Goal: Task Accomplishment & Management: Manage account settings

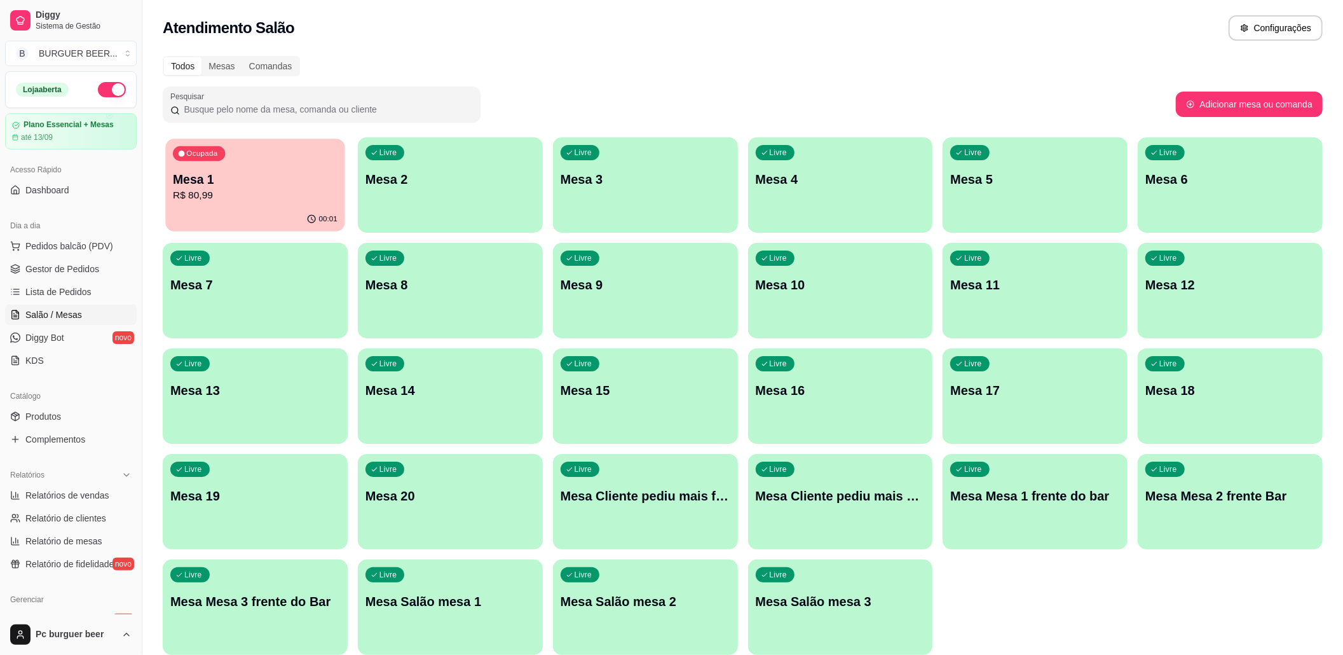
click at [261, 177] on p "Mesa 1" at bounding box center [255, 179] width 165 height 17
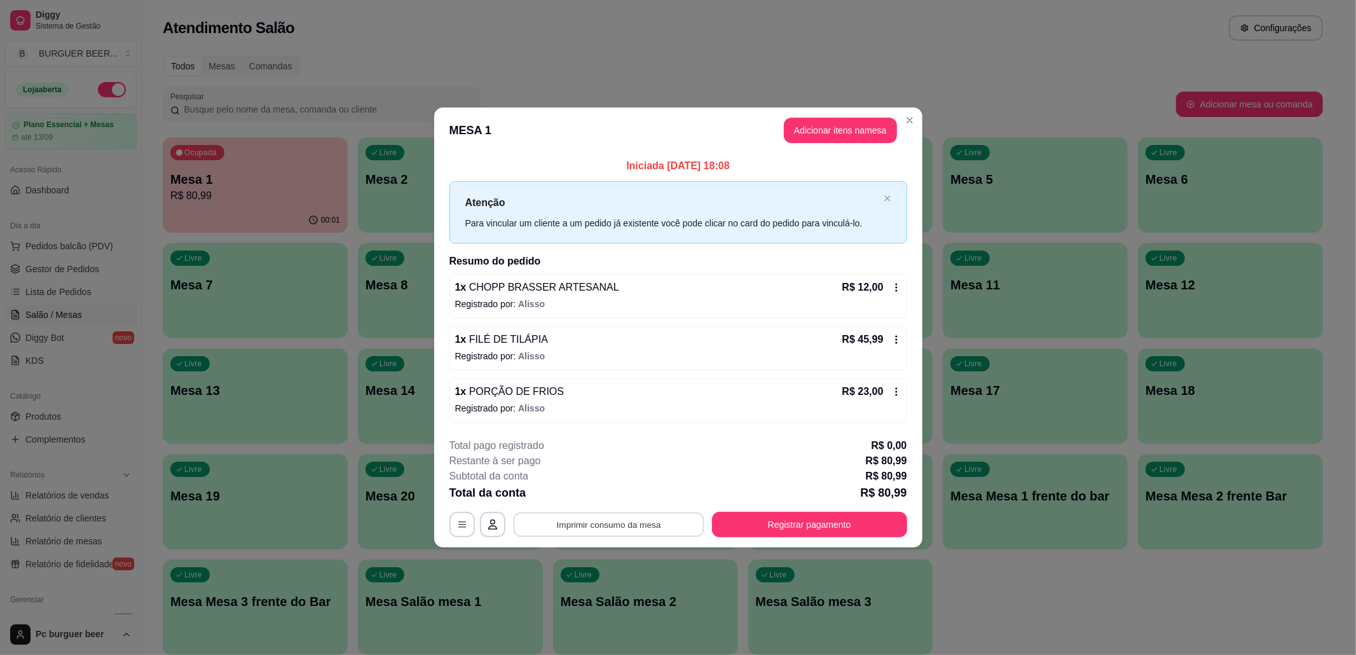
click at [676, 524] on button "Imprimir consumo da mesa" at bounding box center [608, 524] width 191 height 25
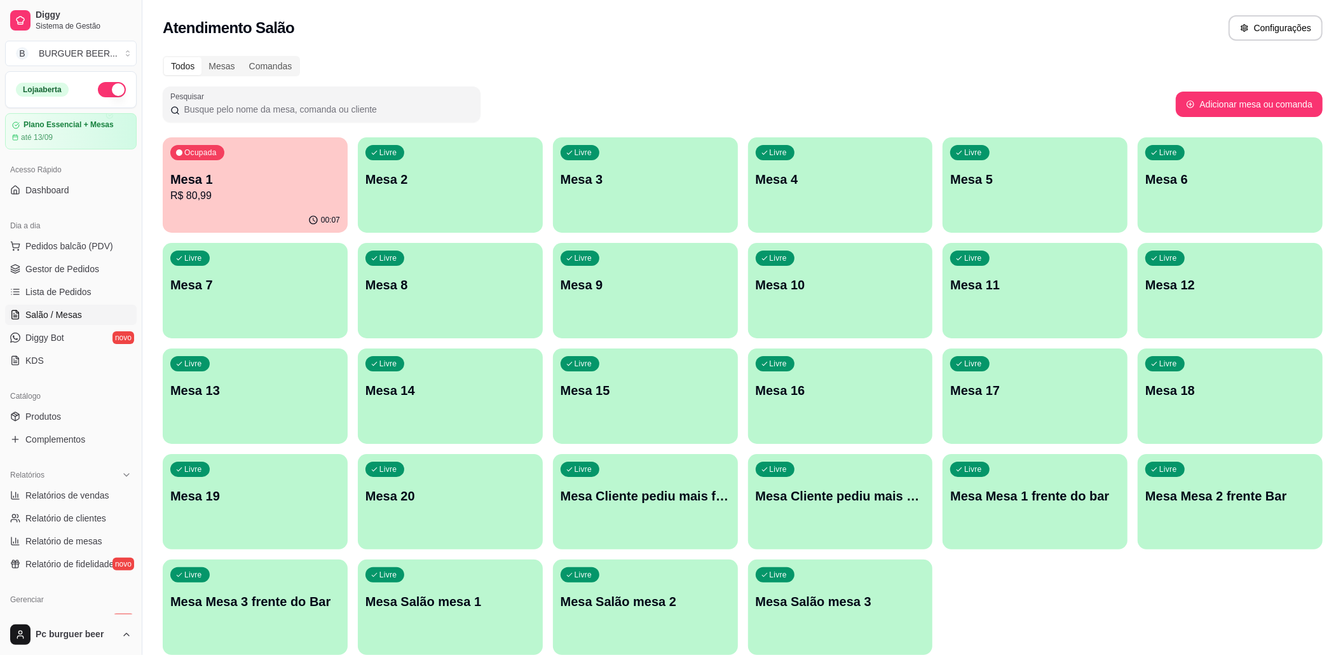
click at [237, 191] on p "R$ 80,99" at bounding box center [255, 195] width 170 height 15
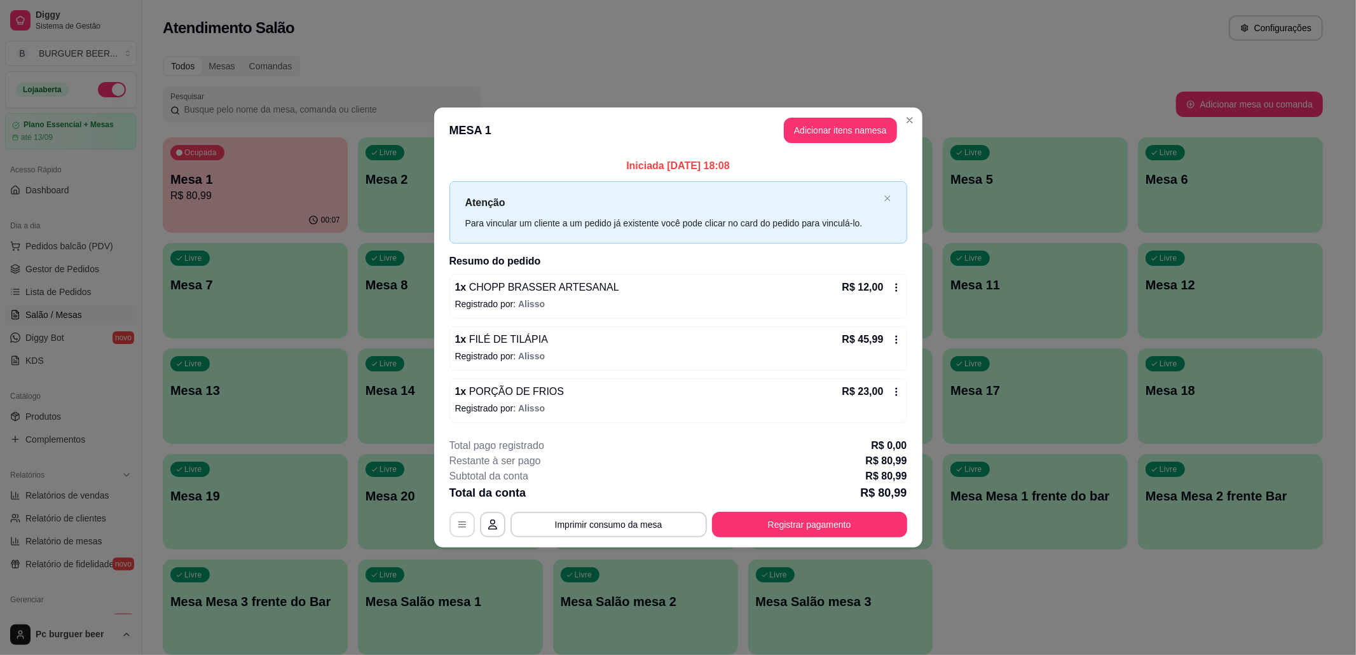
click at [461, 525] on icon "button" at bounding box center [462, 524] width 8 height 6
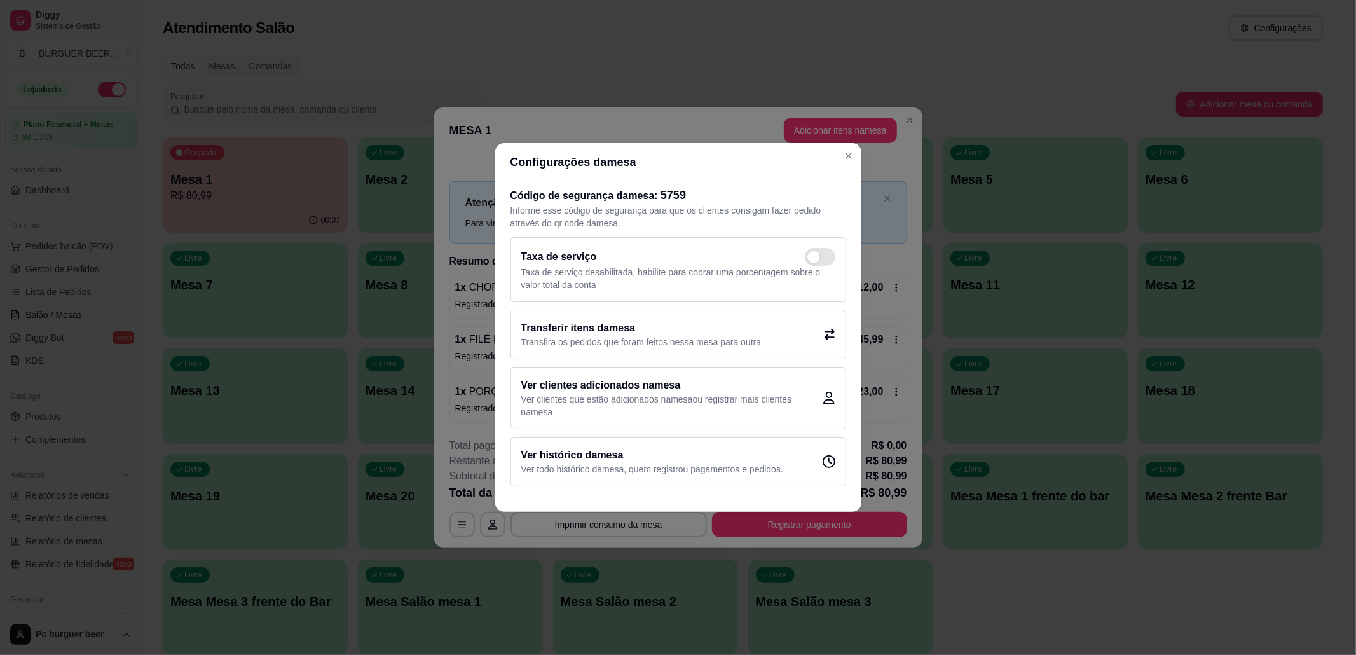
click at [631, 324] on h2 "Transferir itens da mesa" at bounding box center [641, 327] width 240 height 15
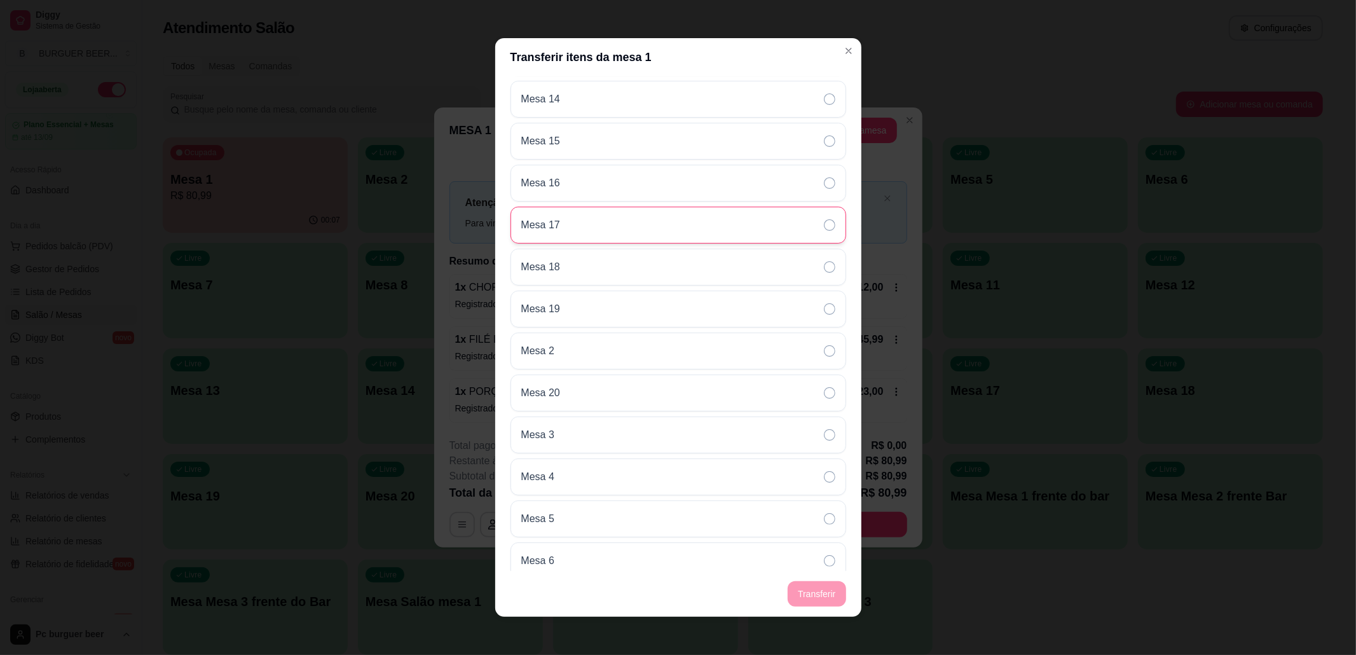
scroll to position [509, 0]
click at [614, 390] on div "Mesa 6" at bounding box center [678, 390] width 336 height 37
click at [805, 598] on footer "Transferir" at bounding box center [678, 594] width 366 height 46
click at [731, 402] on div "Mesa 6" at bounding box center [678, 390] width 336 height 37
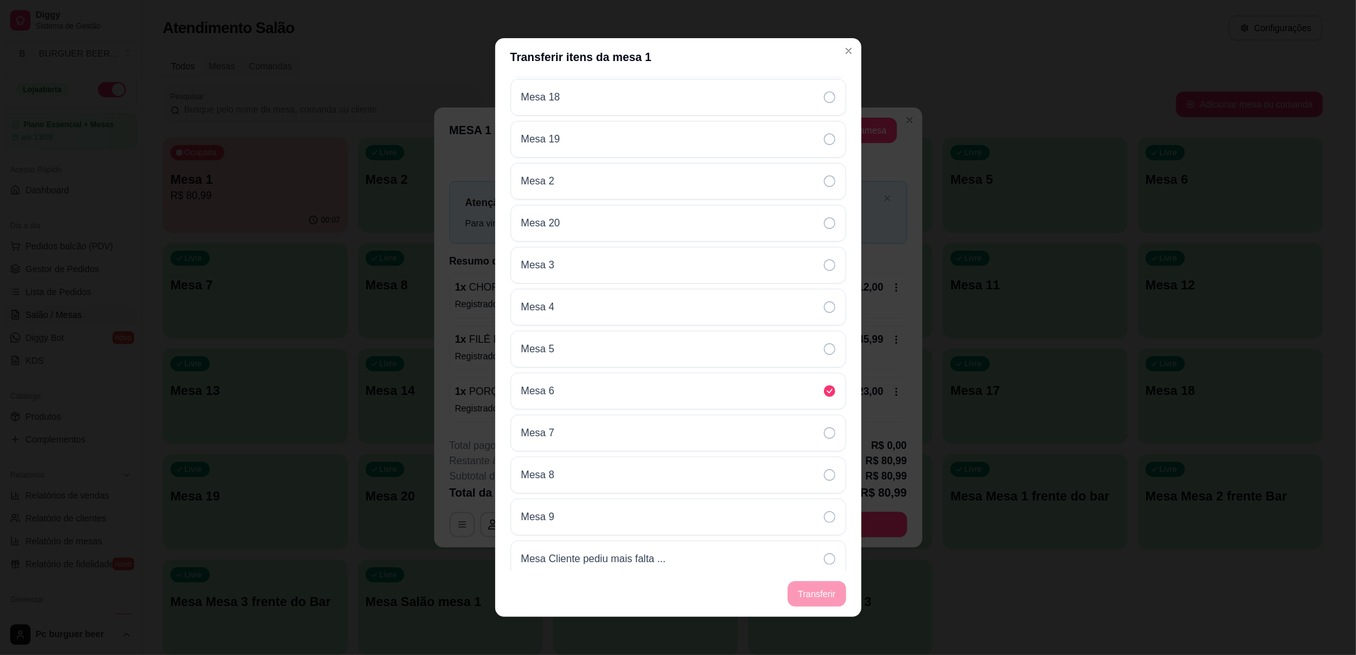
scroll to position [0, 0]
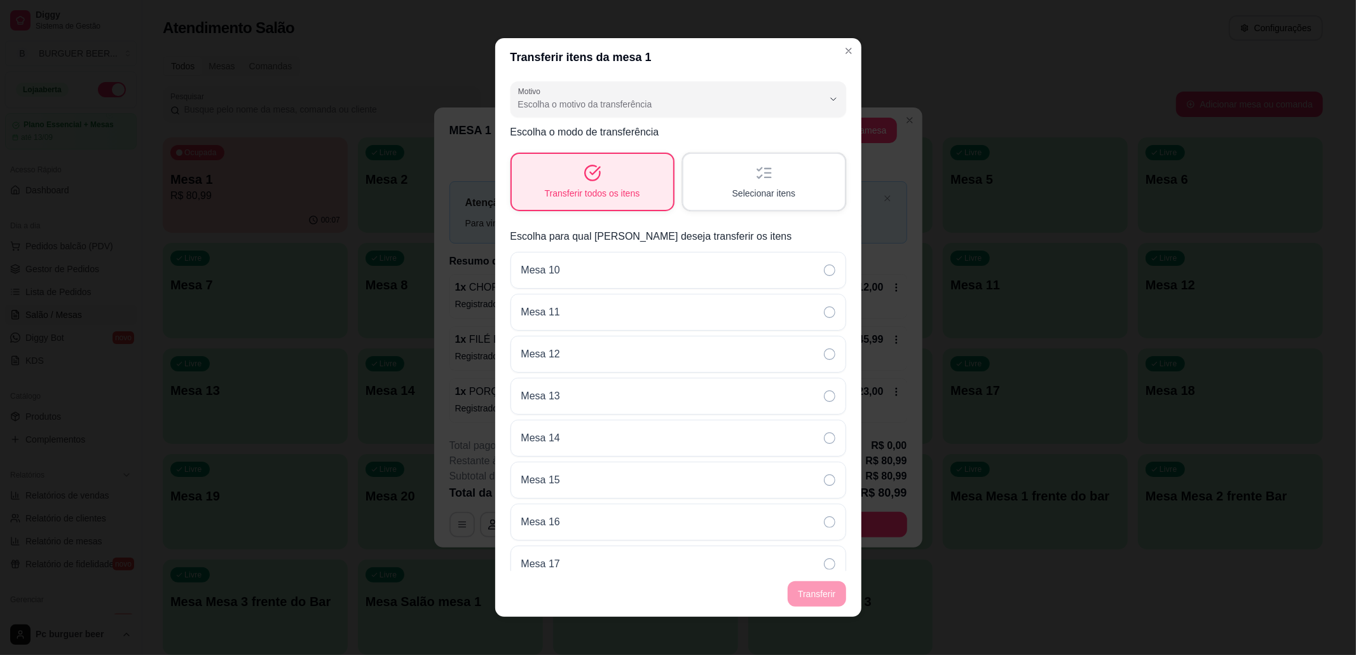
click at [809, 590] on footer "Transferir" at bounding box center [678, 594] width 366 height 46
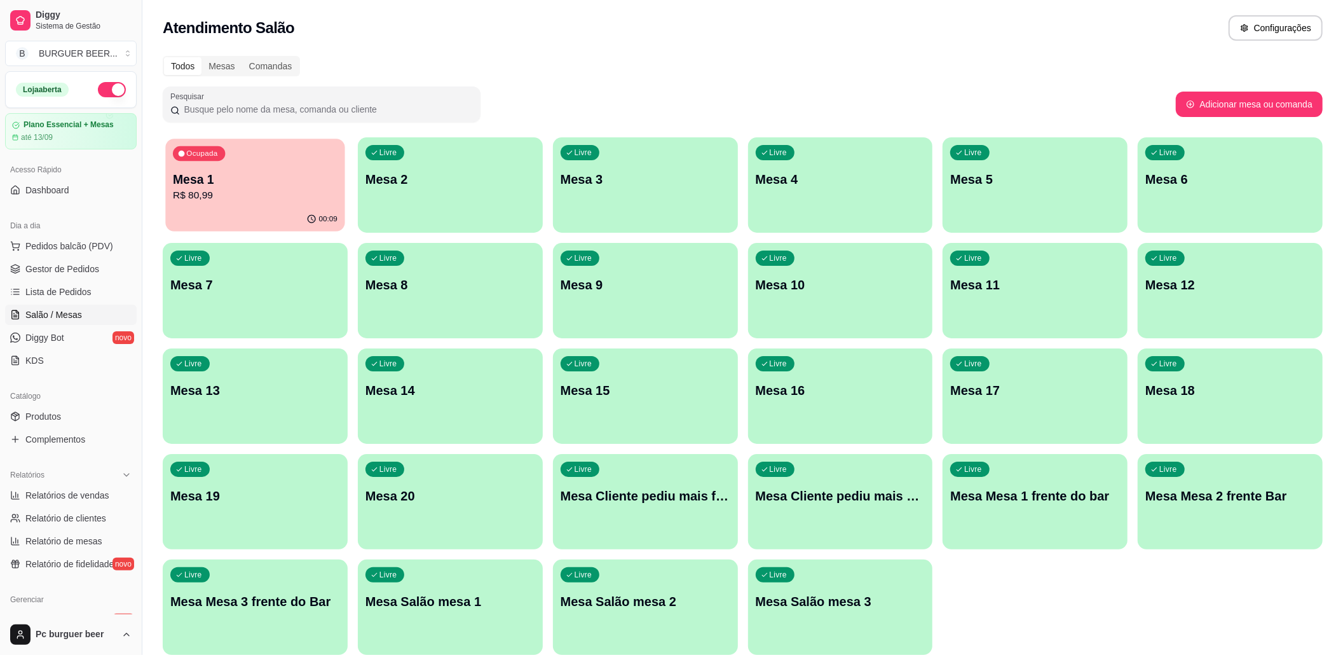
click at [280, 191] on p "R$ 80,99" at bounding box center [255, 195] width 165 height 15
click at [295, 168] on div "Ocupada Mesa 1 R$ 80,99" at bounding box center [255, 172] width 185 height 71
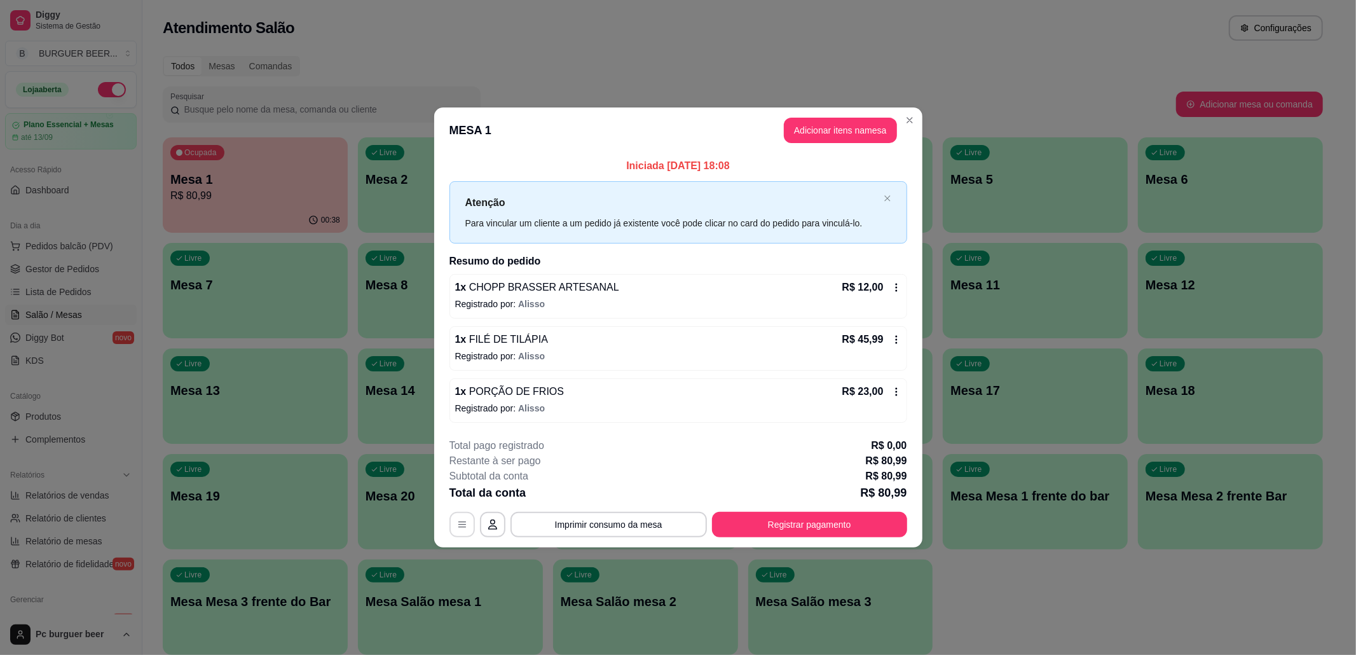
click at [460, 516] on button "button" at bounding box center [461, 524] width 25 height 25
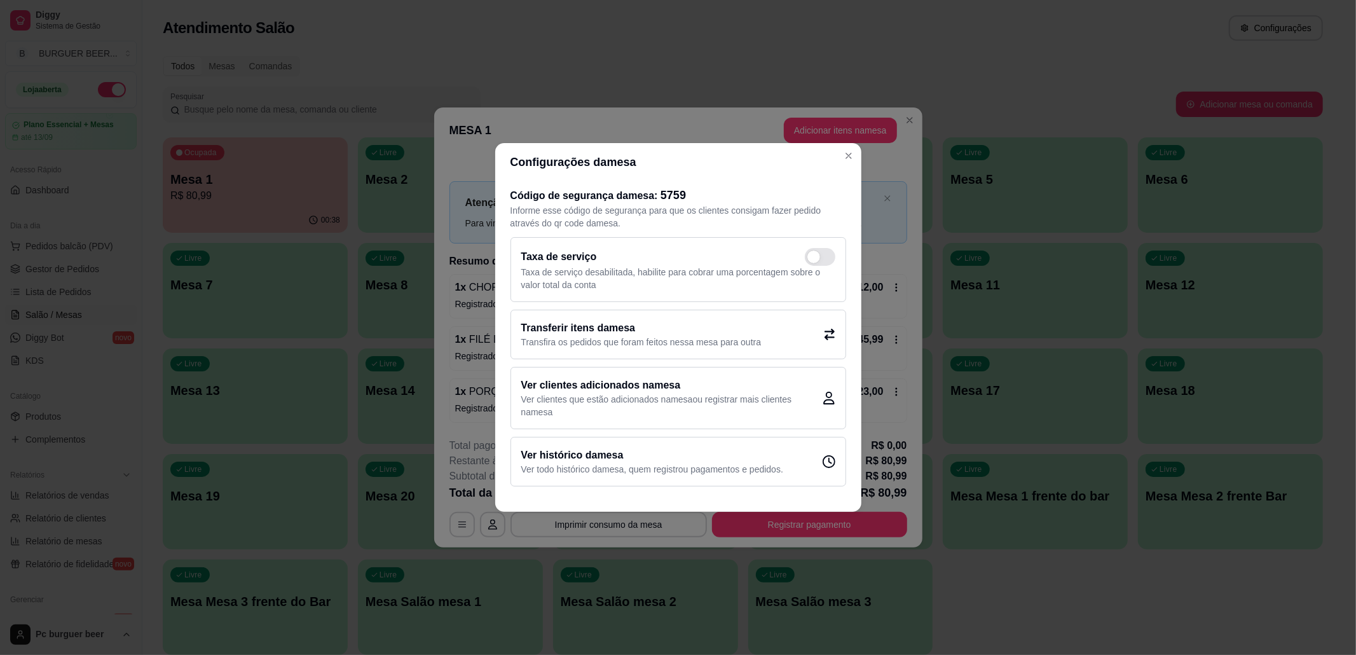
click at [821, 339] on div "Transferir itens da mesa Transfira os pedidos que foram feitos nessa mesa para …" at bounding box center [678, 335] width 336 height 50
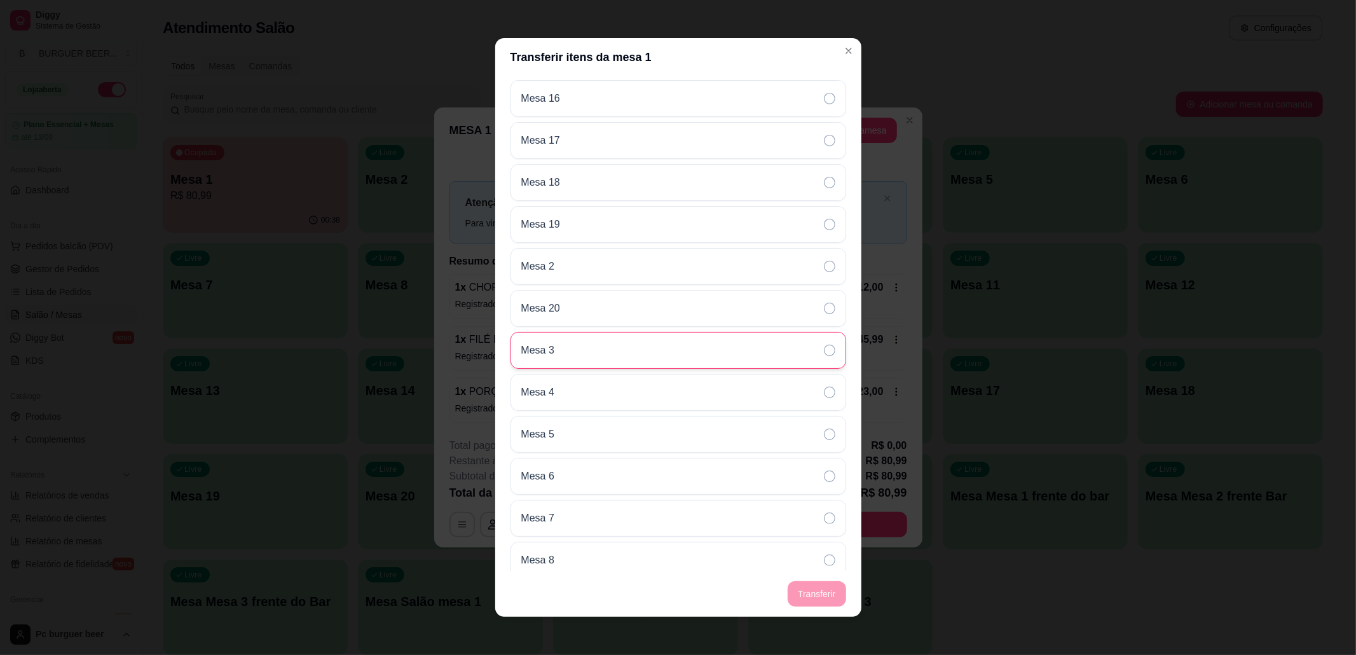
scroll to position [593, 0]
click at [626, 315] on div "Mesa 6" at bounding box center [678, 306] width 336 height 37
click at [826, 599] on footer "Transferir" at bounding box center [678, 594] width 366 height 46
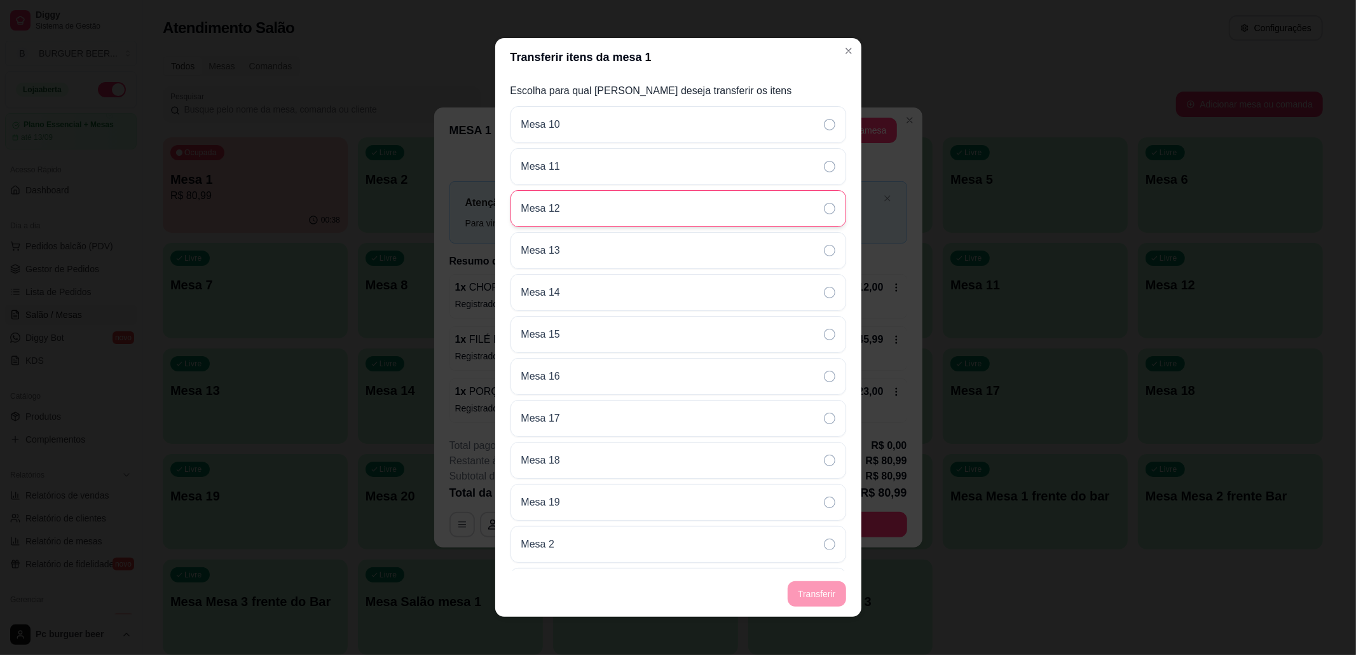
scroll to position [0, 0]
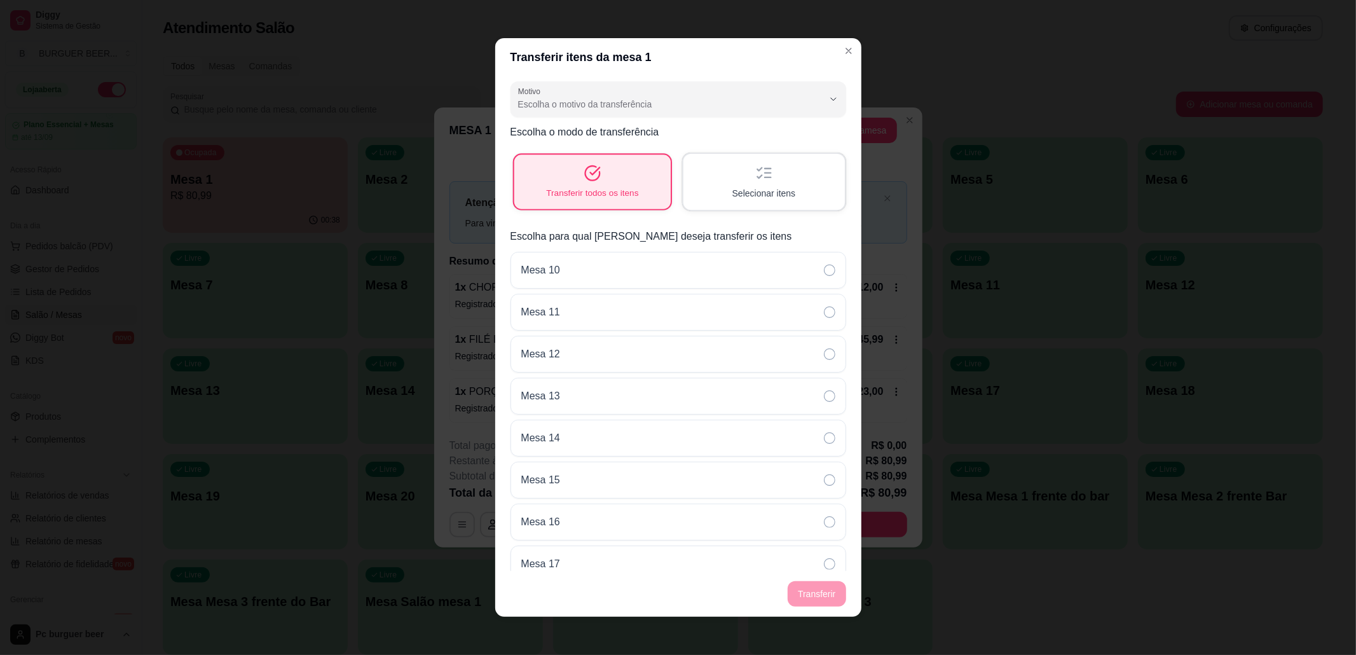
click at [615, 192] on span "Transferir todos os itens" at bounding box center [592, 193] width 92 height 12
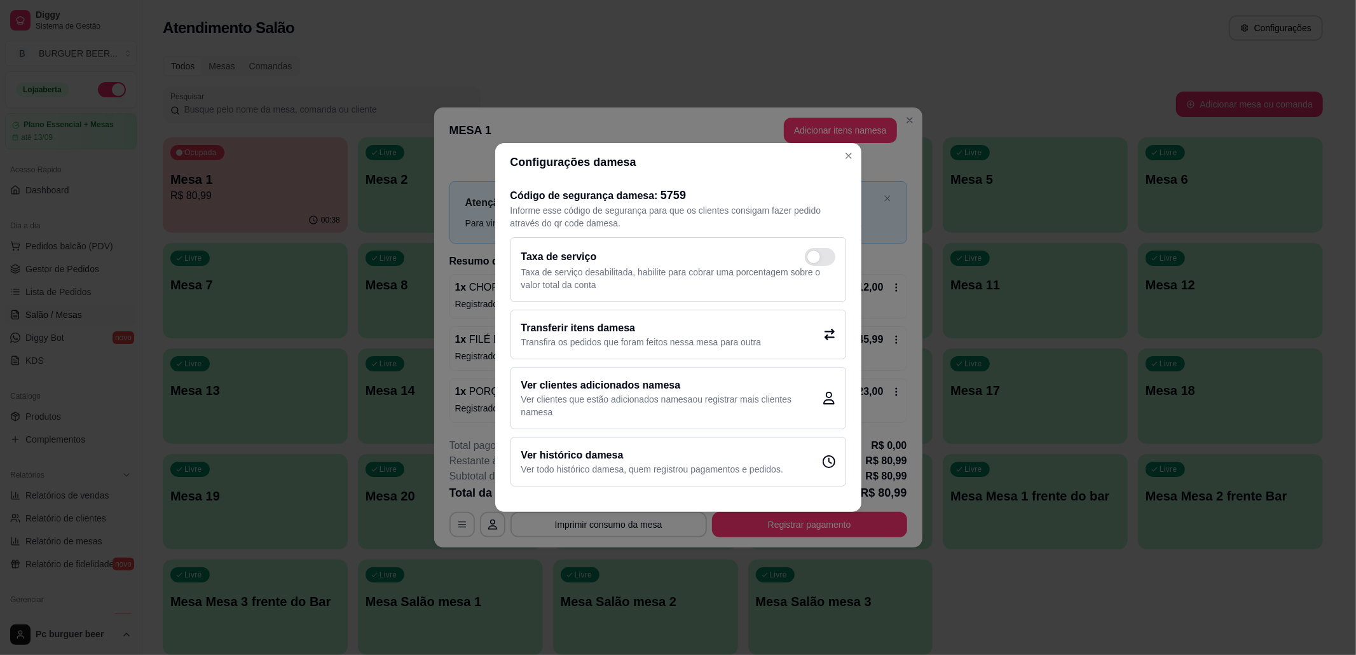
click at [830, 339] on icon at bounding box center [829, 334] width 11 height 11
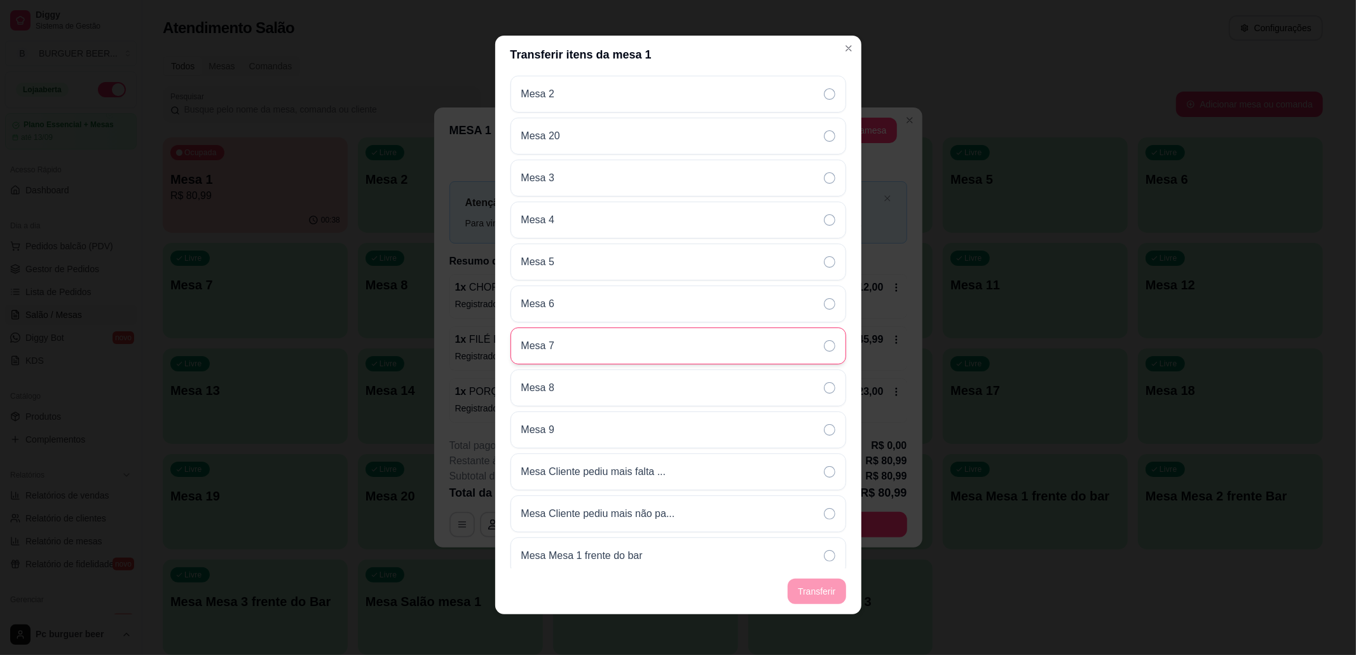
scroll to position [509, 0]
click at [824, 390] on icon at bounding box center [829, 388] width 11 height 11
click at [814, 596] on footer "Transferir" at bounding box center [678, 591] width 366 height 46
click at [814, 595] on footer "Transferir" at bounding box center [678, 591] width 366 height 46
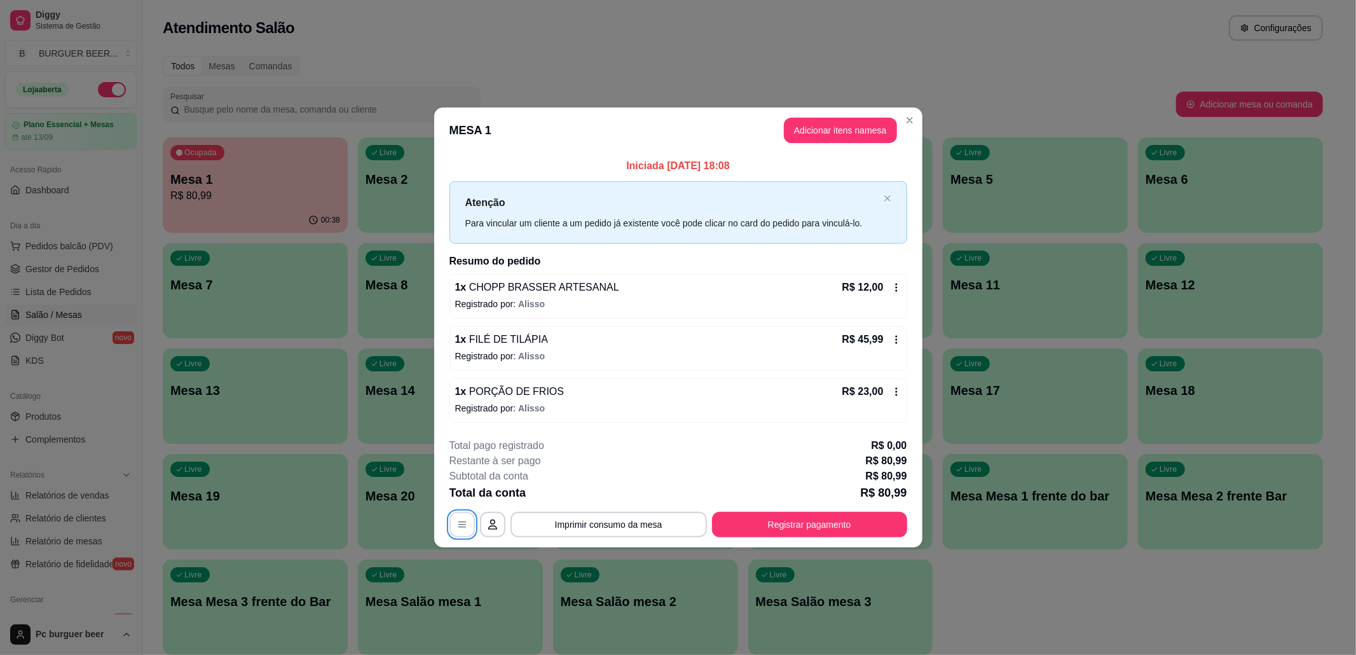
click at [463, 529] on icon "button" at bounding box center [462, 524] width 10 height 10
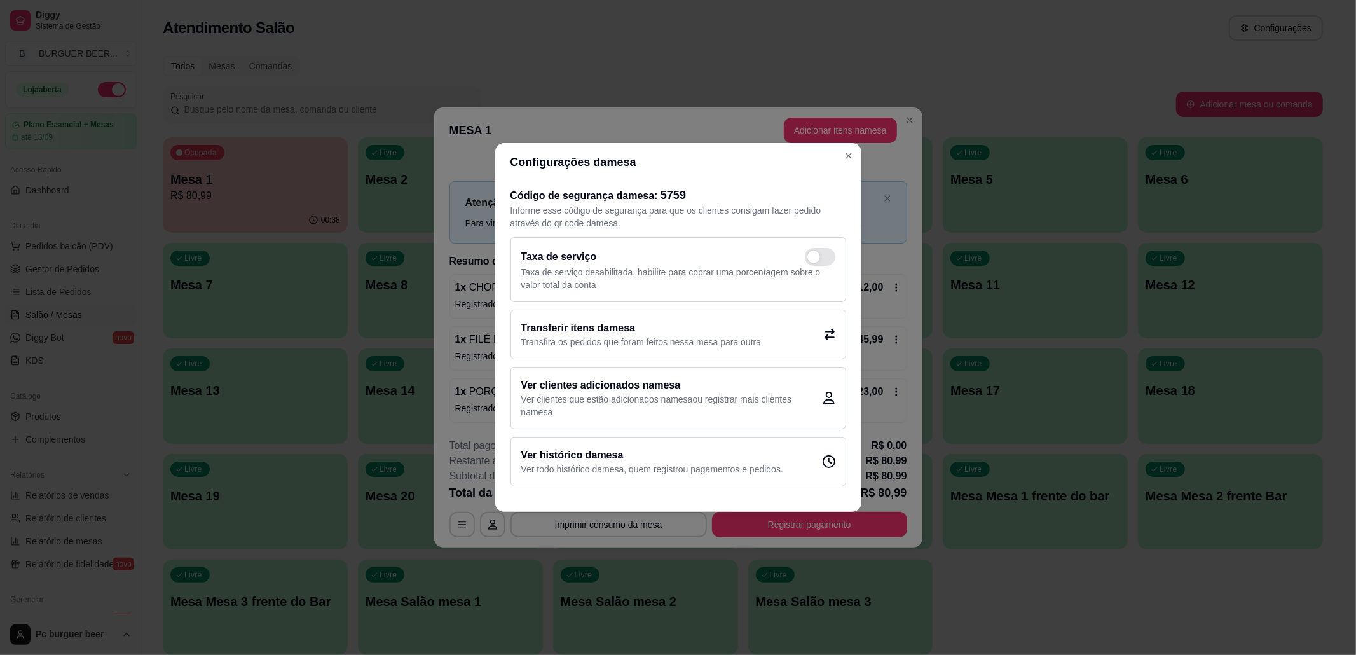
click at [786, 346] on div "Transferir itens da mesa Transfira os pedidos que foram feitos nessa mesa para …" at bounding box center [678, 335] width 336 height 50
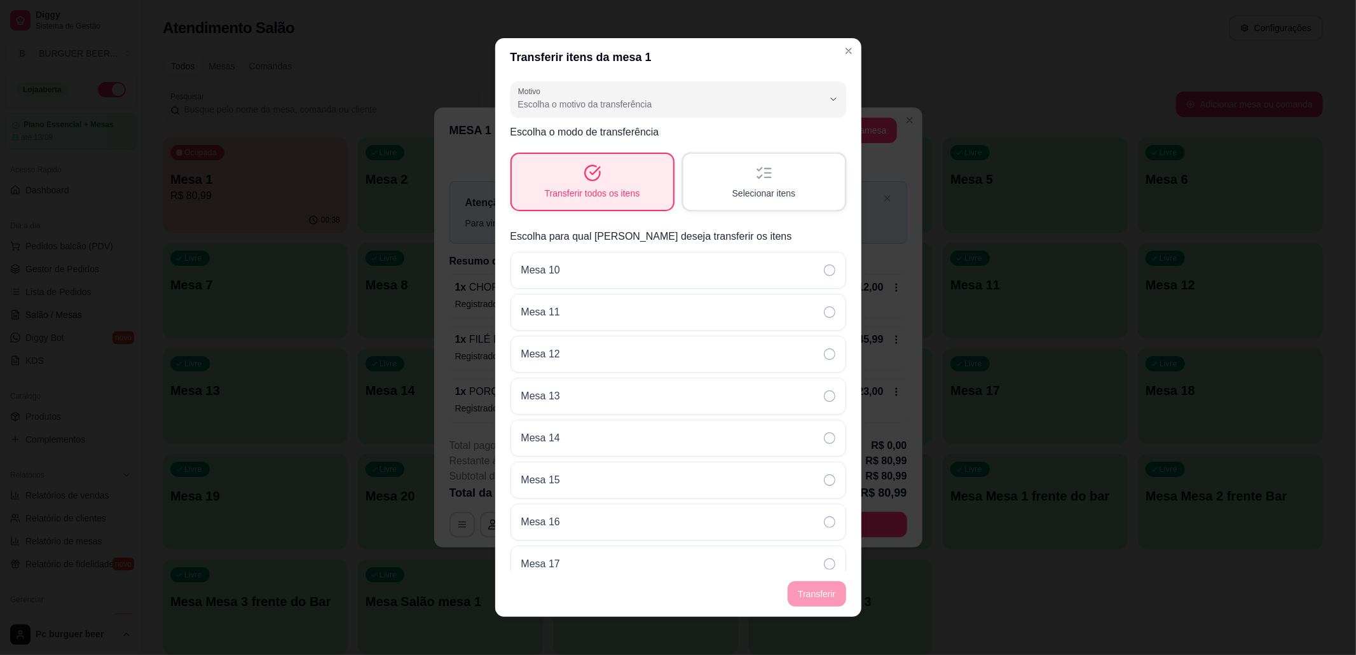
click at [742, 194] on span "Selecionar itens" at bounding box center [764, 193] width 64 height 13
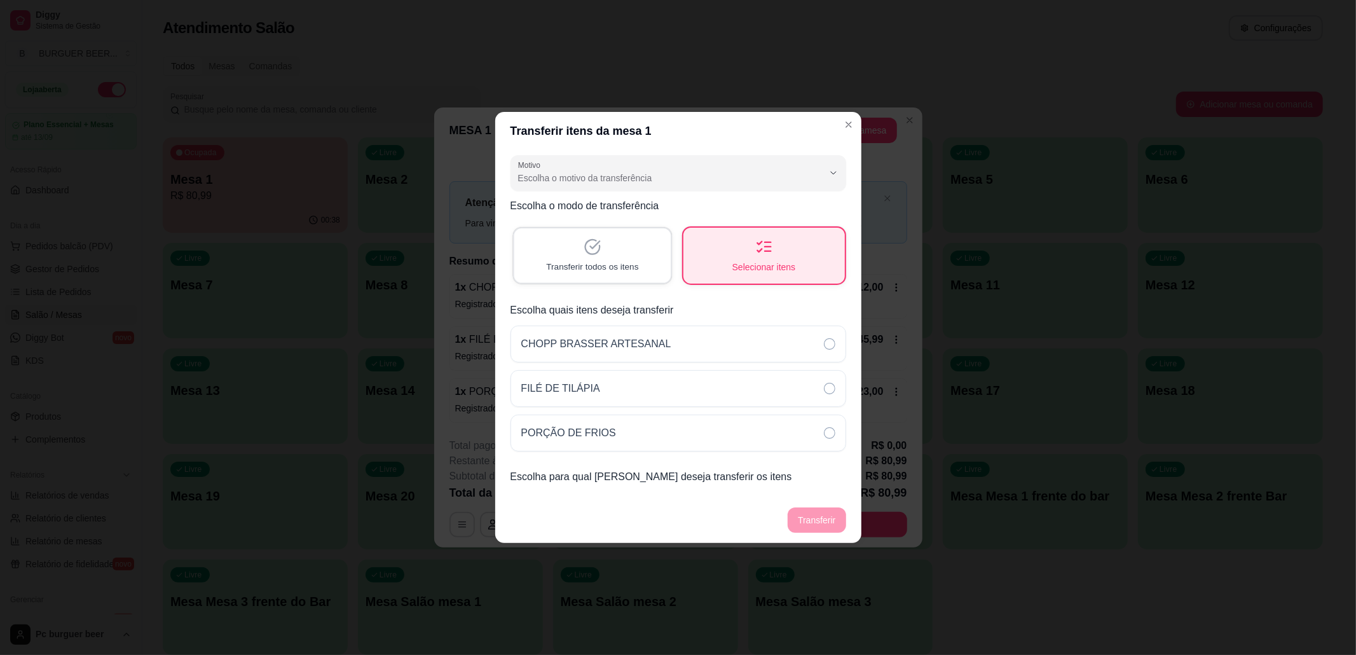
click at [619, 237] on div "Transferir todos os itens" at bounding box center [592, 255] width 156 height 54
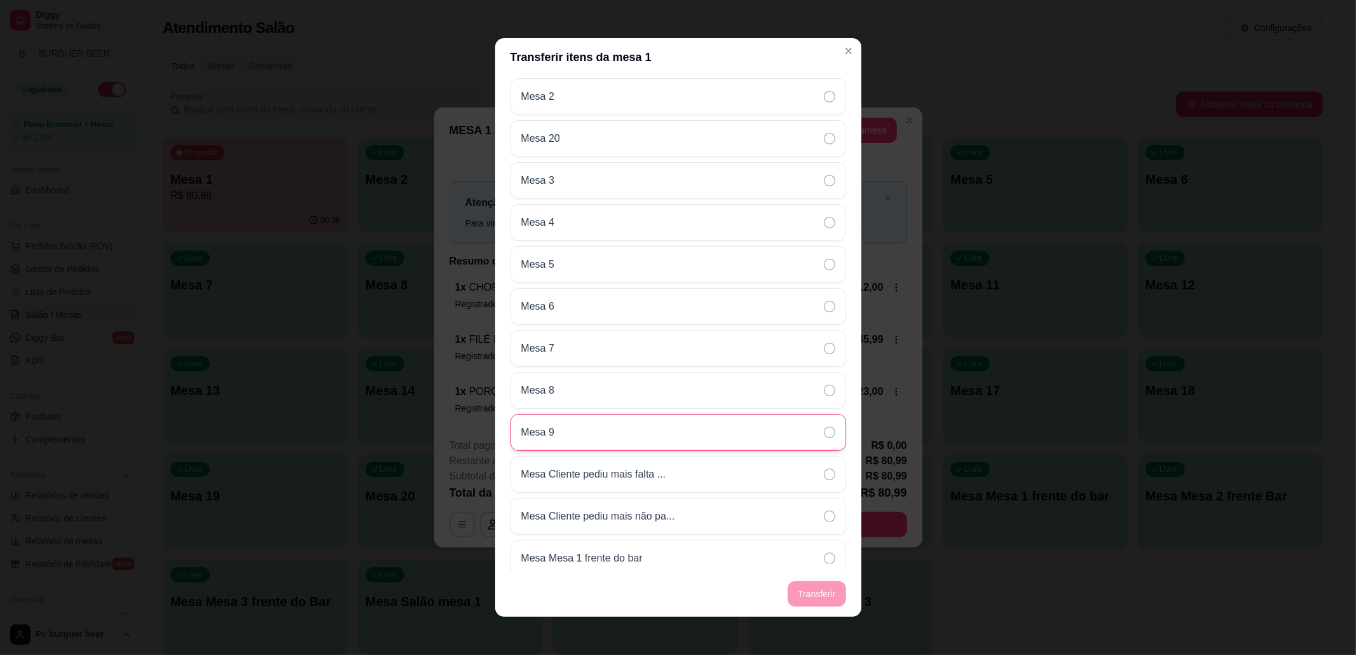
scroll to position [678, 0]
click at [639, 215] on div "Mesa 6" at bounding box center [678, 221] width 336 height 37
click at [815, 592] on footer "Transferir" at bounding box center [678, 594] width 366 height 46
click at [753, 486] on div "Mesa Mesa 1 frente do bar" at bounding box center [678, 473] width 336 height 37
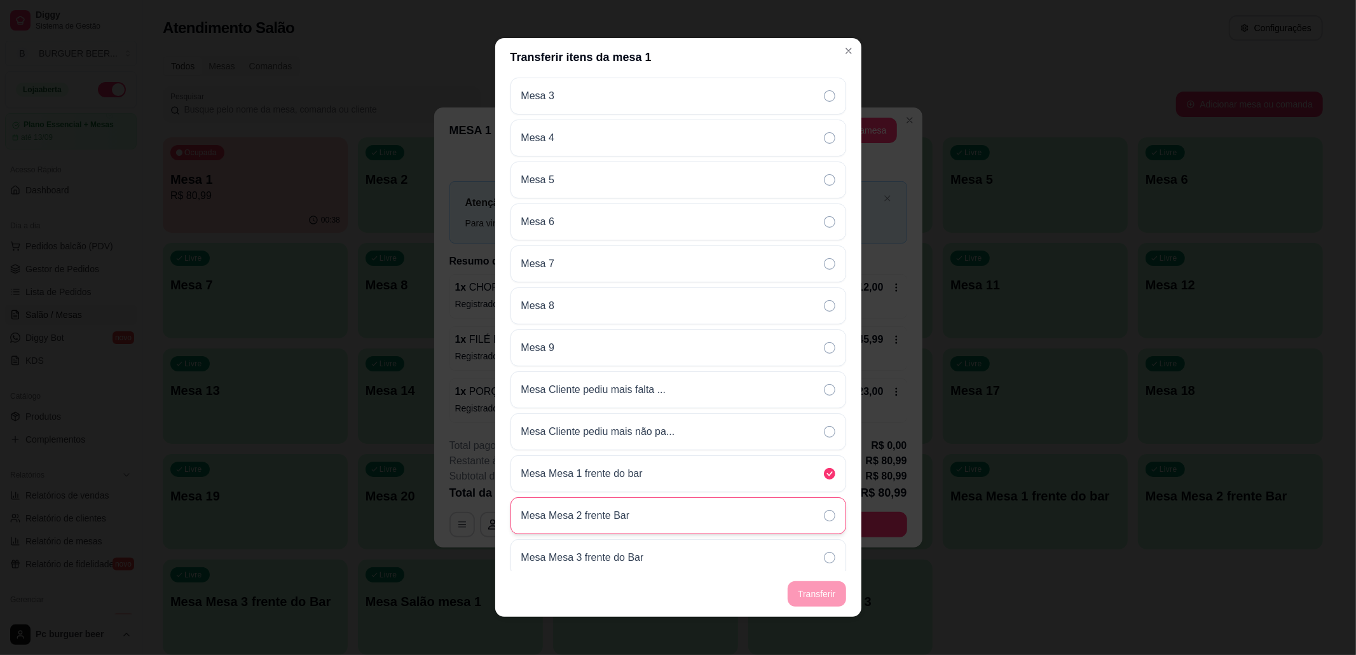
click at [792, 524] on div "Mesa Mesa 2 frente Bar" at bounding box center [678, 515] width 336 height 37
click at [797, 534] on div "Mesa Mesa 2 frente Bar" at bounding box center [678, 515] width 336 height 37
click at [765, 366] on div "Mesa 9" at bounding box center [678, 347] width 336 height 37
drag, startPoint x: 756, startPoint y: 343, endPoint x: 758, endPoint y: 334, distance: 9.7
click at [760, 336] on div "Mesa 9" at bounding box center [678, 347] width 336 height 37
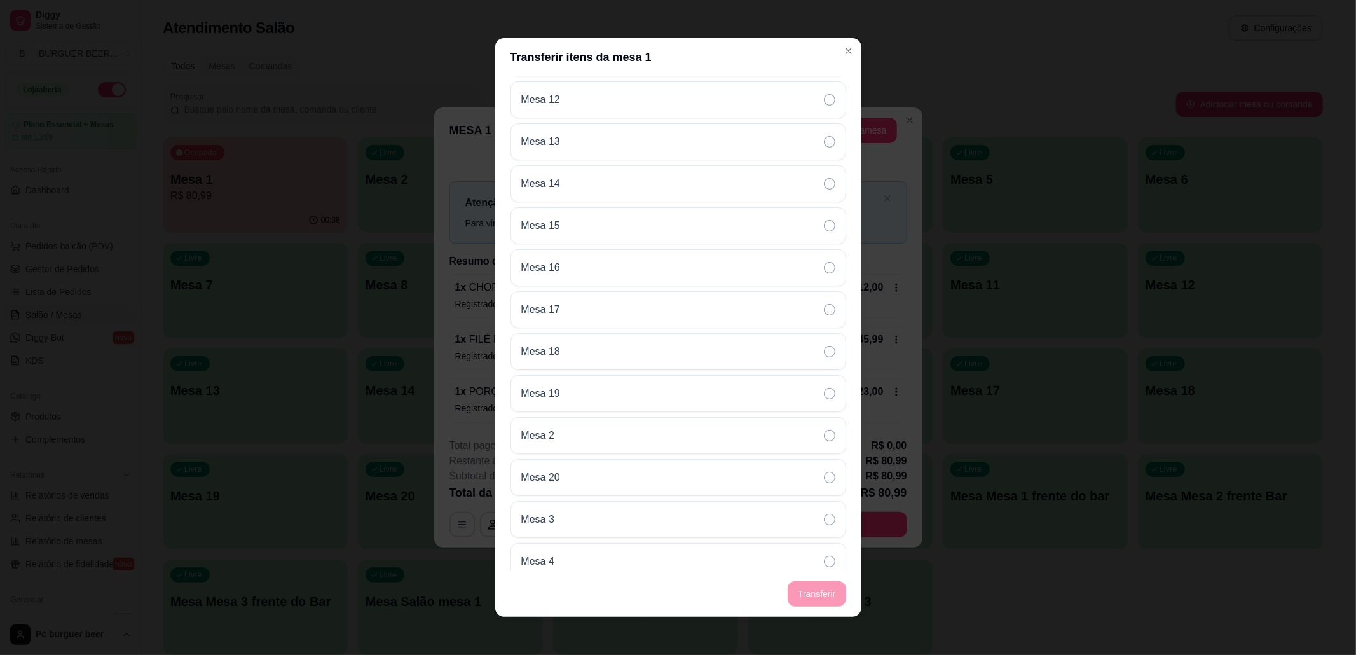
scroll to position [0, 0]
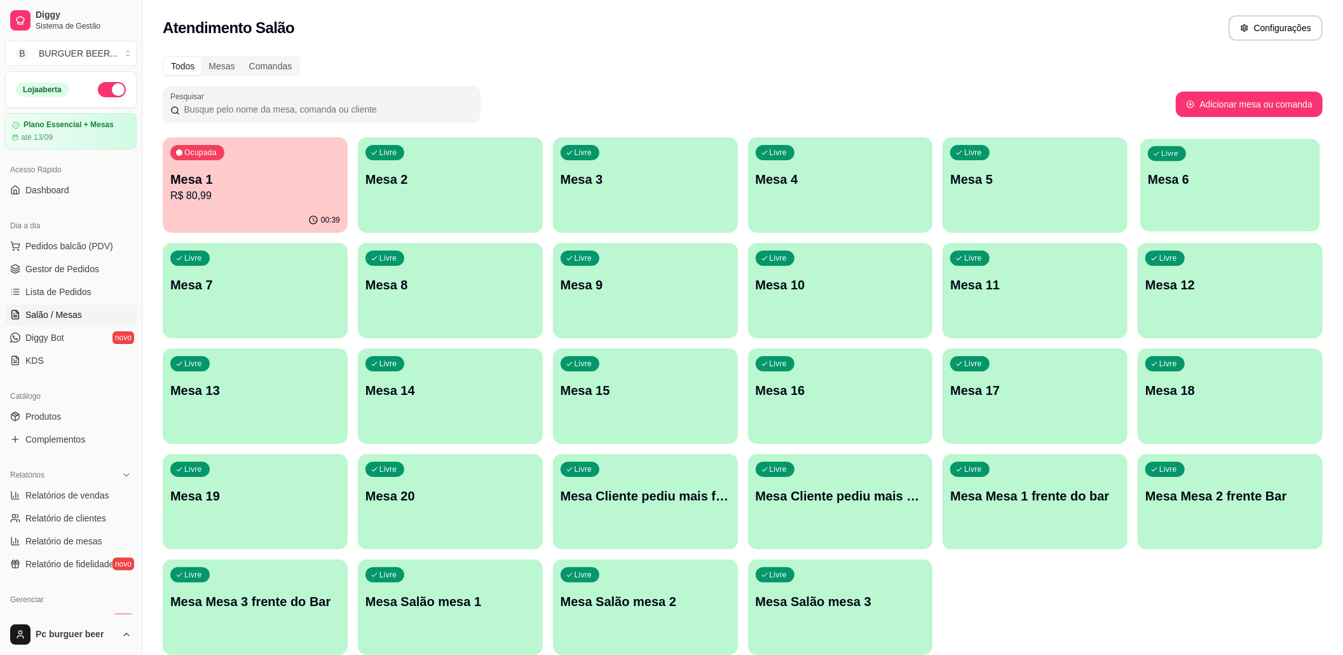
click at [1222, 204] on div "Livre Mesa 6" at bounding box center [1230, 178] width 179 height 78
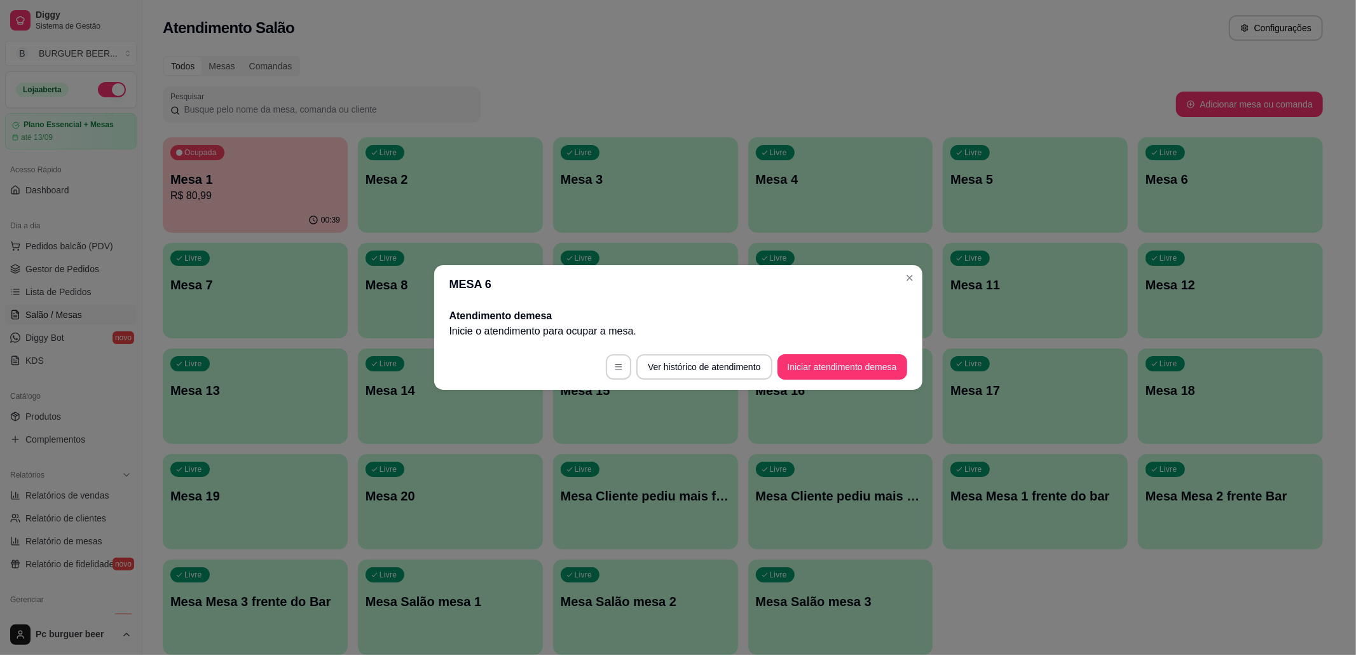
click at [887, 353] on footer "Ver histórico de atendimento Iniciar atendimento de mesa" at bounding box center [678, 367] width 488 height 46
click at [887, 359] on button "Iniciar atendimento de mesa" at bounding box center [842, 367] width 126 height 25
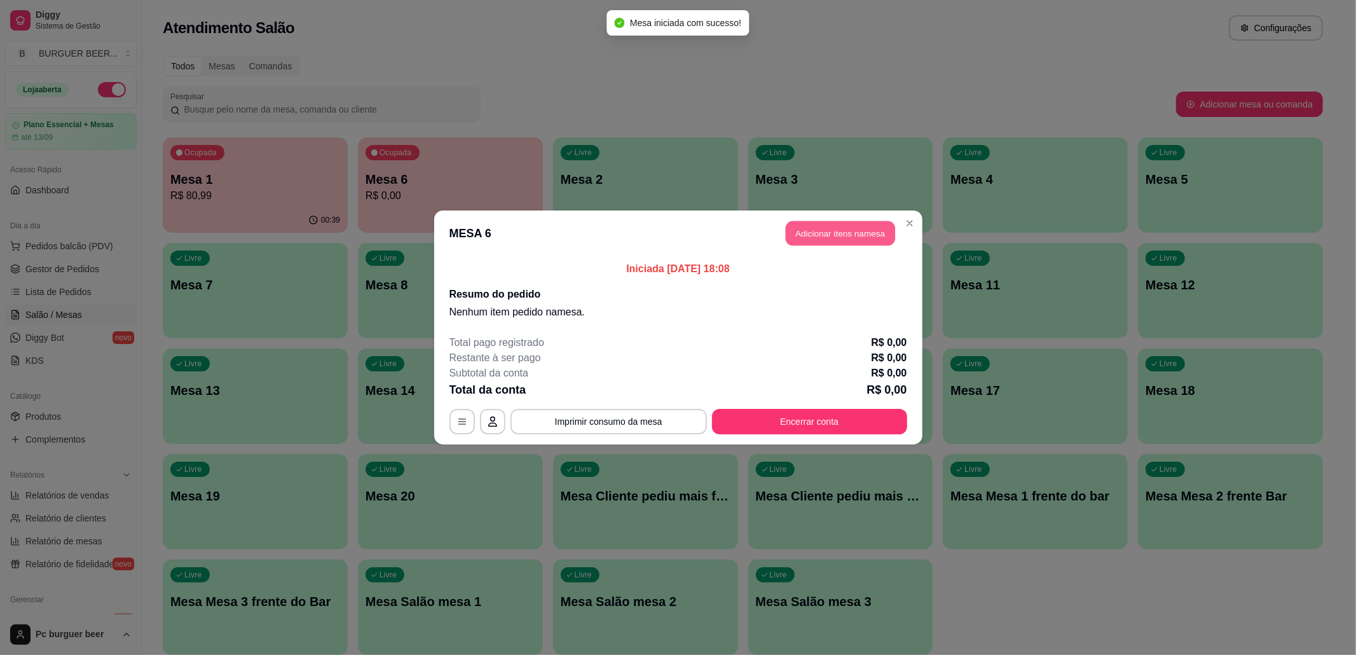
click at [848, 236] on button "Adicionar itens na mesa" at bounding box center [840, 233] width 109 height 25
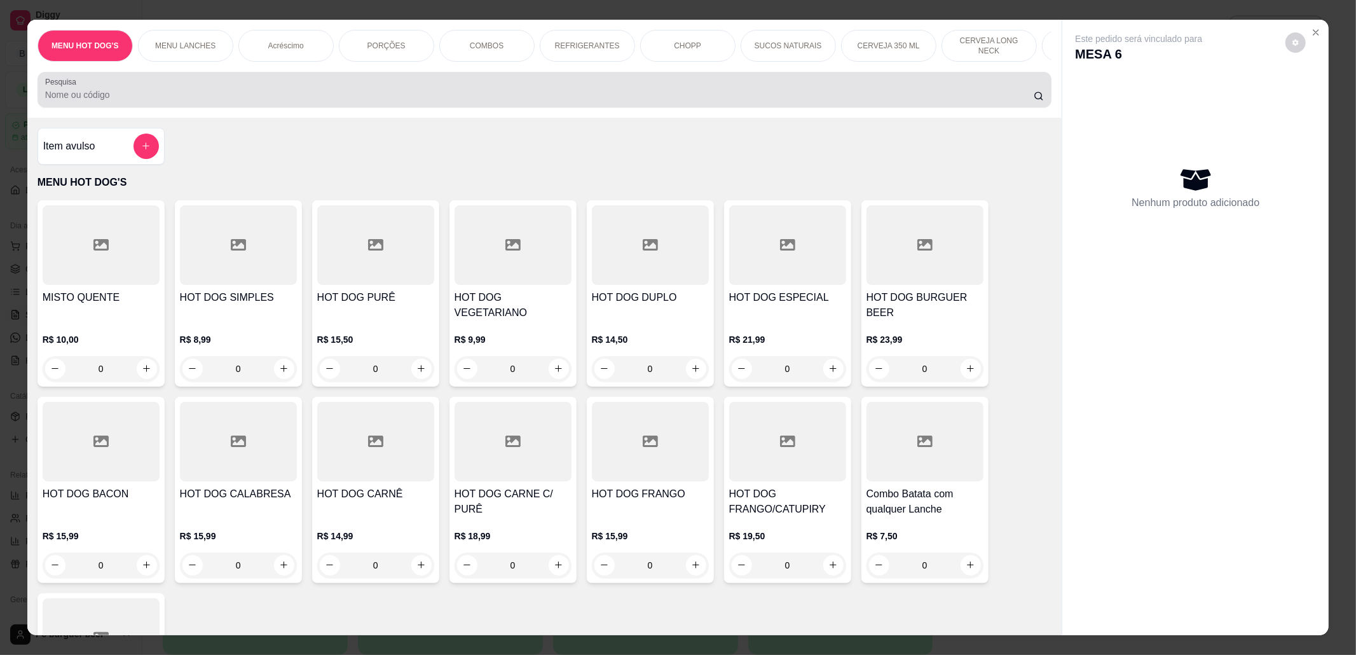
click at [526, 101] on input "Pesquisa" at bounding box center [539, 94] width 989 height 13
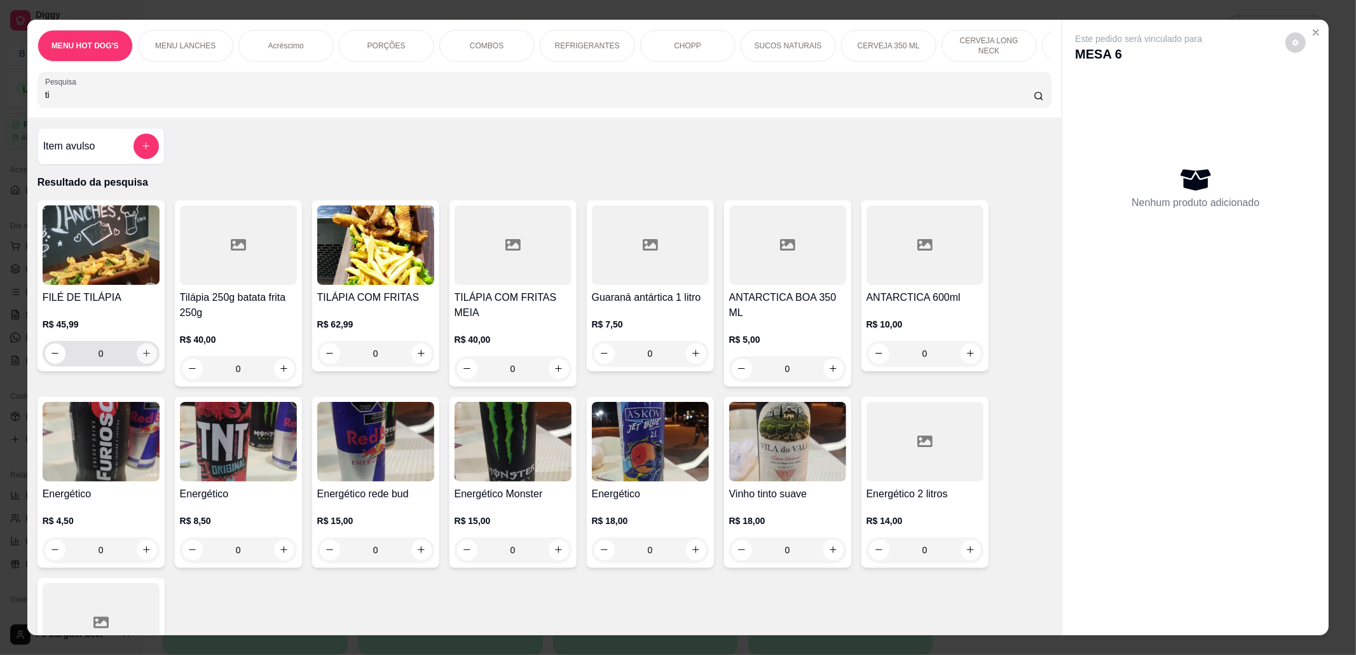
type input "ti"
click at [138, 361] on button "increase-product-quantity" at bounding box center [147, 353] width 20 height 20
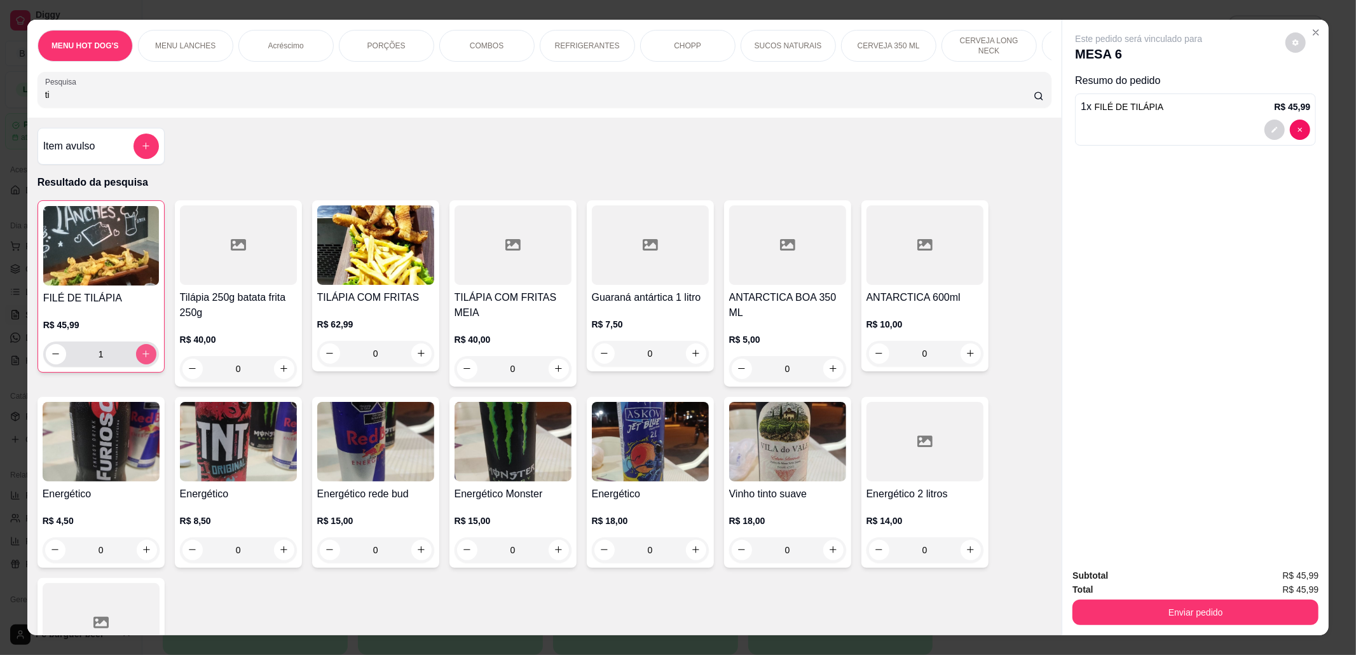
type input "1"
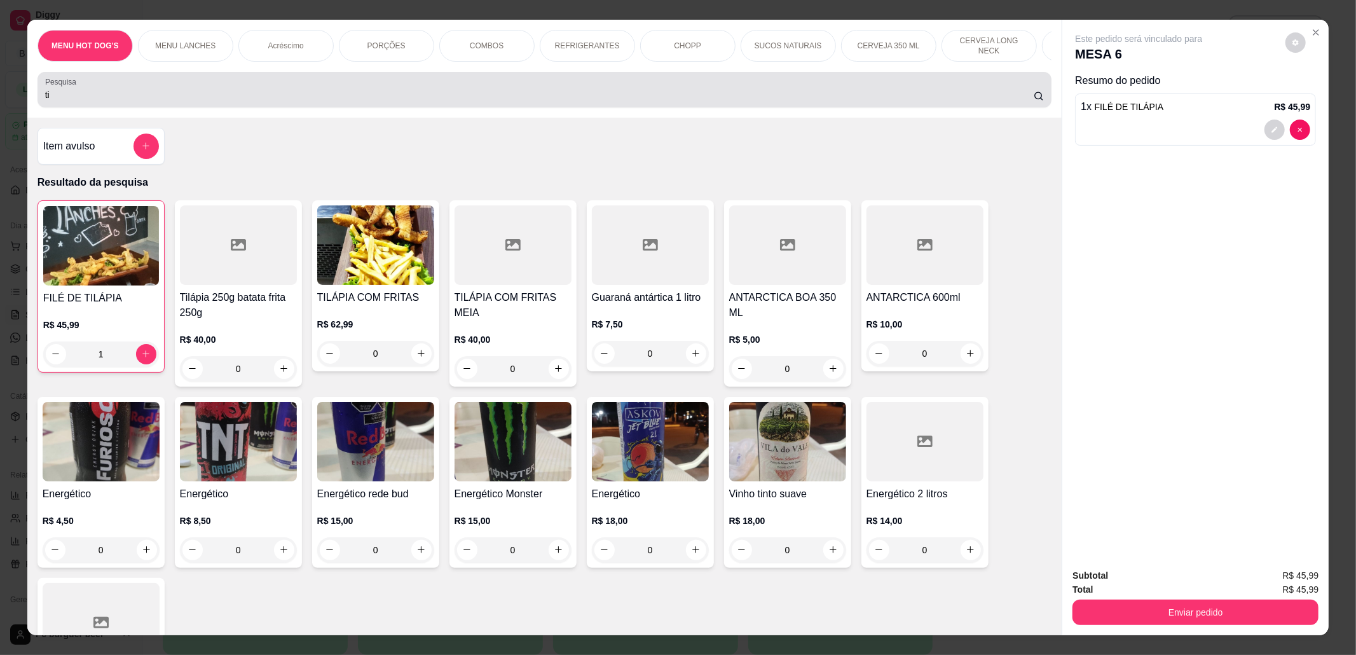
click at [360, 94] on div "ti" at bounding box center [544, 89] width 999 height 25
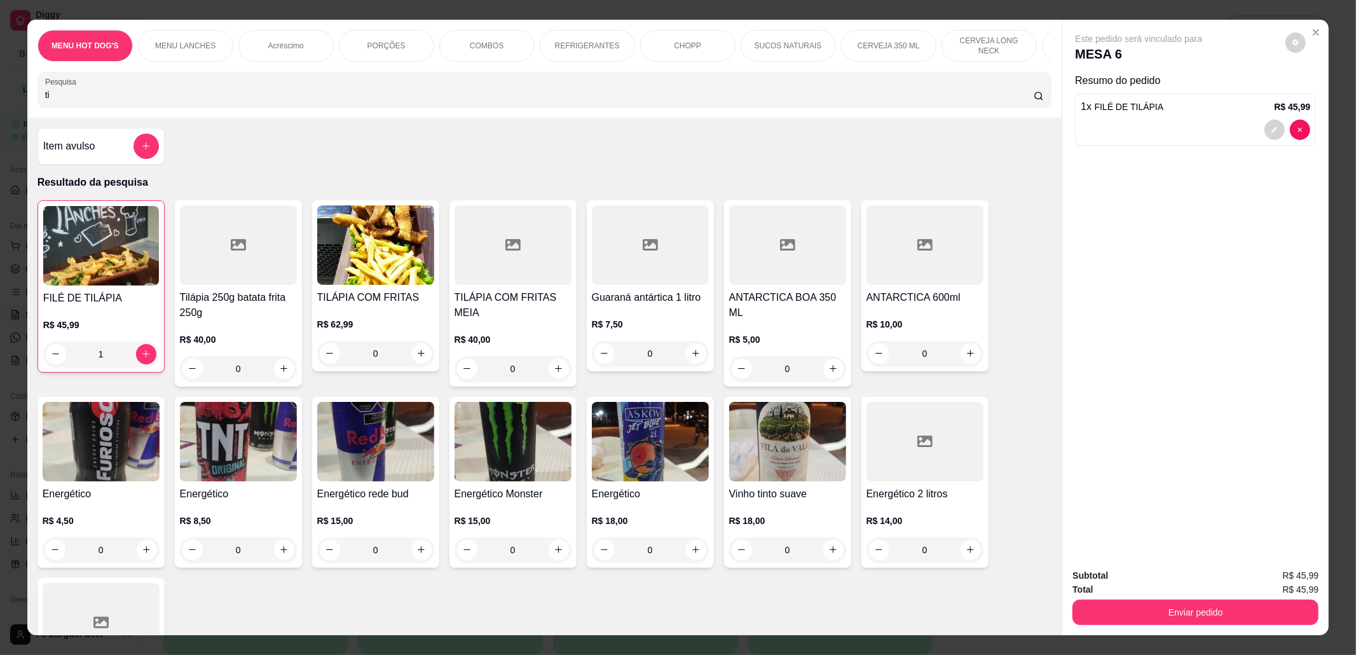
type input "t"
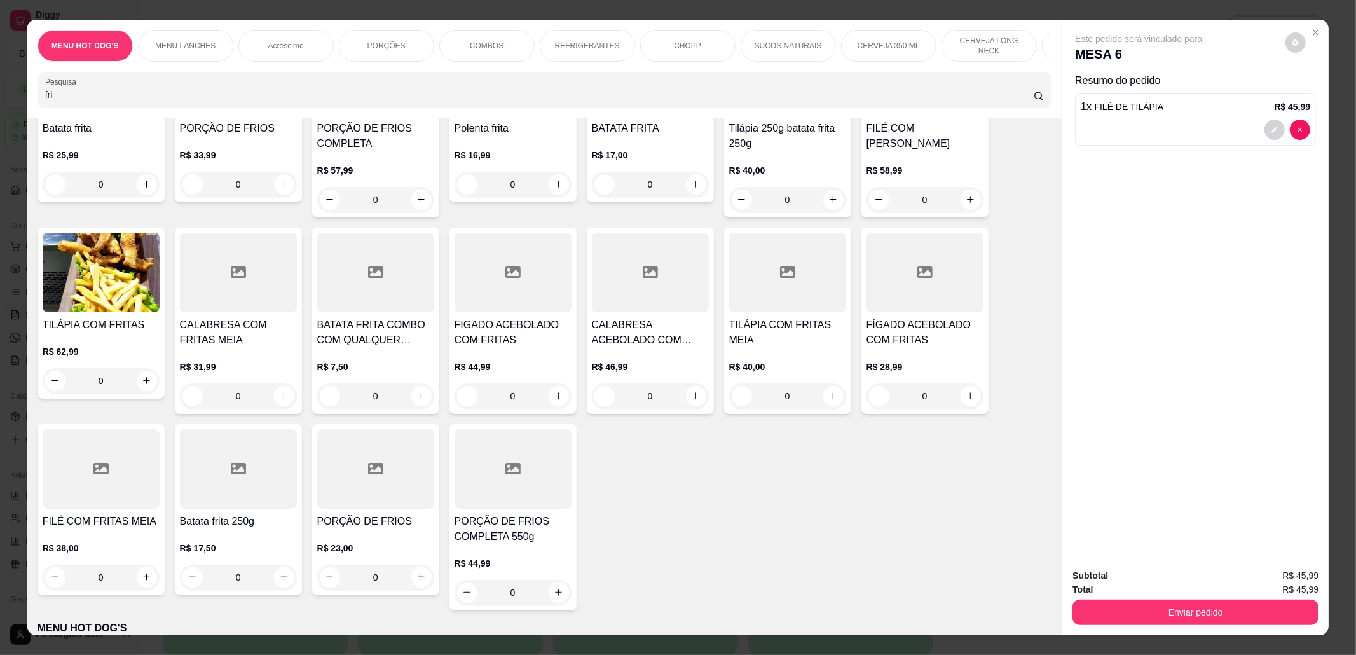
scroll to position [339, 0]
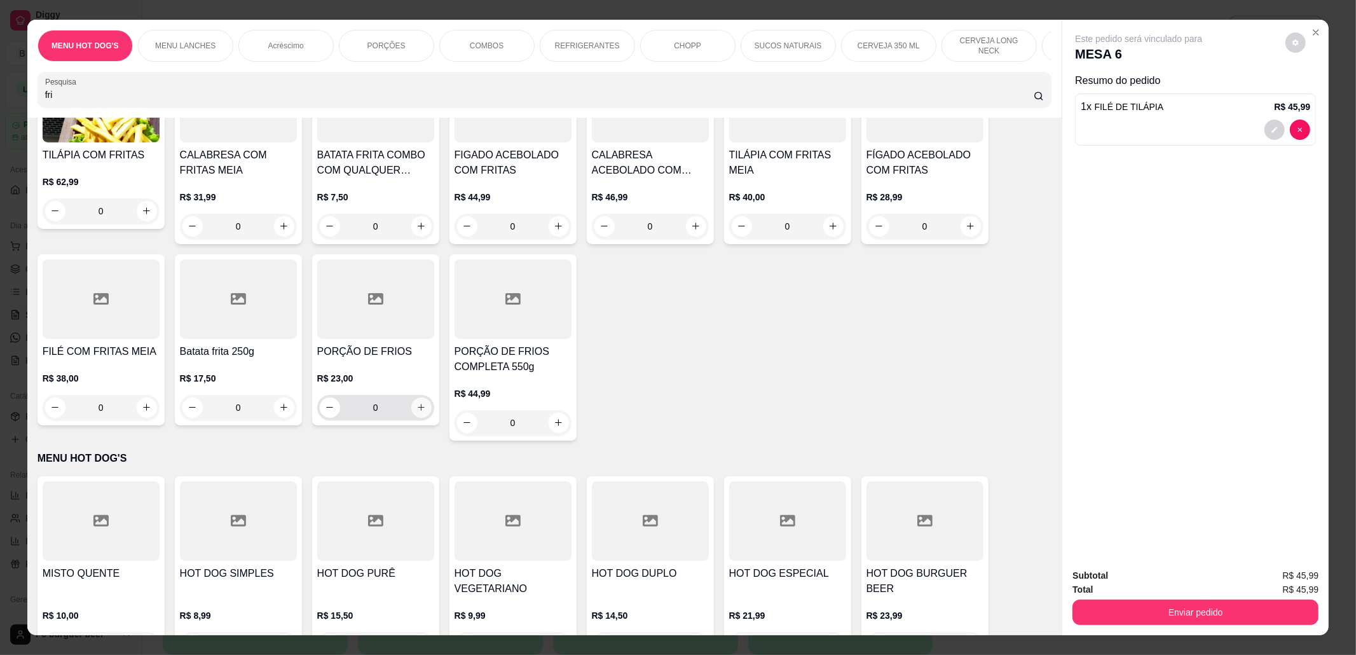
type input "fri"
click at [418, 412] on icon "increase-product-quantity" at bounding box center [421, 407] width 10 height 10
type input "1"
click at [672, 38] on div "CHOPP" at bounding box center [687, 46] width 95 height 32
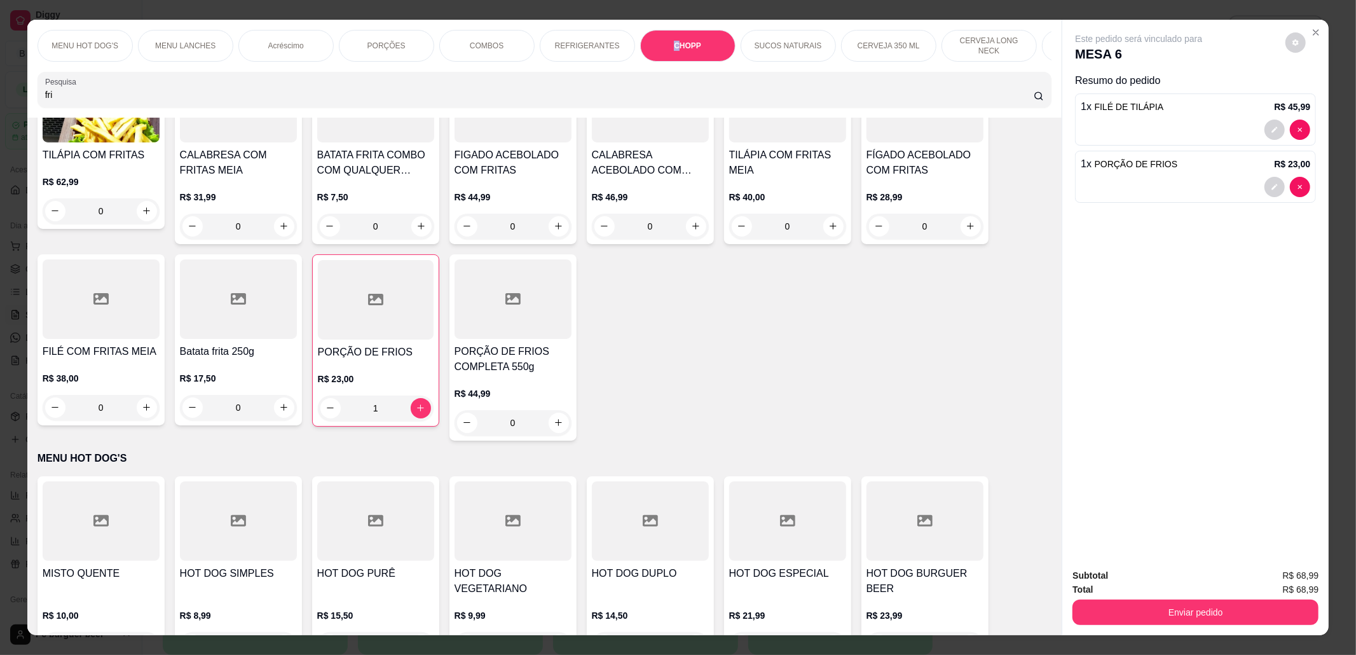
scroll to position [21, 0]
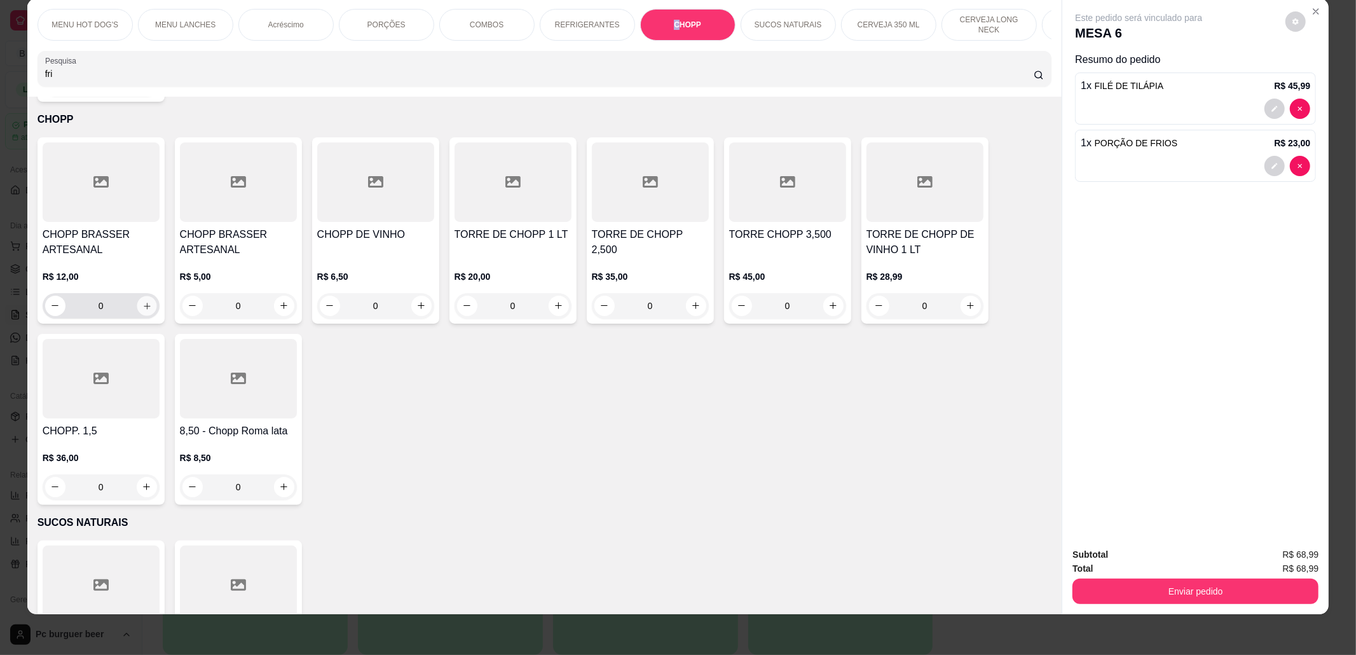
click at [142, 296] on button "increase-product-quantity" at bounding box center [147, 306] width 20 height 20
click at [141, 298] on button "increase-product-quantity" at bounding box center [146, 306] width 20 height 20
type input "2"
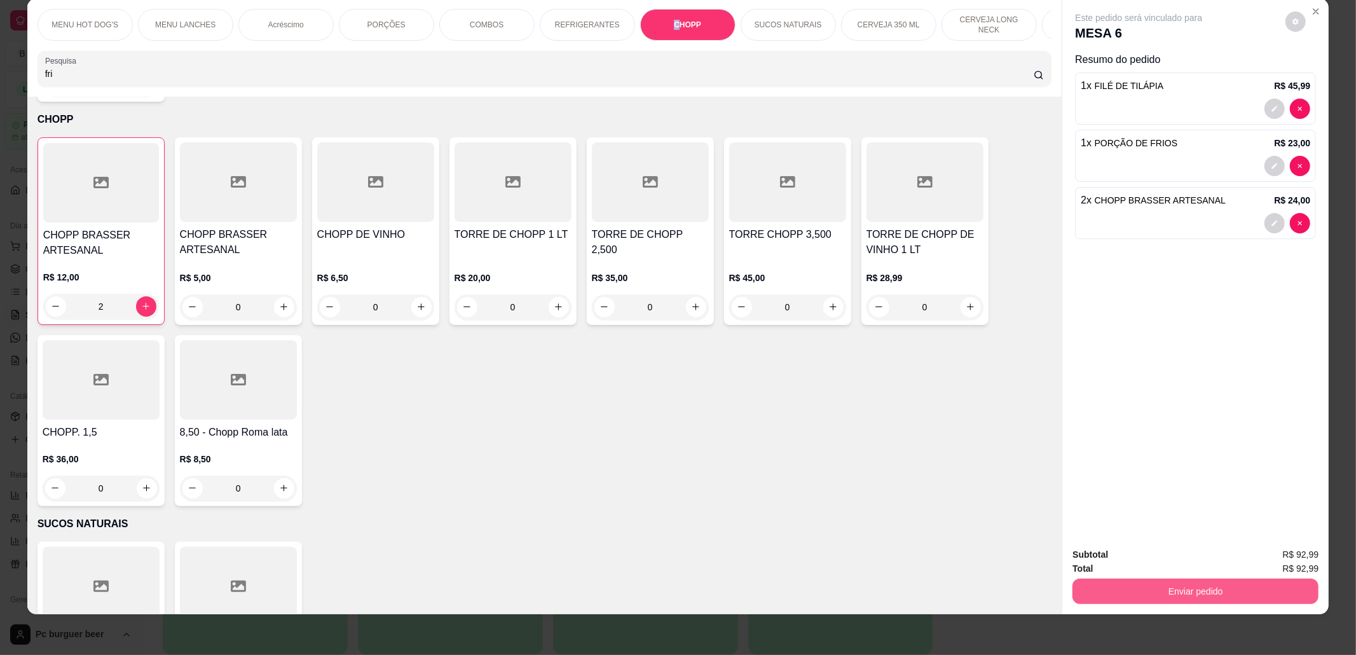
click at [1247, 585] on button "Enviar pedido" at bounding box center [1195, 590] width 246 height 25
click at [1203, 561] on button "Não registrar e enviar pedido" at bounding box center [1152, 561] width 132 height 24
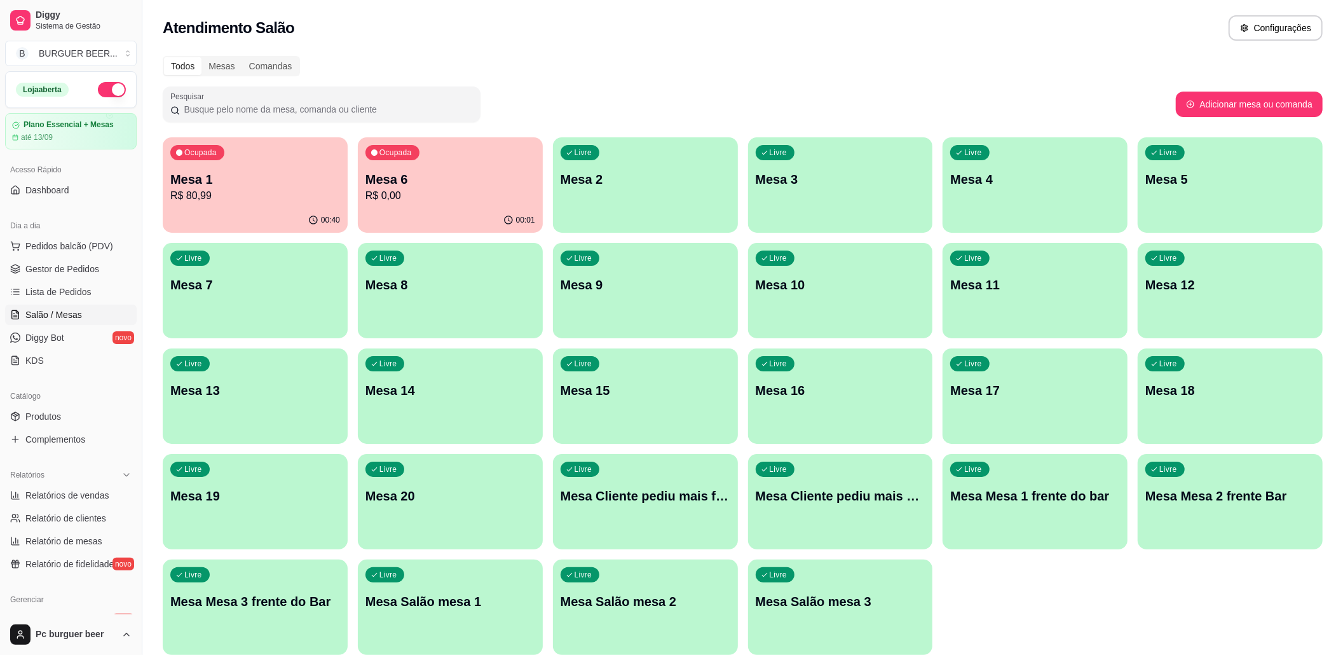
click at [257, 179] on p "Mesa 1" at bounding box center [255, 179] width 170 height 18
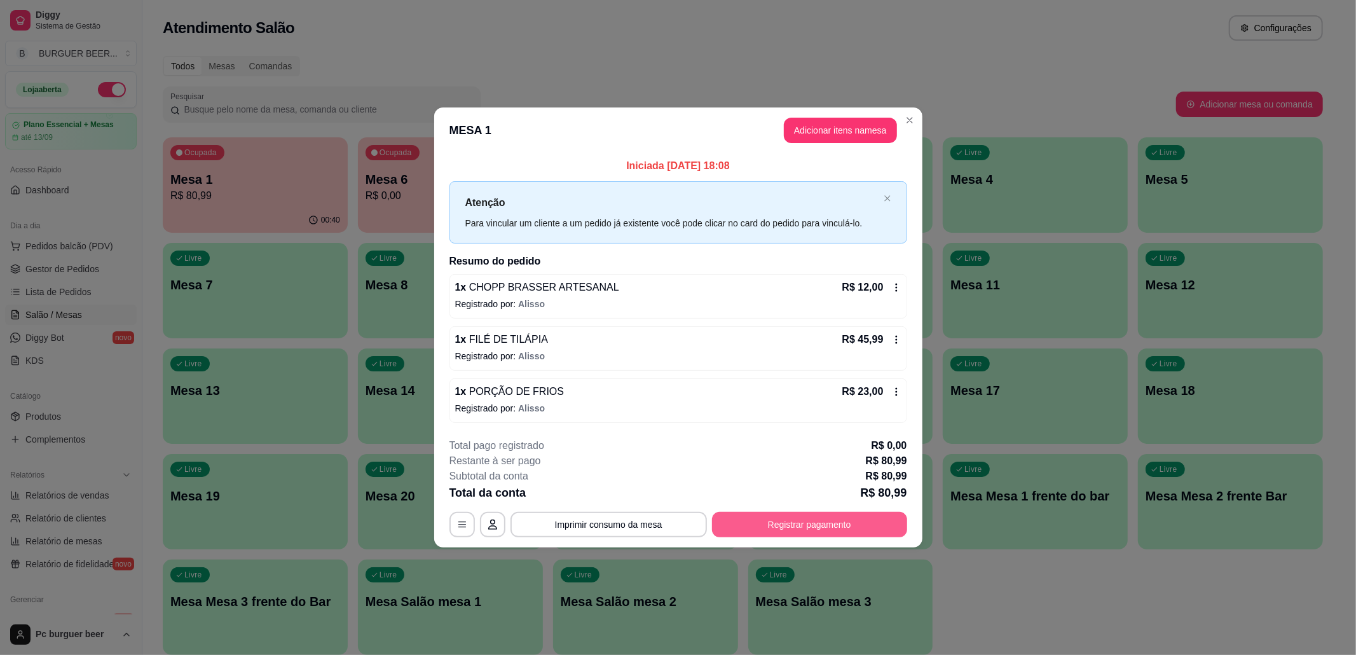
click at [751, 524] on button "Registrar pagamento" at bounding box center [809, 524] width 195 height 25
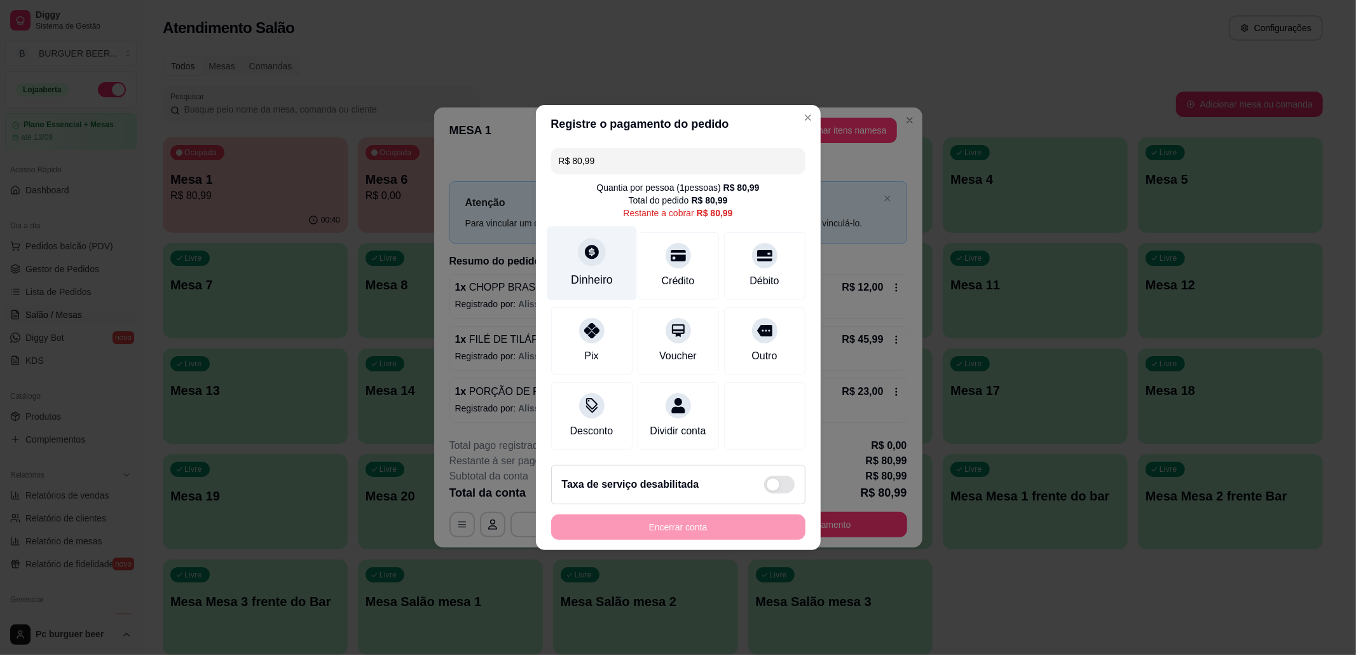
click at [600, 282] on div "Dinheiro" at bounding box center [592, 263] width 90 height 74
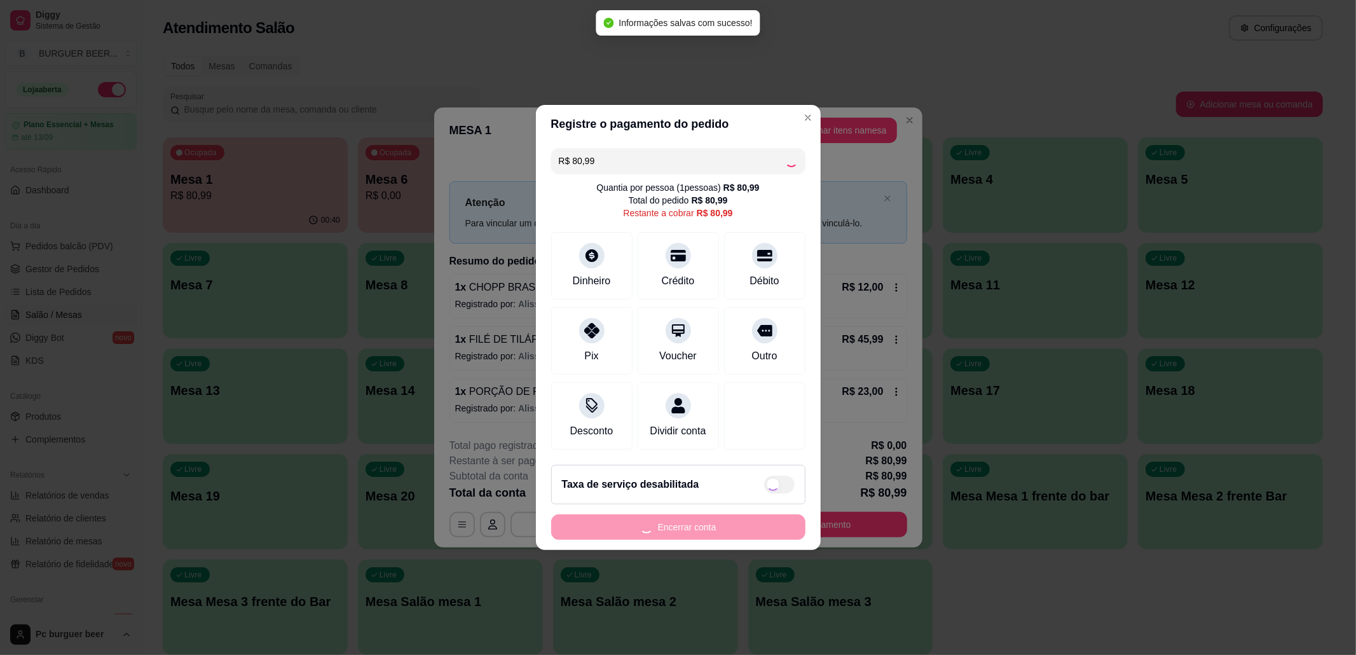
type input "R$ 0,00"
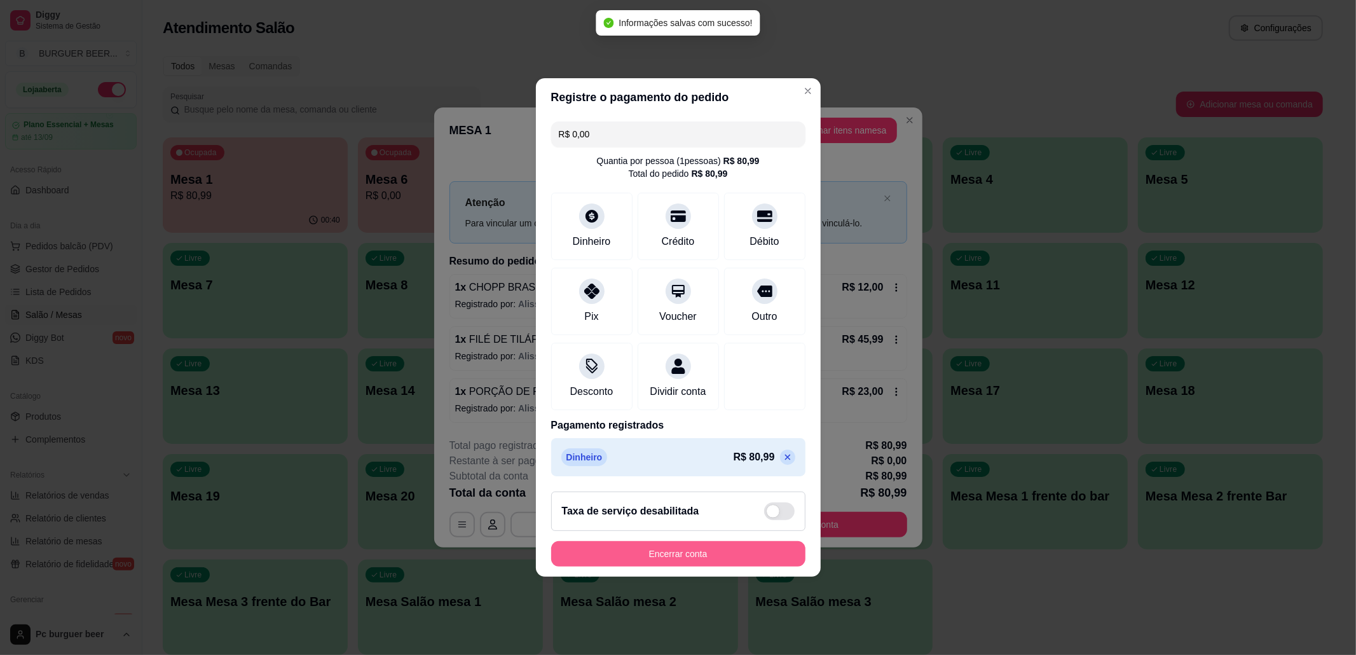
click at [743, 565] on button "Encerrar conta" at bounding box center [678, 553] width 254 height 25
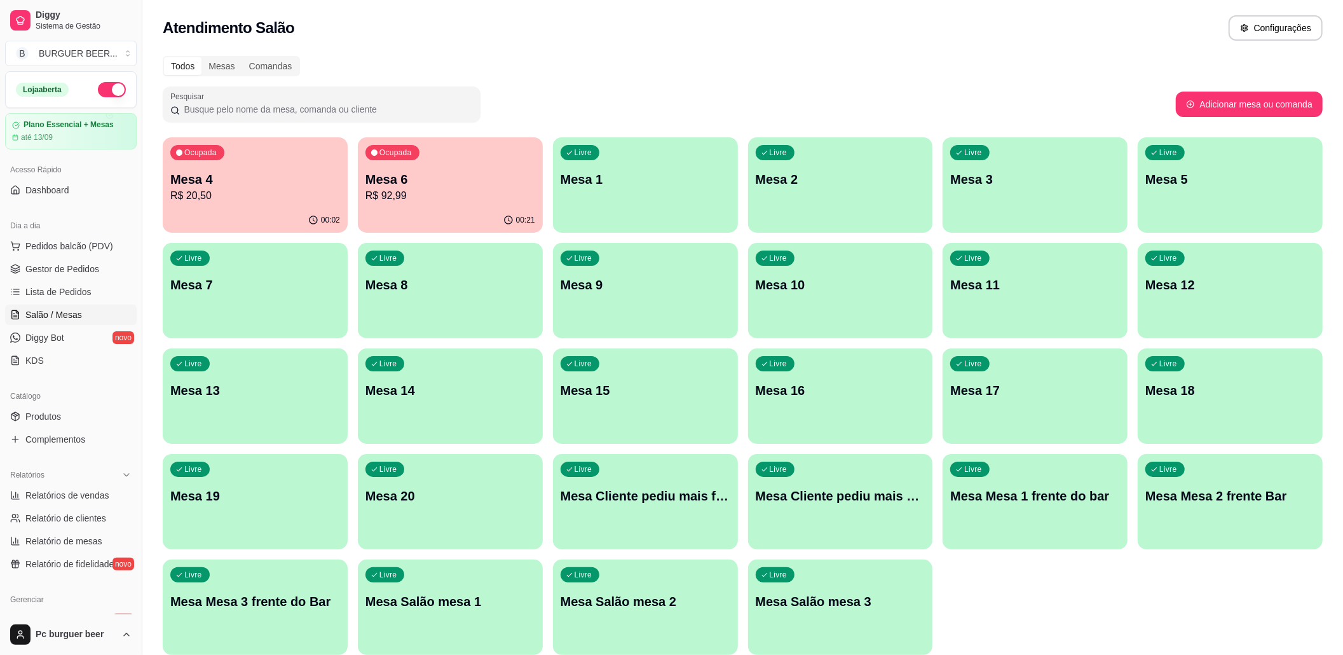
click at [260, 198] on p "R$ 20,50" at bounding box center [255, 195] width 170 height 15
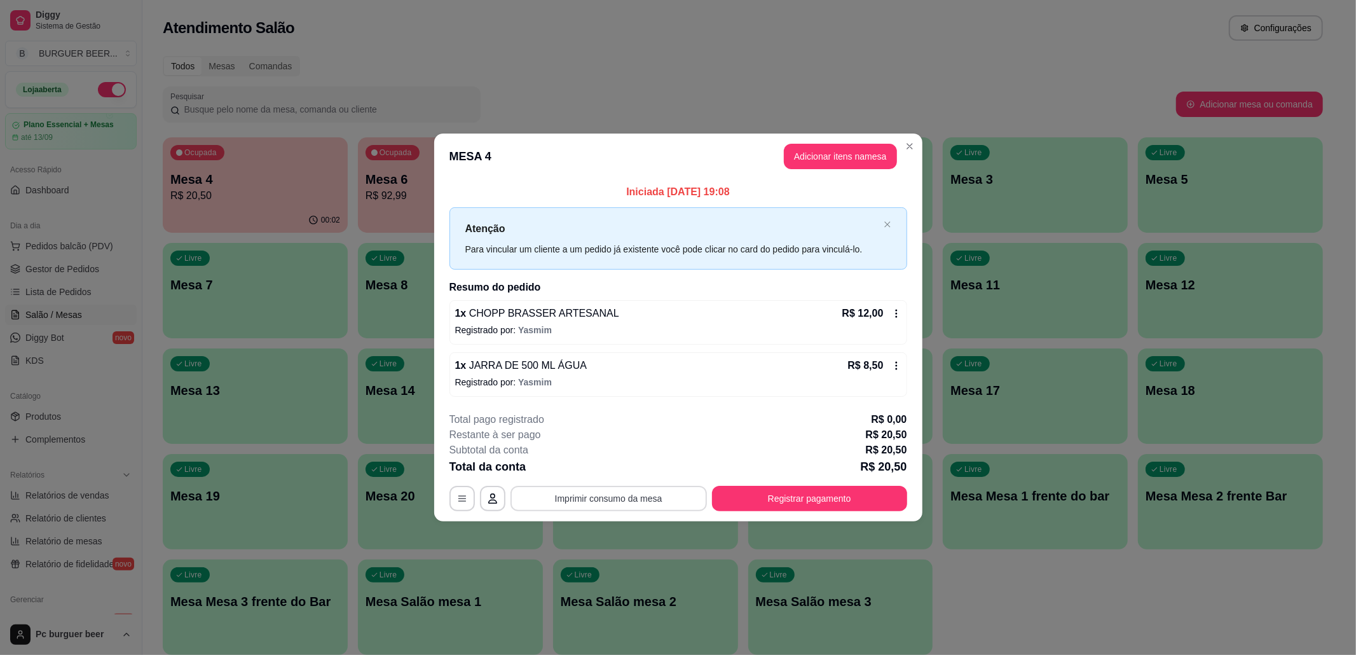
click at [646, 501] on button "Imprimir consumo da mesa" at bounding box center [608, 498] width 196 height 25
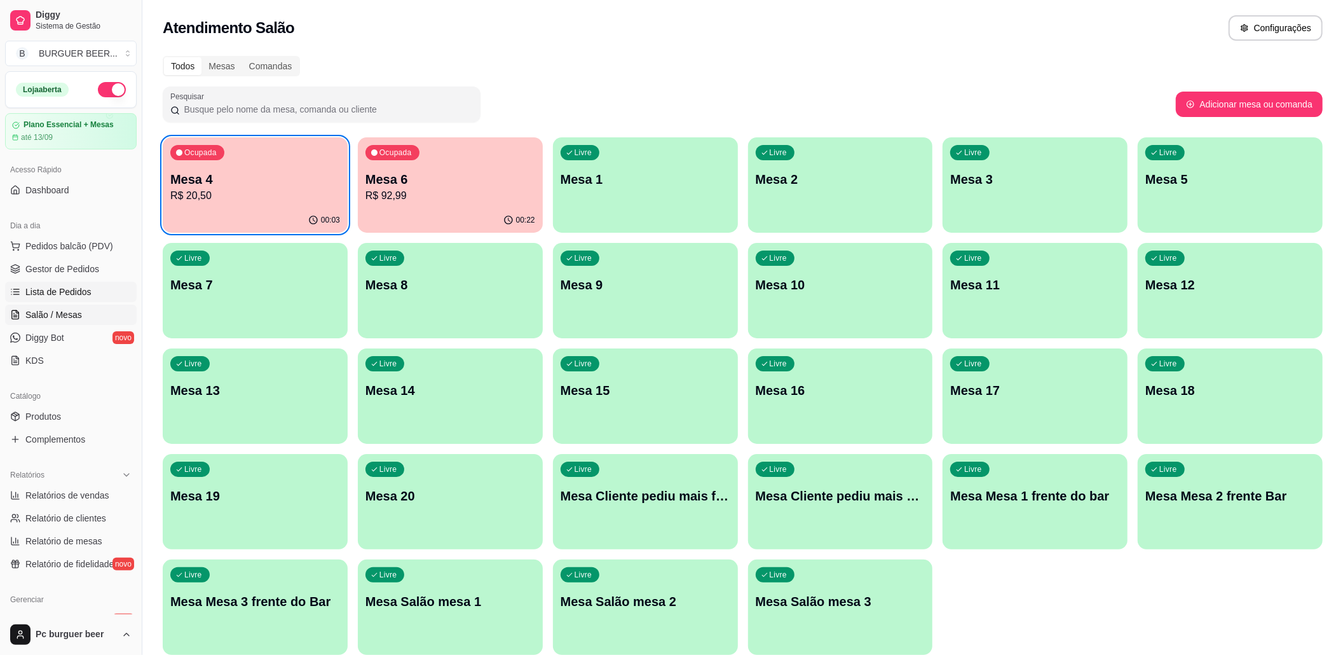
click at [65, 285] on link "Lista de Pedidos" at bounding box center [71, 292] width 132 height 20
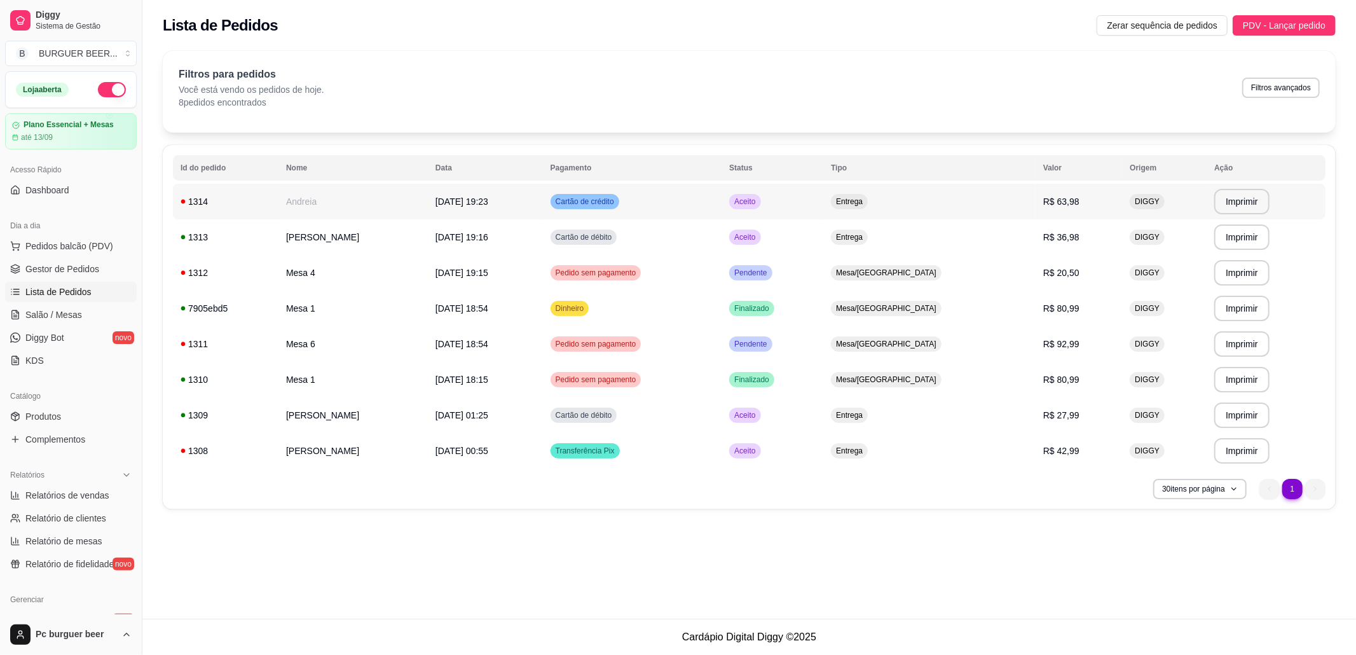
click at [475, 198] on span "[DATE] 19:23" at bounding box center [461, 201] width 53 height 10
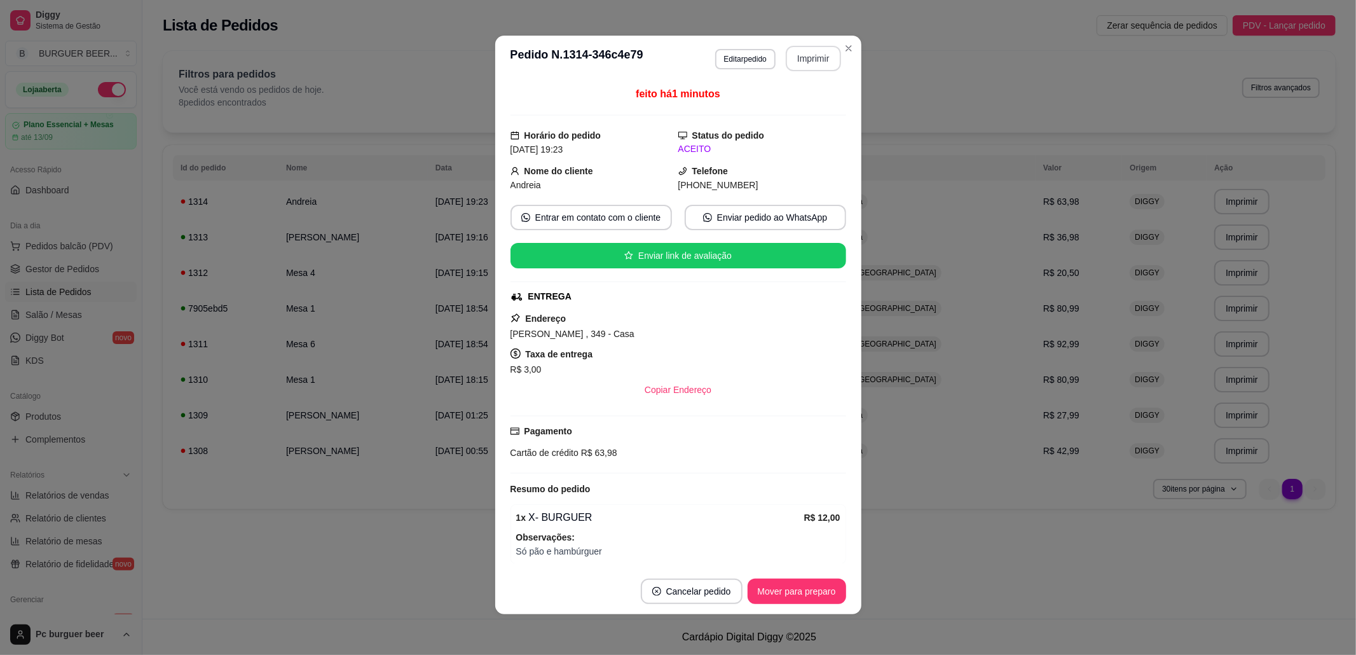
click at [795, 62] on button "Imprimir" at bounding box center [813, 58] width 55 height 25
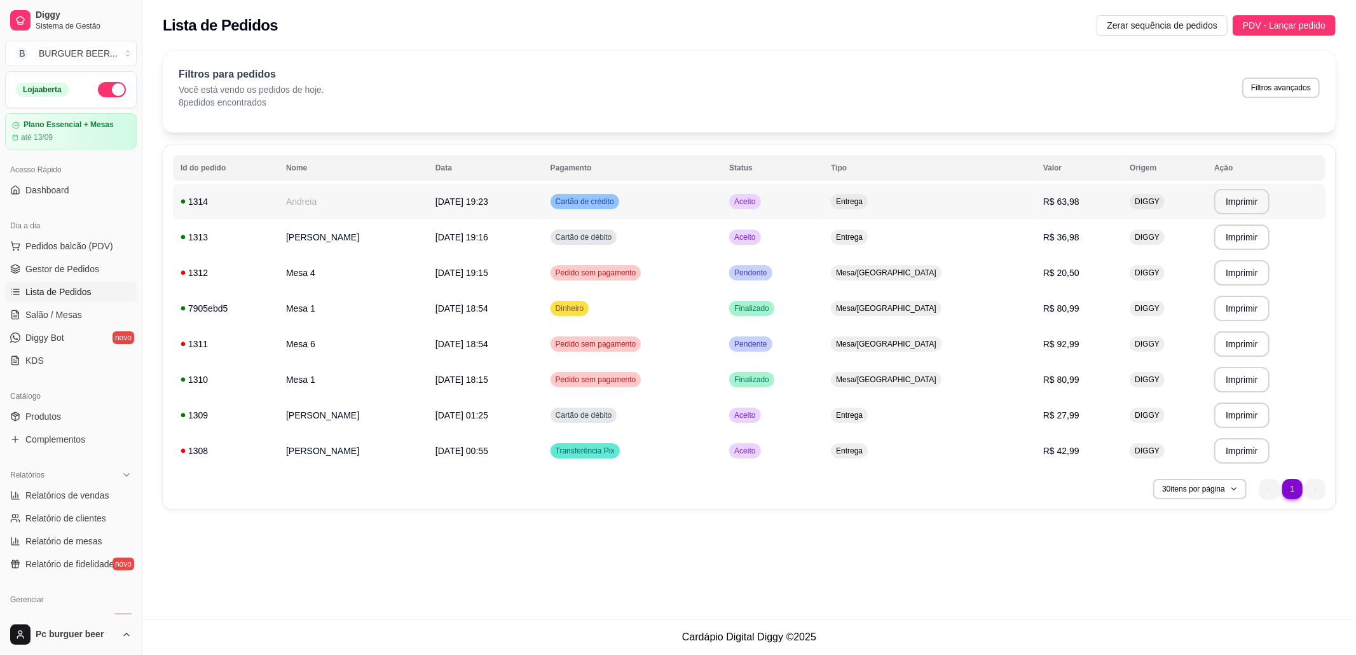
click at [758, 202] on span "Aceito" at bounding box center [745, 201] width 26 height 10
click at [84, 314] on link "Salão / Mesas" at bounding box center [71, 314] width 132 height 20
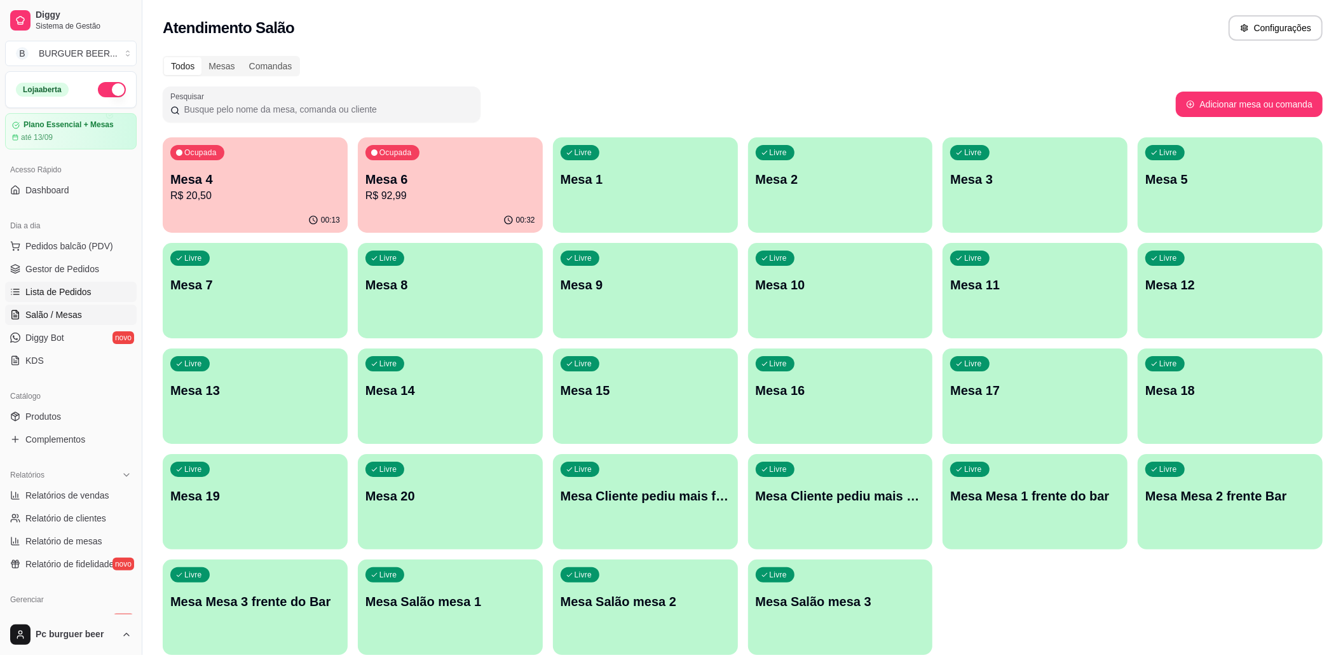
click at [76, 293] on span "Lista de Pedidos" at bounding box center [58, 291] width 66 height 13
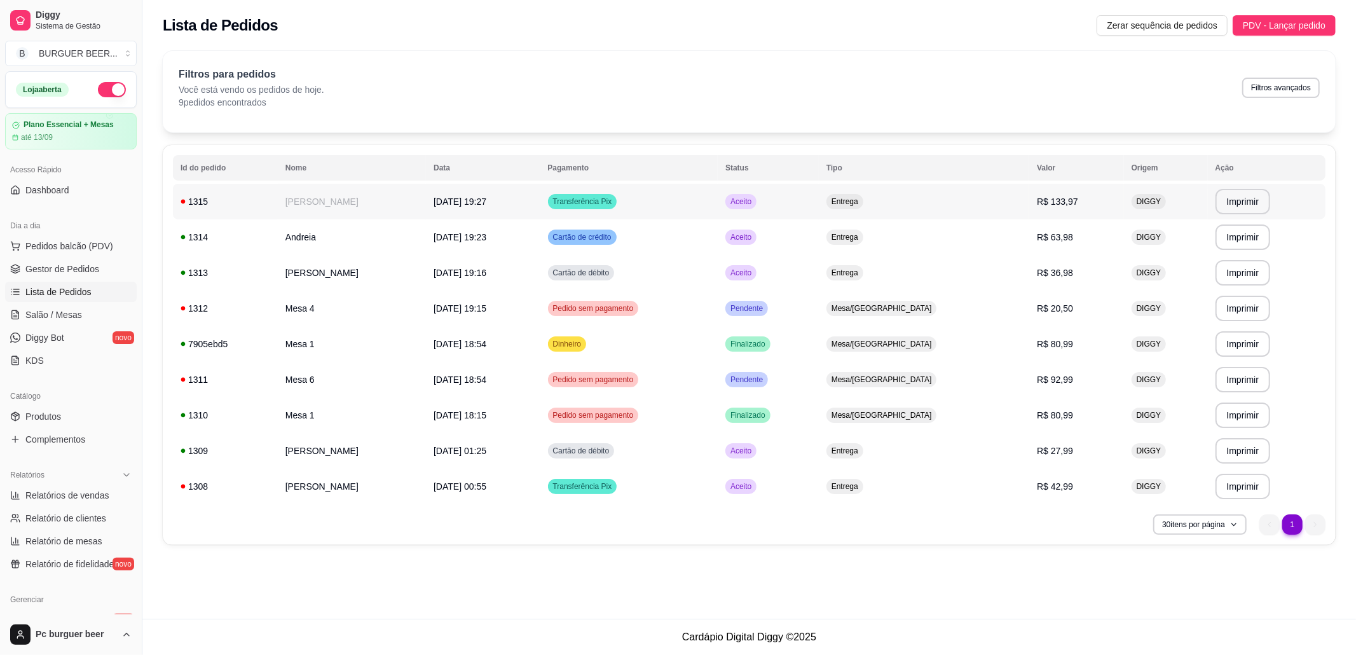
click at [346, 206] on td "[PERSON_NAME]" at bounding box center [352, 202] width 148 height 36
click at [54, 311] on span "Salão / Mesas" at bounding box center [53, 314] width 57 height 13
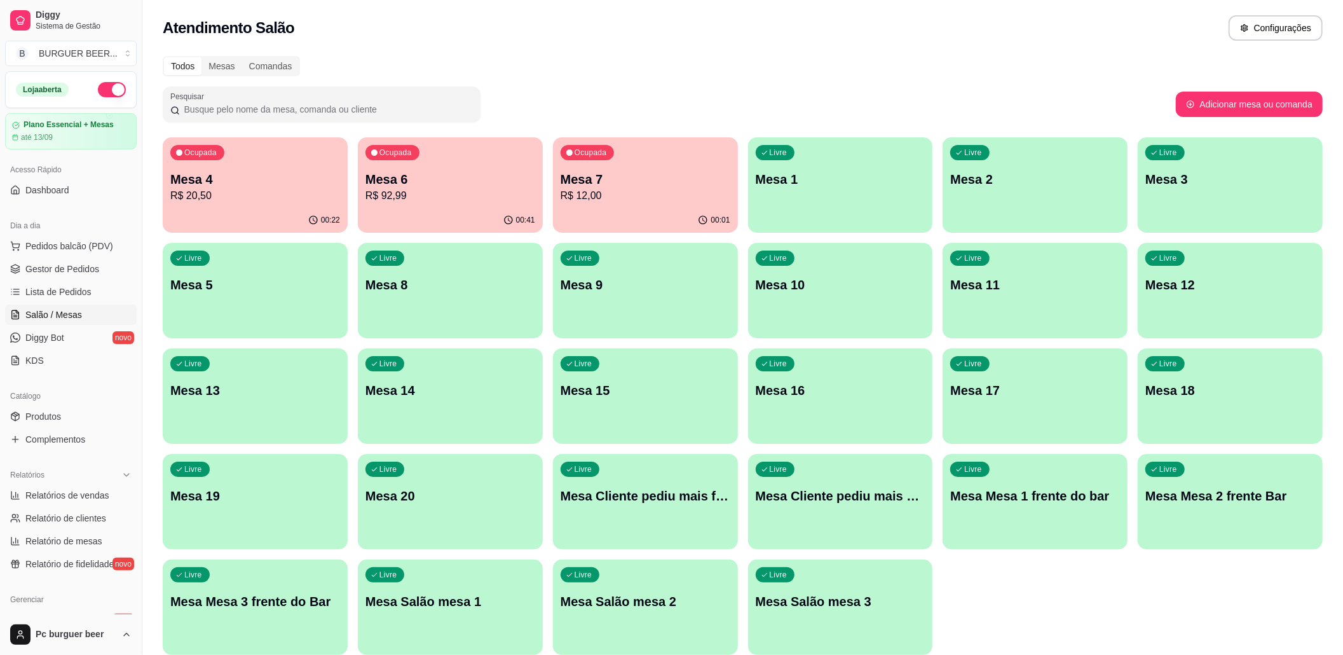
click at [620, 193] on p "R$ 12,00" at bounding box center [646, 195] width 170 height 15
click at [595, 189] on p "R$ 12,00" at bounding box center [645, 195] width 165 height 15
click at [78, 296] on span "Lista de Pedidos" at bounding box center [58, 291] width 66 height 13
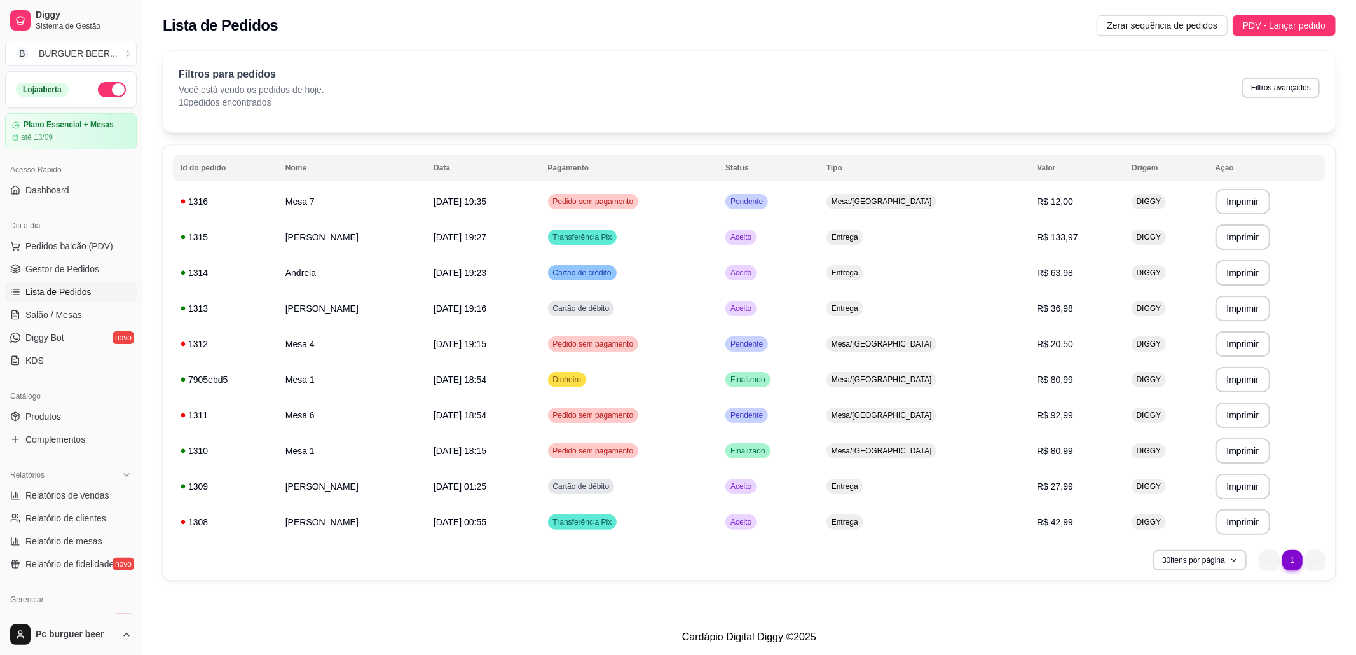
click at [67, 291] on span "Lista de Pedidos" at bounding box center [58, 291] width 66 height 13
click at [59, 311] on span "Salão / Mesas" at bounding box center [53, 314] width 57 height 13
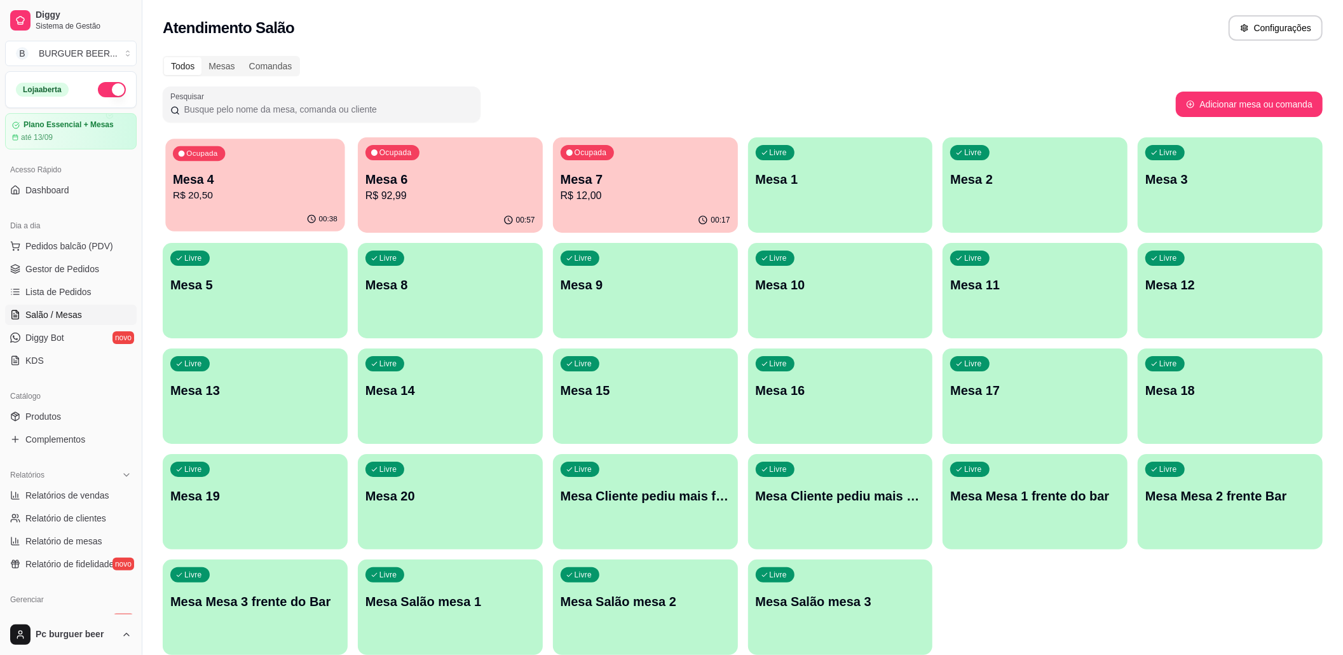
click at [313, 197] on p "R$ 20,50" at bounding box center [255, 195] width 165 height 15
click at [288, 177] on p "Mesa 4" at bounding box center [255, 179] width 170 height 18
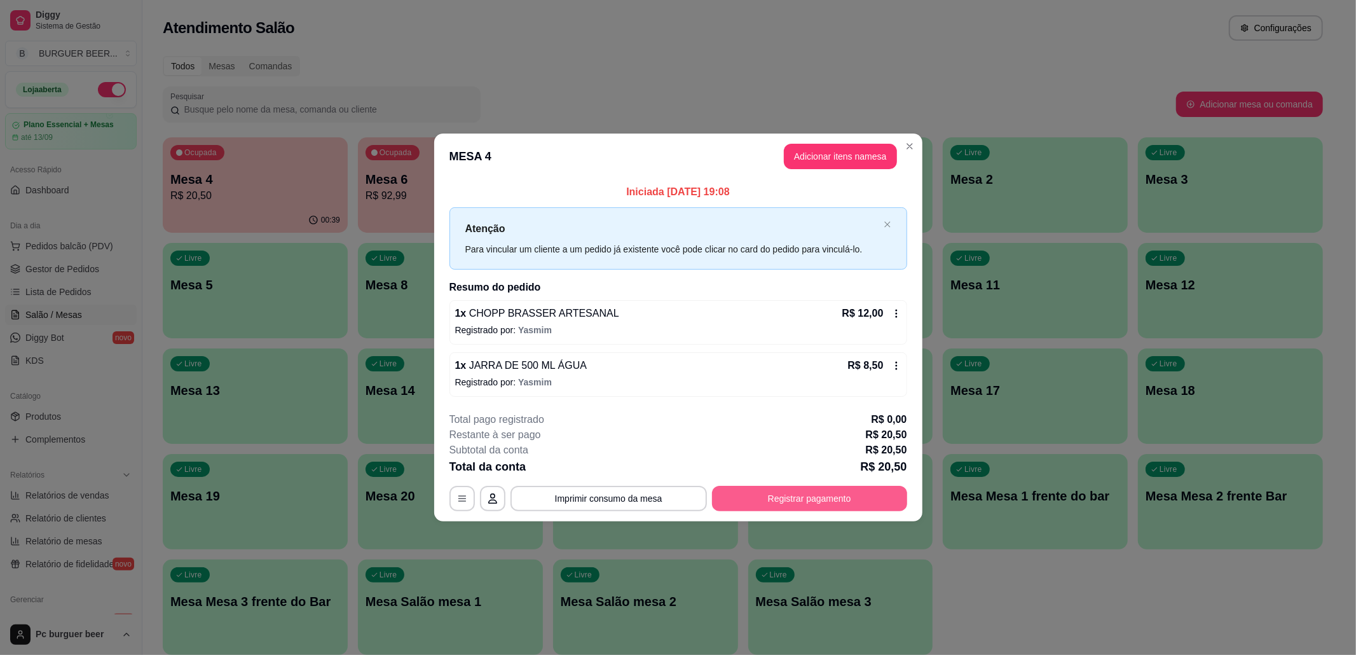
click at [751, 501] on button "Registrar pagamento" at bounding box center [809, 498] width 195 height 25
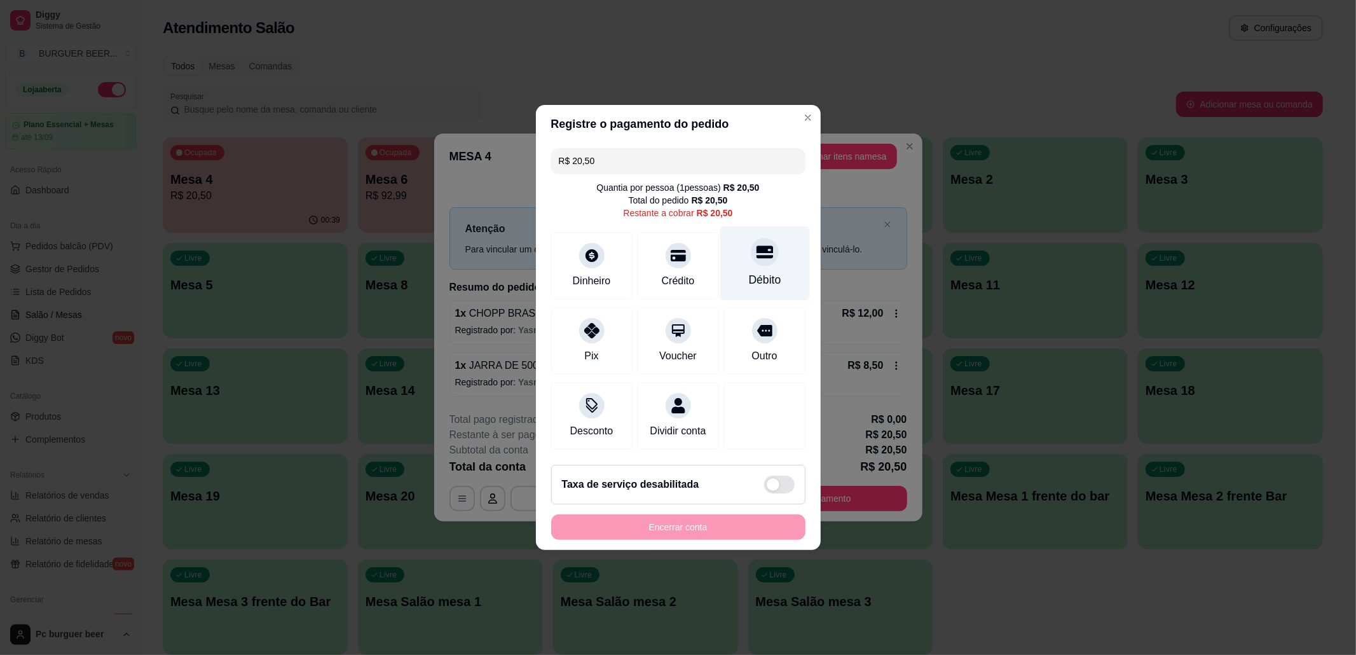
click at [756, 256] on div at bounding box center [765, 252] width 28 height 28
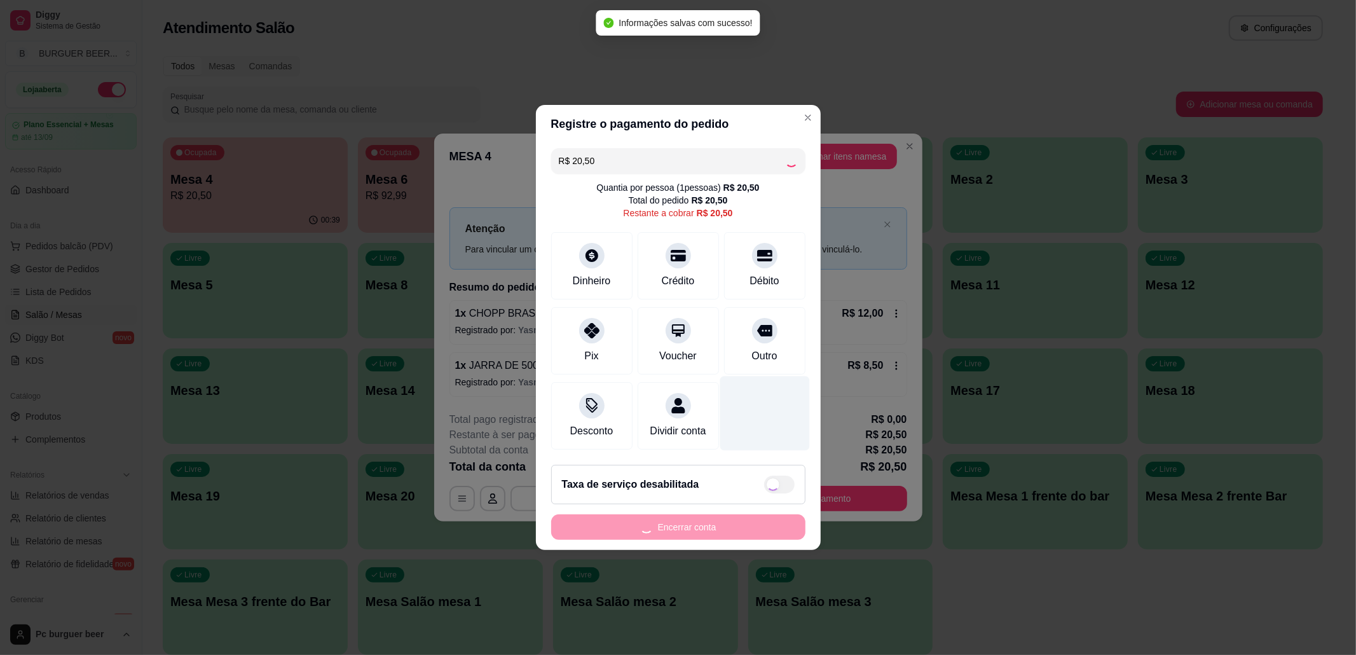
type input "R$ 0,00"
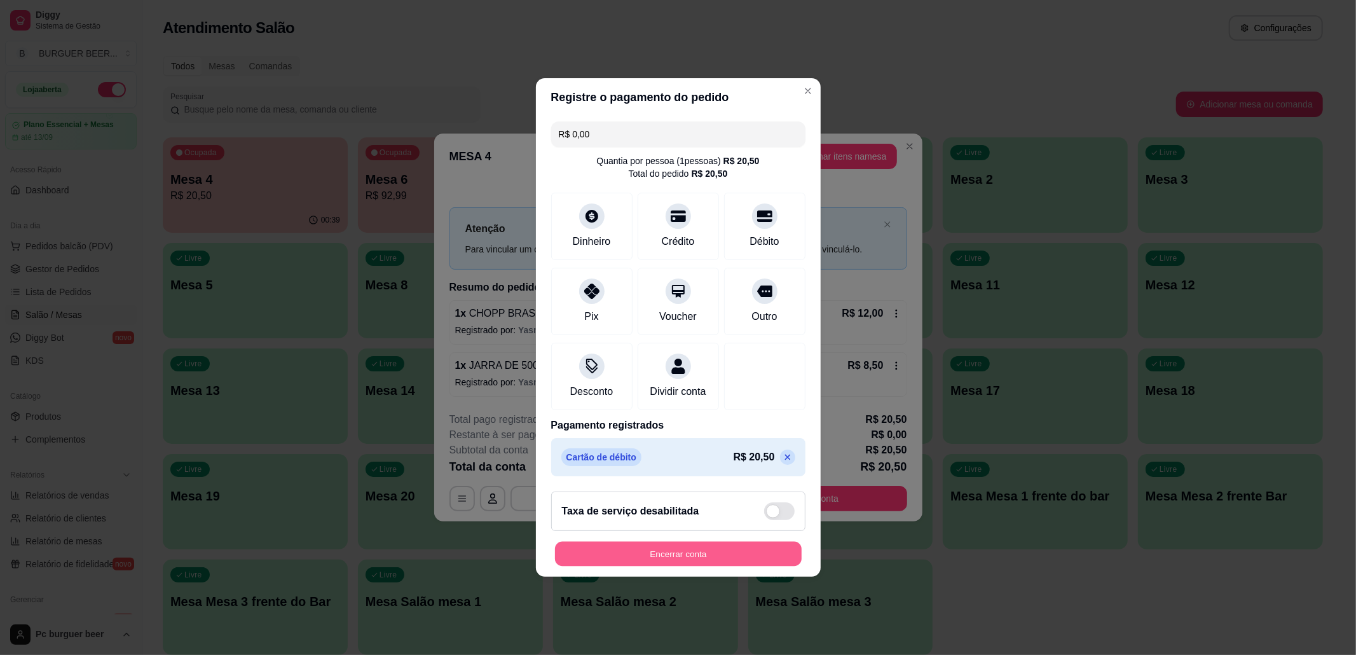
click at [698, 566] on button "Encerrar conta" at bounding box center [678, 554] width 247 height 25
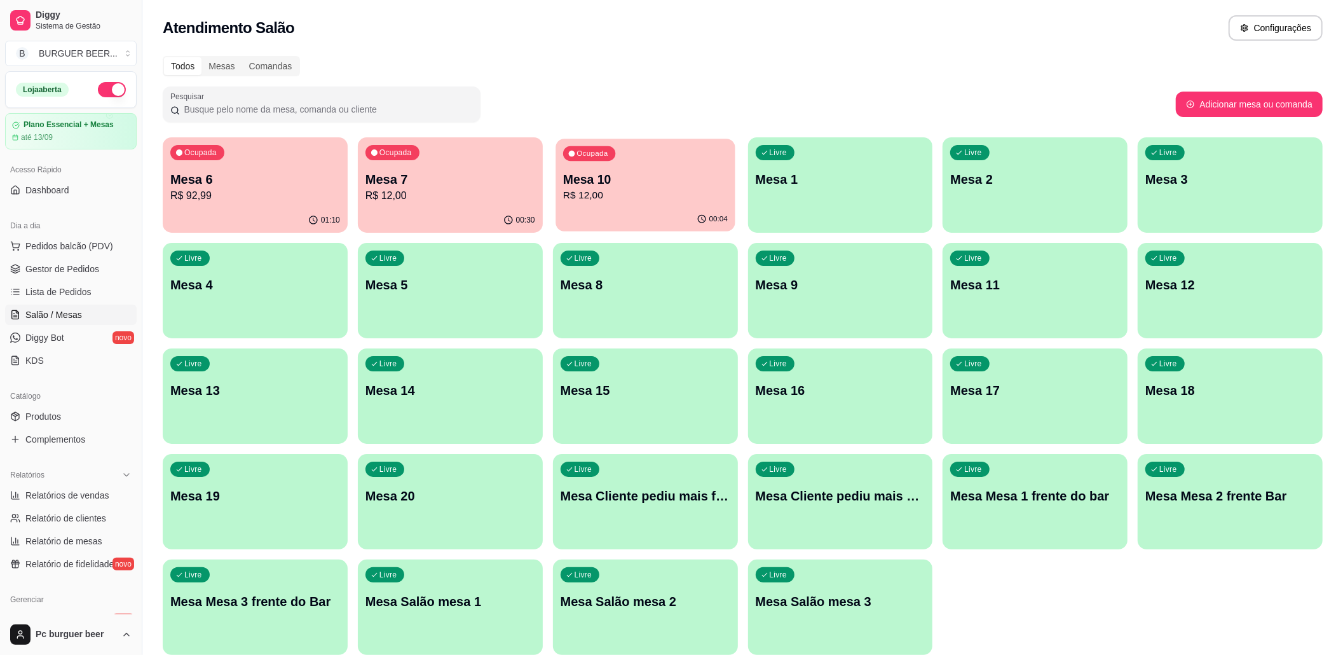
click at [643, 181] on p "Mesa 10" at bounding box center [645, 179] width 165 height 17
click at [702, 42] on div "Atendimento Salão Configurações" at bounding box center [742, 24] width 1201 height 48
click at [90, 288] on link "Lista de Pedidos" at bounding box center [71, 292] width 132 height 20
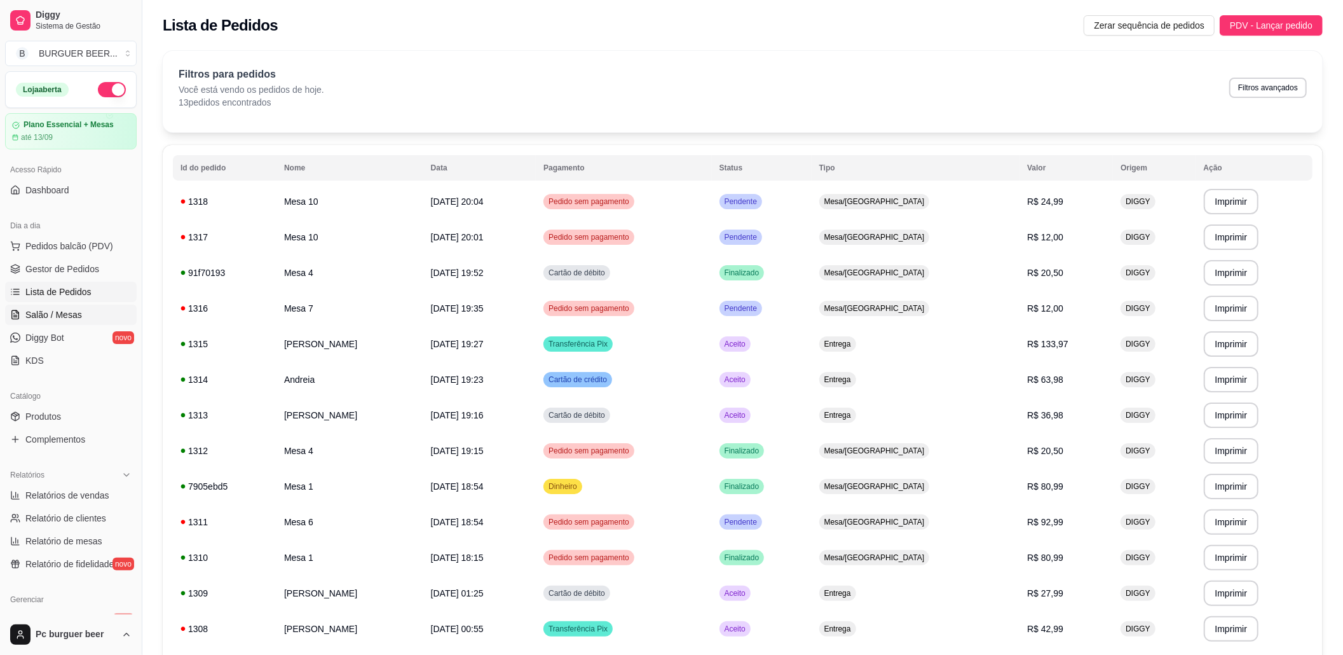
click at [90, 314] on link "Salão / Mesas" at bounding box center [71, 314] width 132 height 20
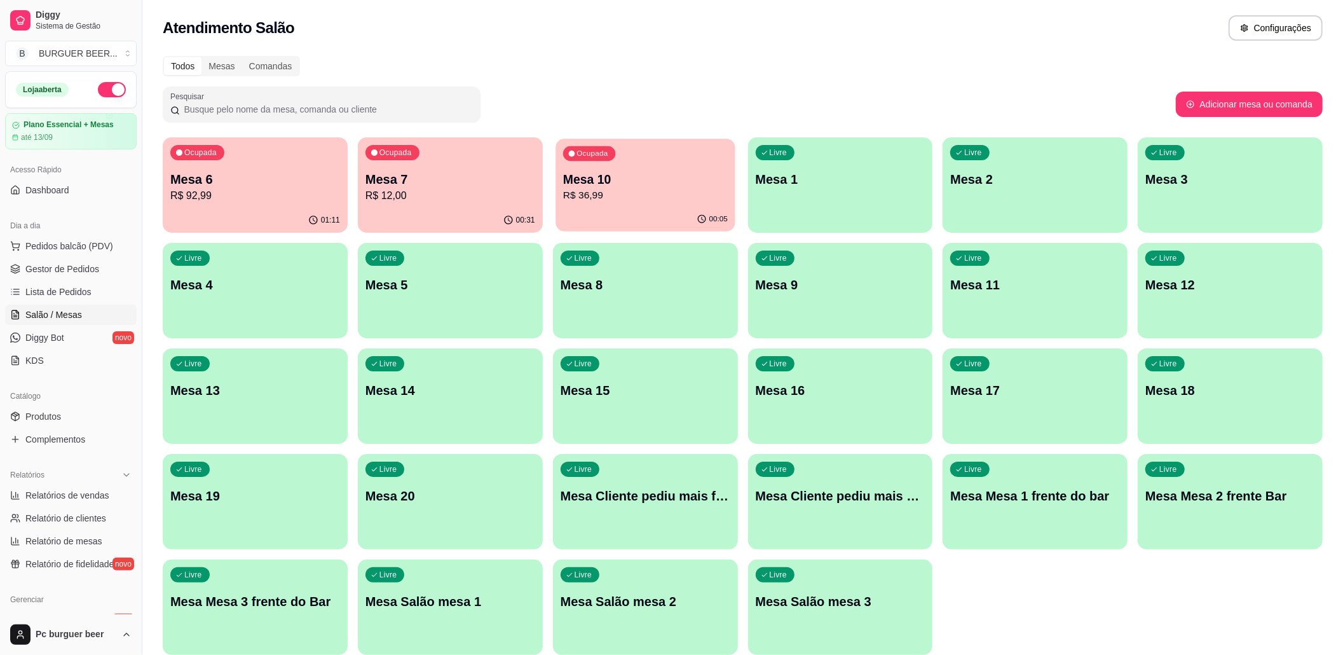
click at [587, 173] on p "Mesa 10" at bounding box center [645, 179] width 165 height 17
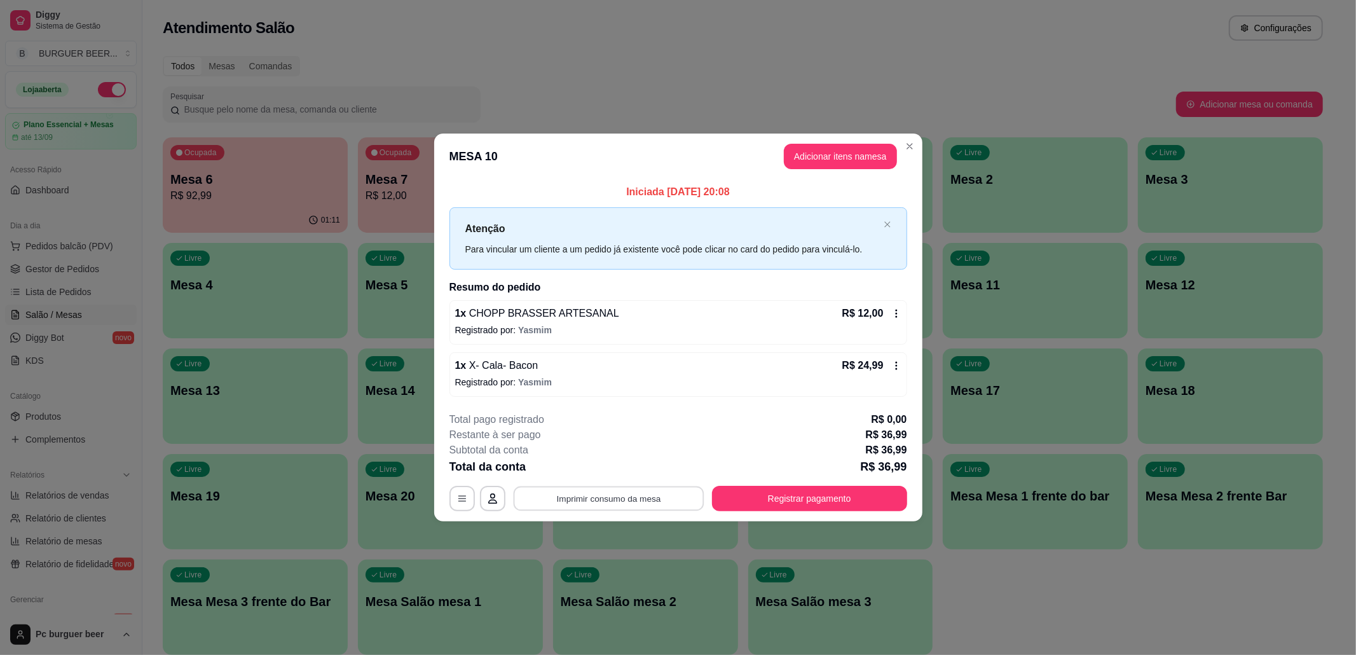
click at [638, 500] on button "Imprimir consumo da mesa" at bounding box center [608, 498] width 191 height 25
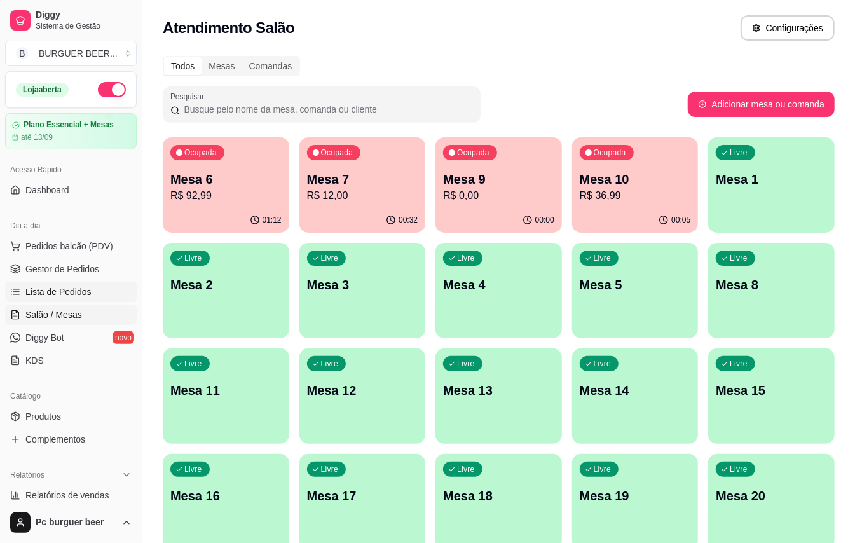
click at [98, 298] on link "Lista de Pedidos" at bounding box center [71, 292] width 132 height 20
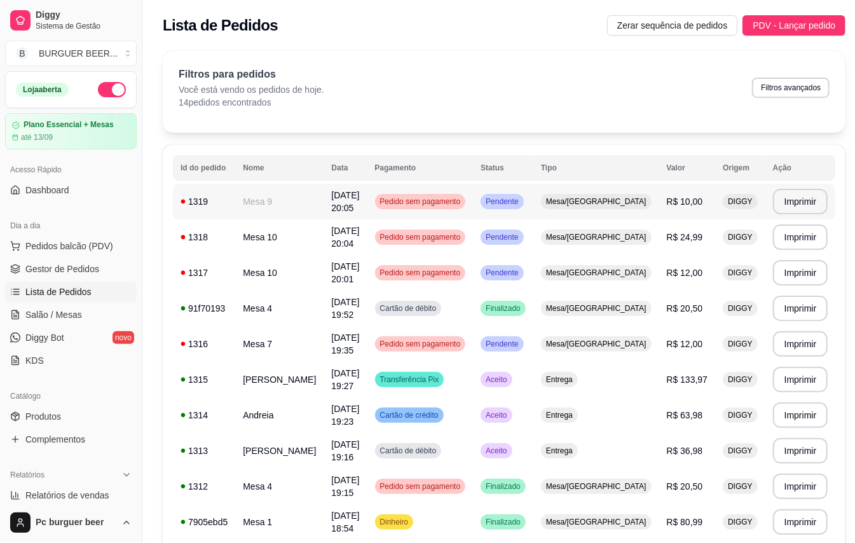
click at [356, 197] on span "[DATE] 20:05" at bounding box center [345, 201] width 28 height 23
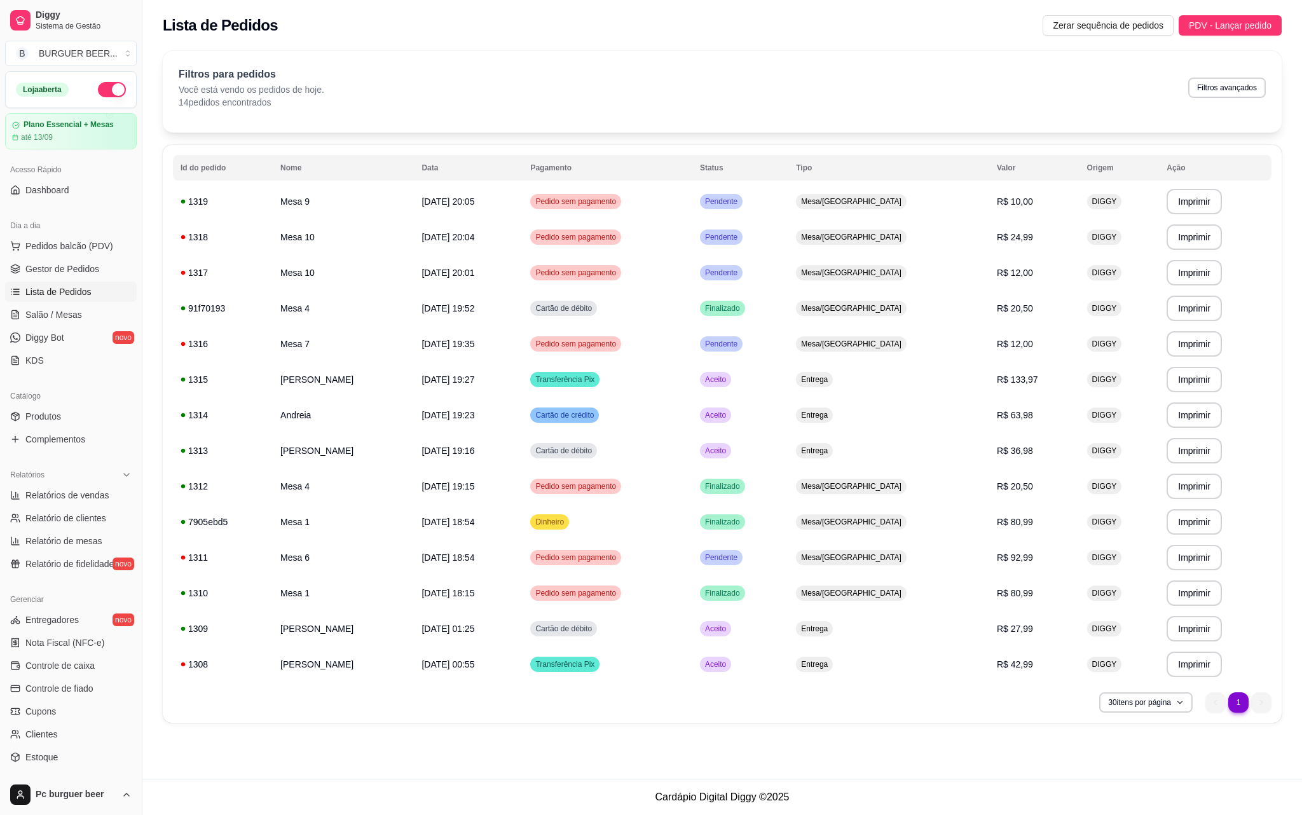
click at [750, 71] on div "Filtros para pedidos Você está vendo os pedidos de hoje. 14 pedidos encontrados…" at bounding box center [722, 88] width 1087 height 42
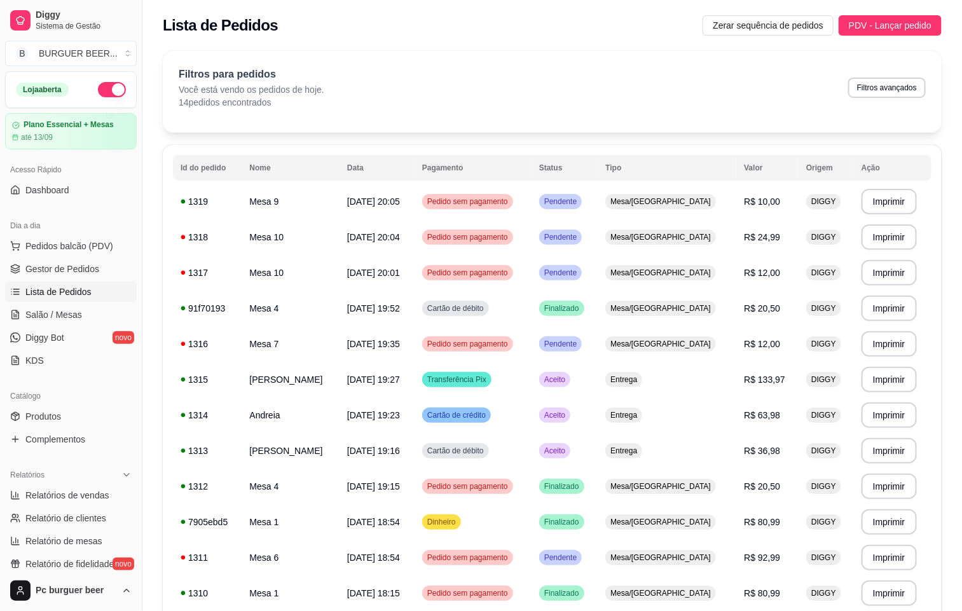
click at [746, 55] on div "Filtros para pedidos Você está vendo os pedidos de hoje. 14 pedidos encontrados…" at bounding box center [552, 91] width 779 height 81
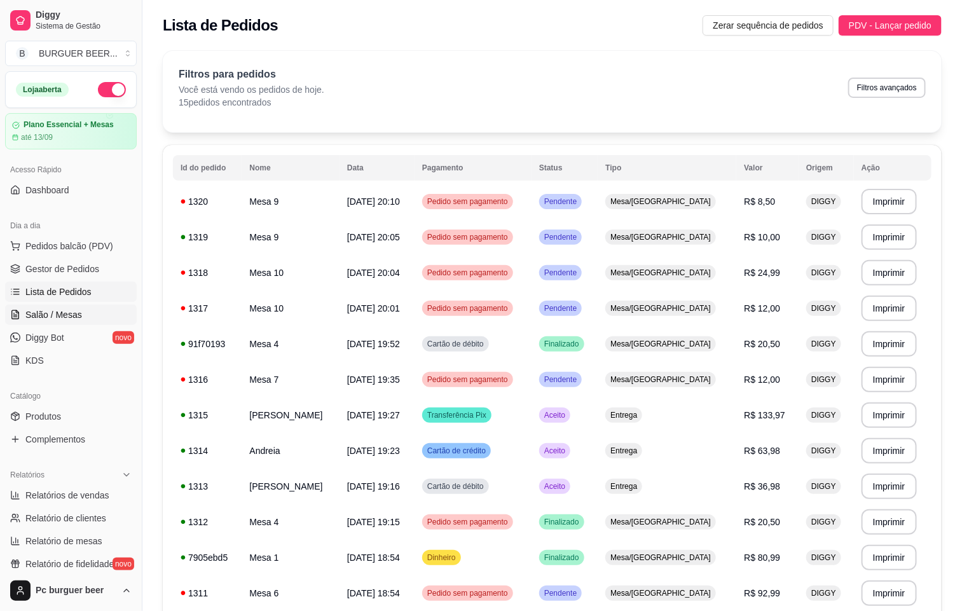
click at [61, 321] on span "Salão / Mesas" at bounding box center [53, 314] width 57 height 13
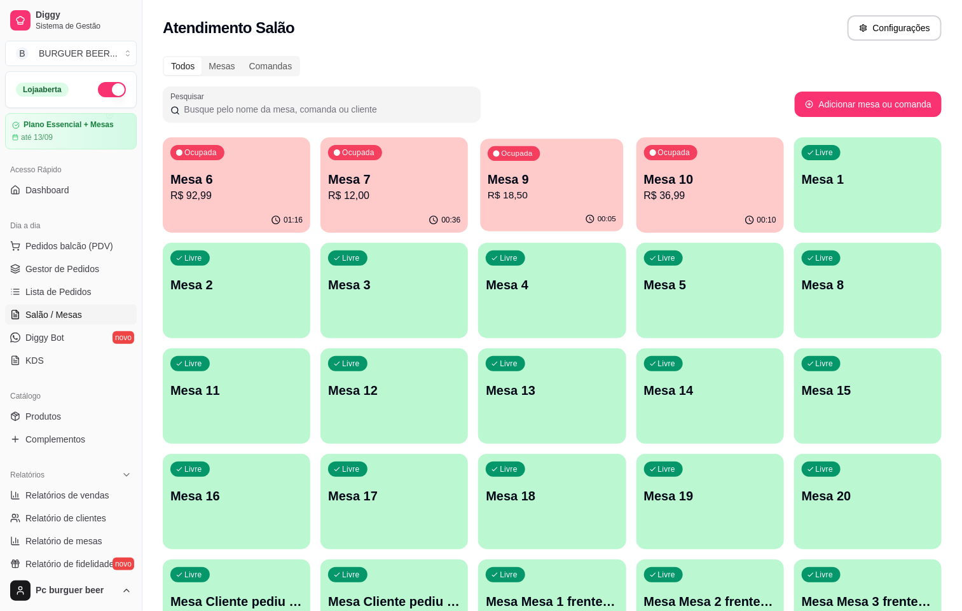
click at [491, 193] on p "R$ 18,50" at bounding box center [552, 195] width 128 height 15
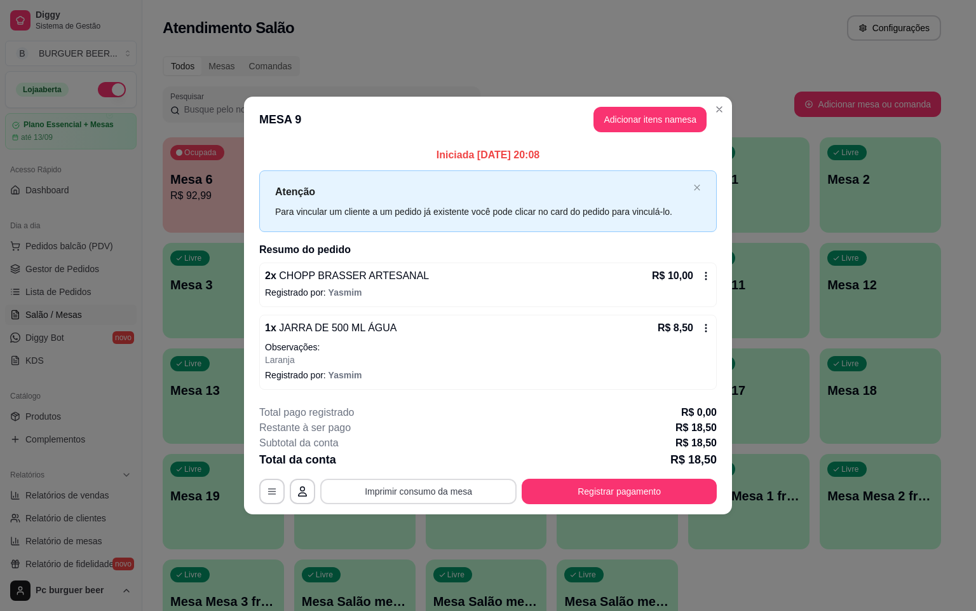
click at [446, 496] on button "Imprimir consumo da mesa" at bounding box center [418, 491] width 196 height 25
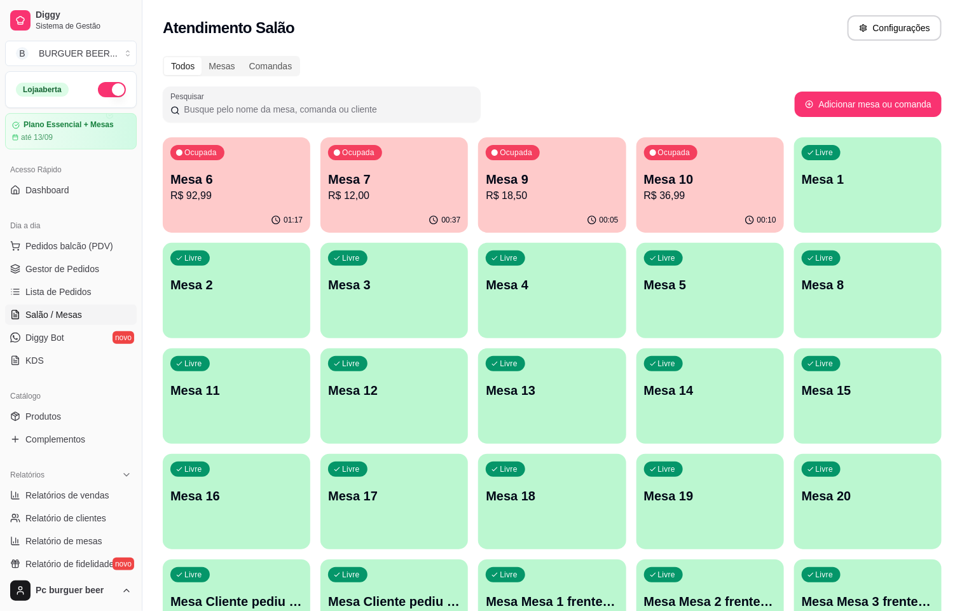
click at [228, 179] on p "Mesa 6" at bounding box center [236, 179] width 132 height 18
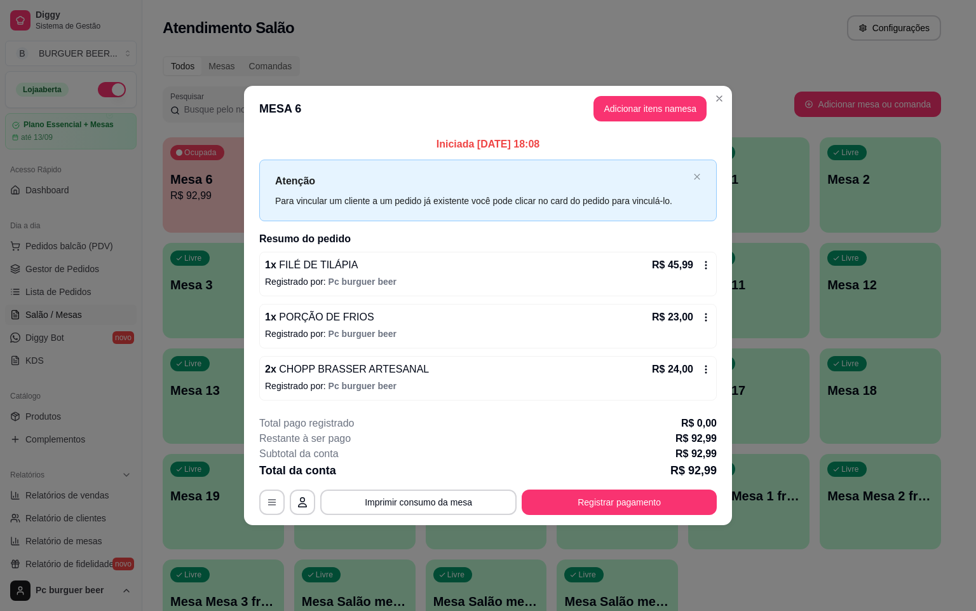
click at [432, 105] on header "MESA 6 Adicionar itens na mesa" at bounding box center [488, 109] width 488 height 46
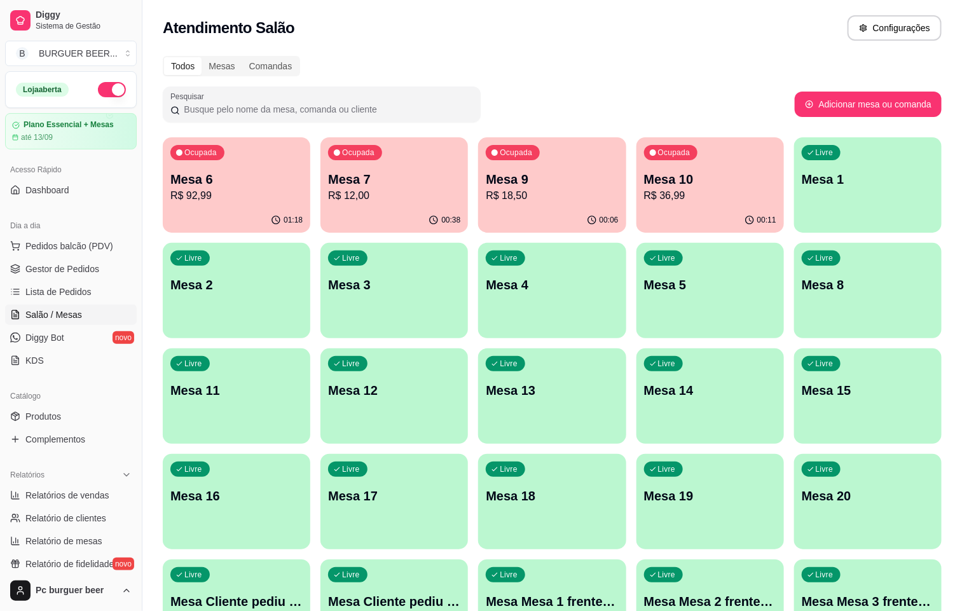
click at [225, 191] on p "R$ 92,99" at bounding box center [236, 195] width 132 height 15
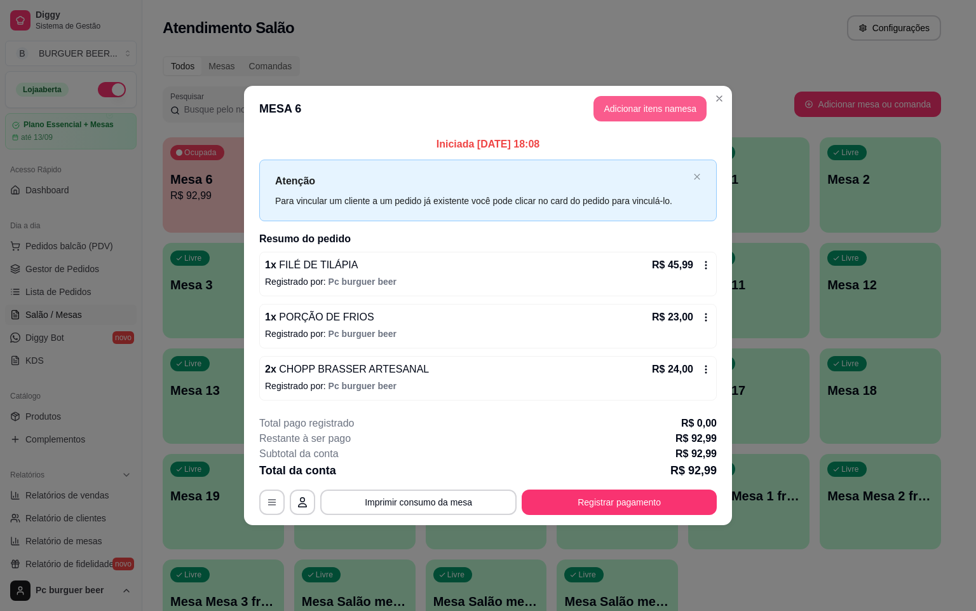
click at [666, 106] on button "Adicionar itens na mesa" at bounding box center [650, 108] width 113 height 25
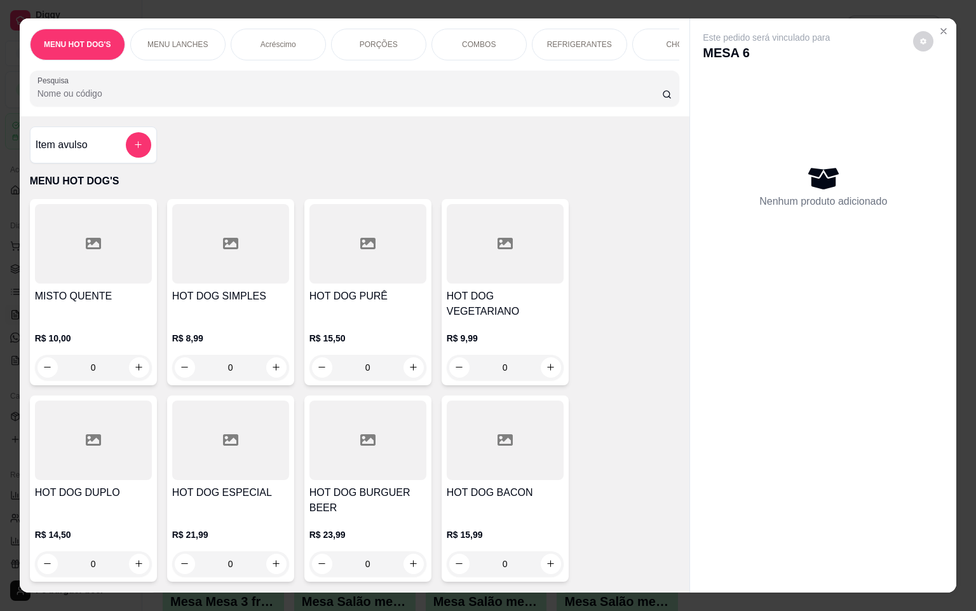
click at [92, 153] on div "Item avulso" at bounding box center [94, 144] width 116 height 25
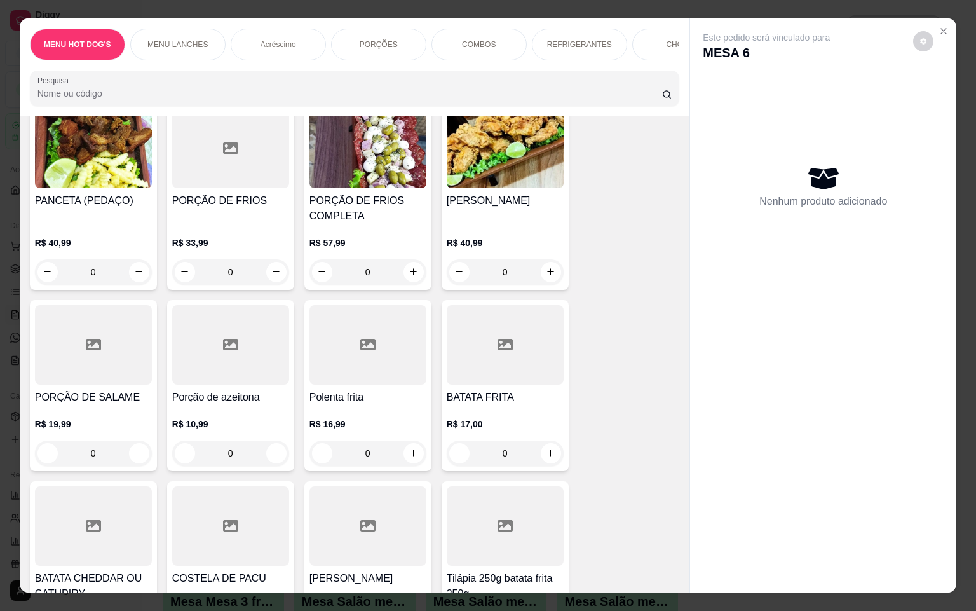
scroll to position [0, 38]
click at [609, 41] on div "CHOPP" at bounding box center [641, 45] width 95 height 32
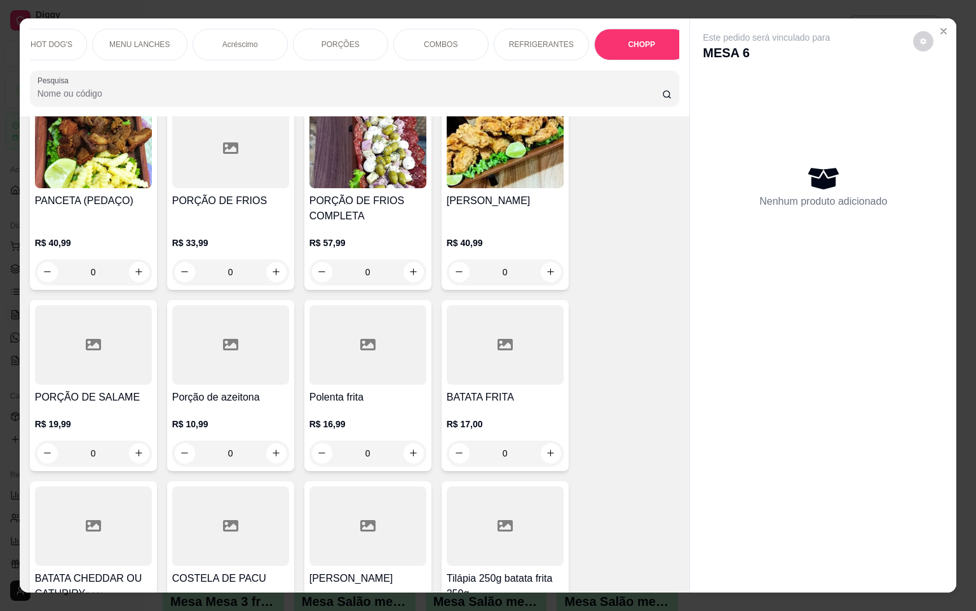
scroll to position [29, 0]
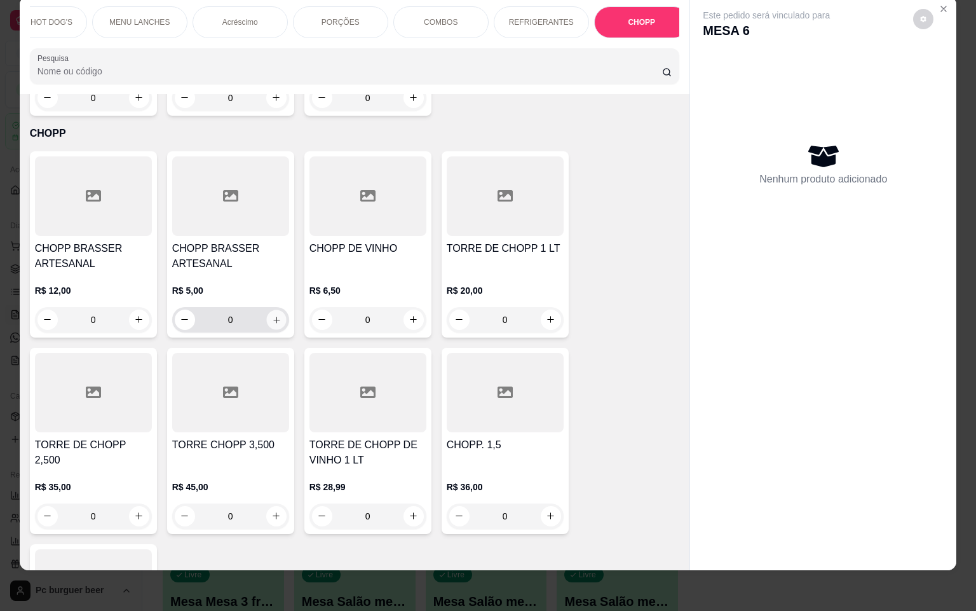
click at [273, 315] on icon "increase-product-quantity" at bounding box center [276, 320] width 10 height 10
type input "1"
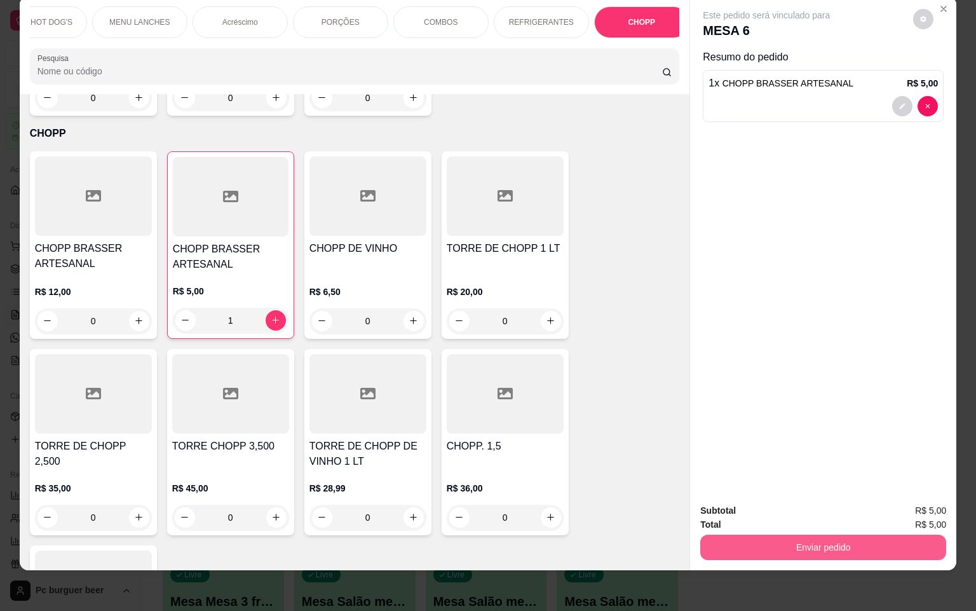
click at [798, 535] on button "Enviar pedido" at bounding box center [824, 547] width 246 height 25
click at [893, 503] on button "Sim, quero registrar" at bounding box center [899, 502] width 95 height 24
click at [814, 535] on button "Enviar pedido" at bounding box center [823, 547] width 238 height 25
click at [795, 502] on button "Não registrar e enviar pedido" at bounding box center [779, 502] width 132 height 24
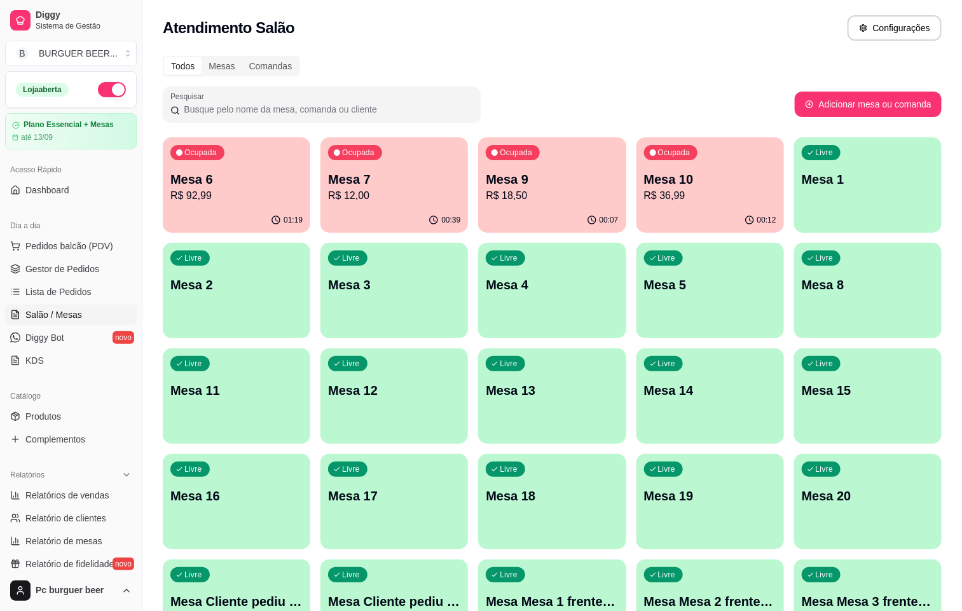
click at [226, 193] on p "R$ 92,99" at bounding box center [236, 195] width 132 height 15
click at [490, 210] on div "00:08" at bounding box center [551, 220] width 147 height 25
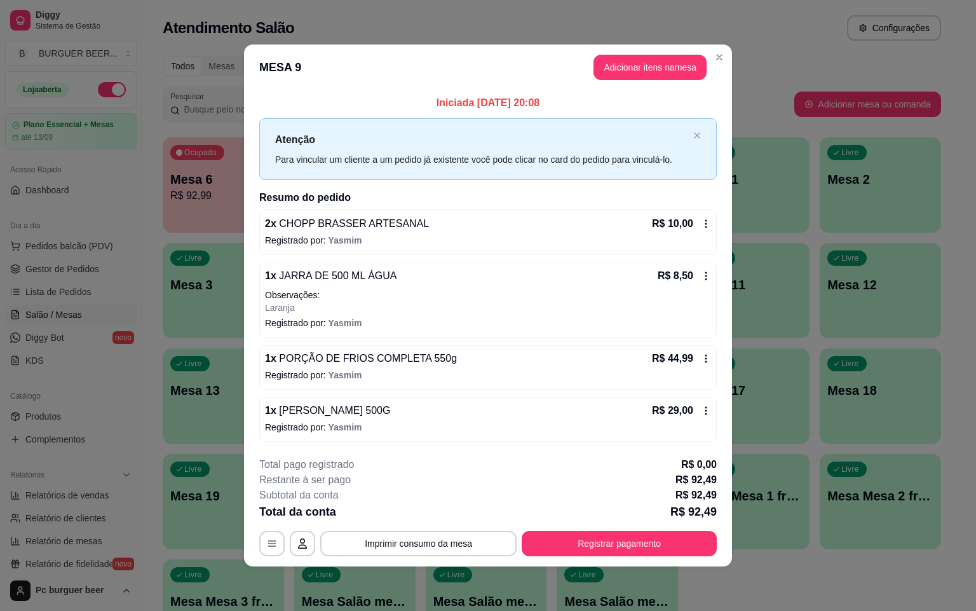
click at [372, 530] on div "**********" at bounding box center [488, 506] width 458 height 99
click at [426, 540] on button "Imprimir consumo da mesa" at bounding box center [419, 543] width 191 height 25
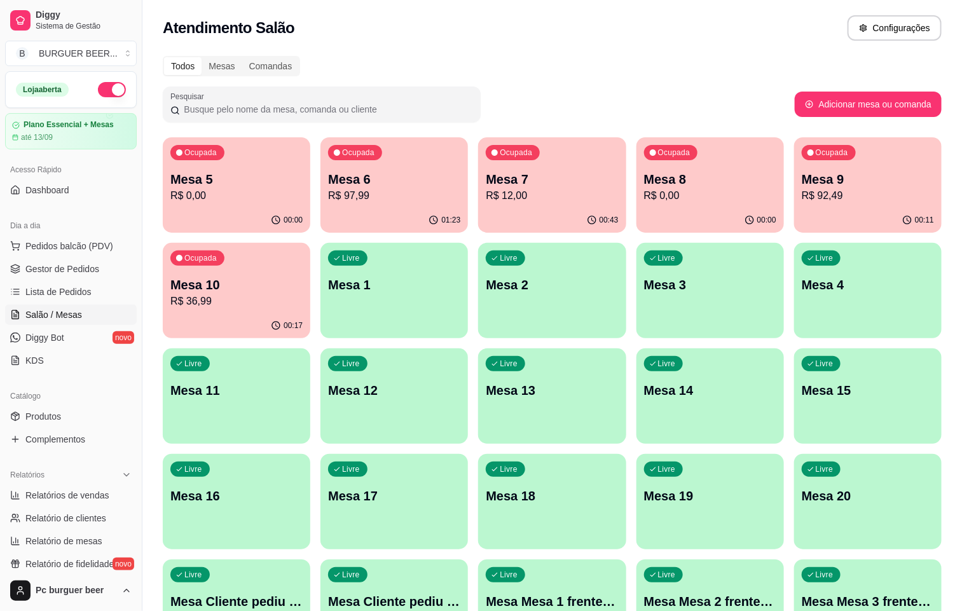
click at [488, 212] on div "00:43" at bounding box center [551, 220] width 147 height 25
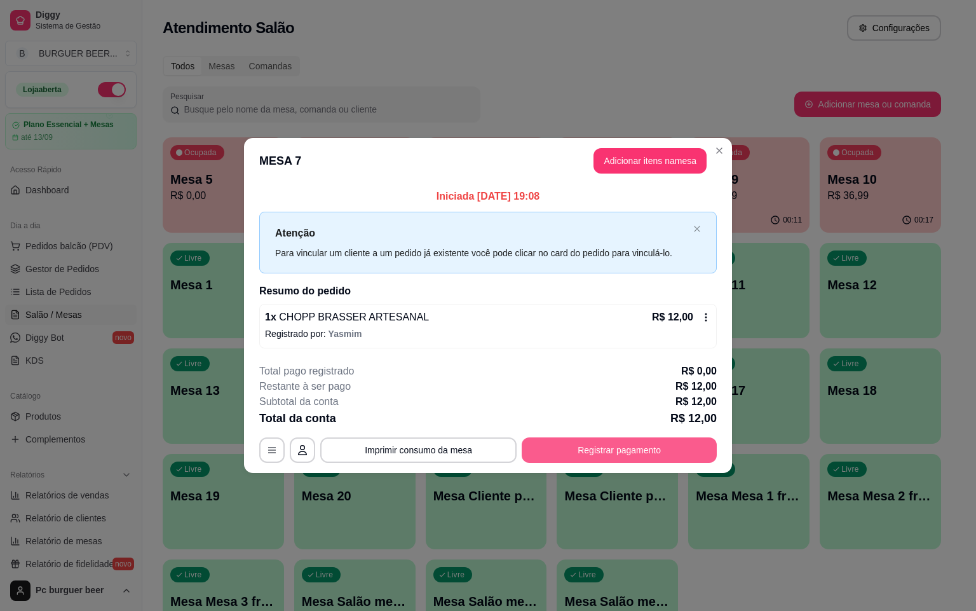
click at [666, 452] on button "Registrar pagamento" at bounding box center [619, 449] width 195 height 25
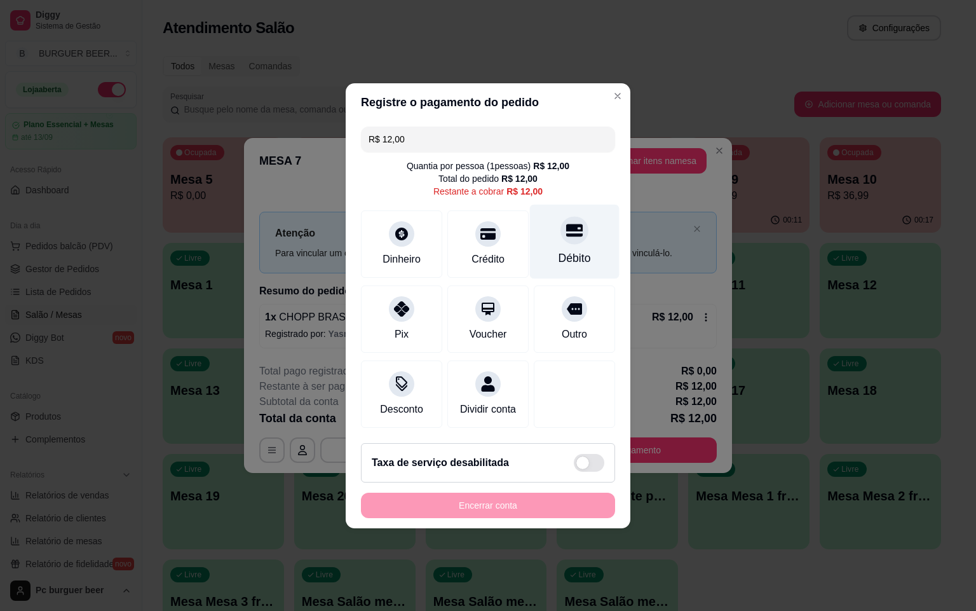
click at [546, 212] on div "Débito" at bounding box center [575, 241] width 90 height 74
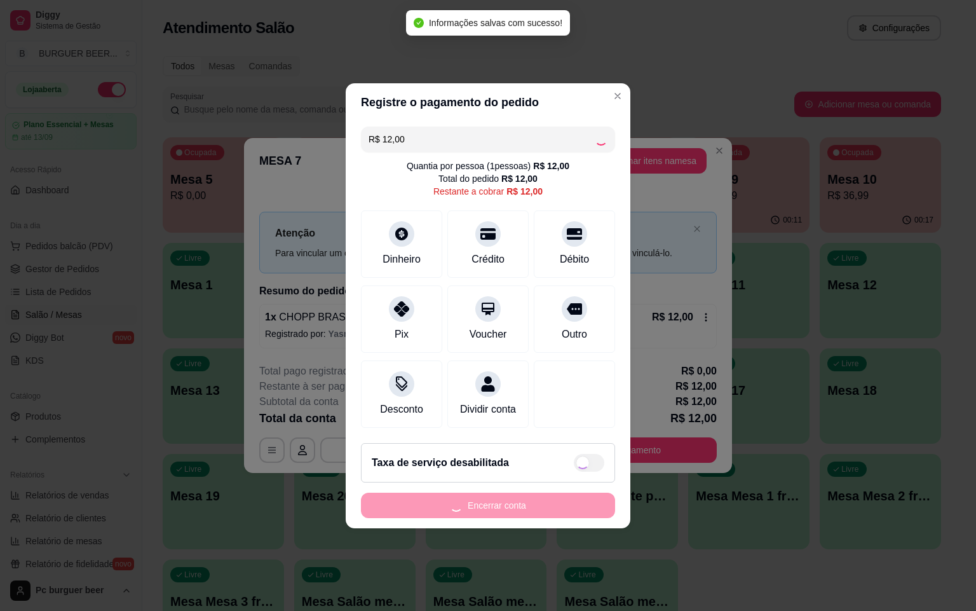
type input "R$ 0,00"
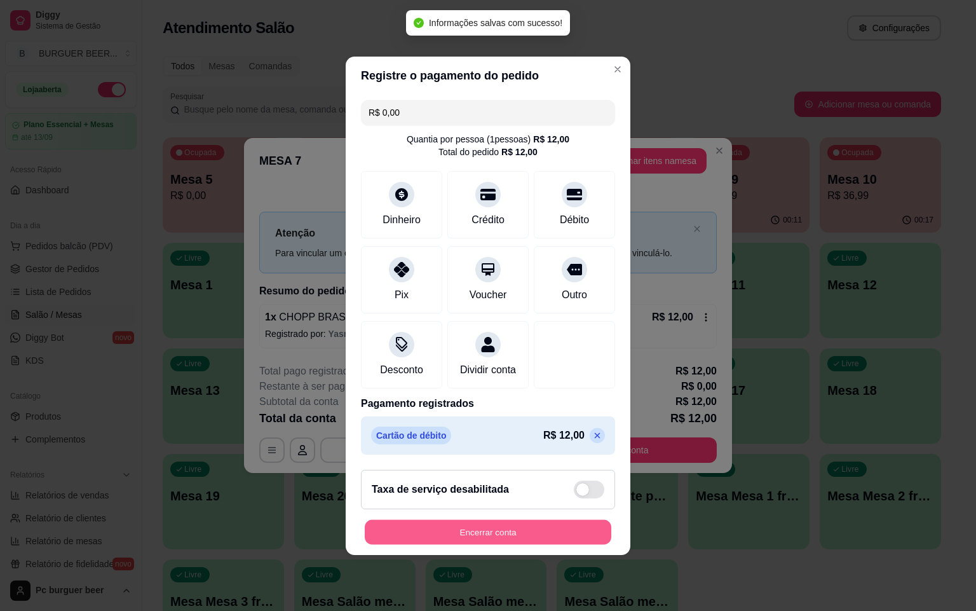
click at [534, 544] on button "Encerrar conta" at bounding box center [488, 531] width 247 height 25
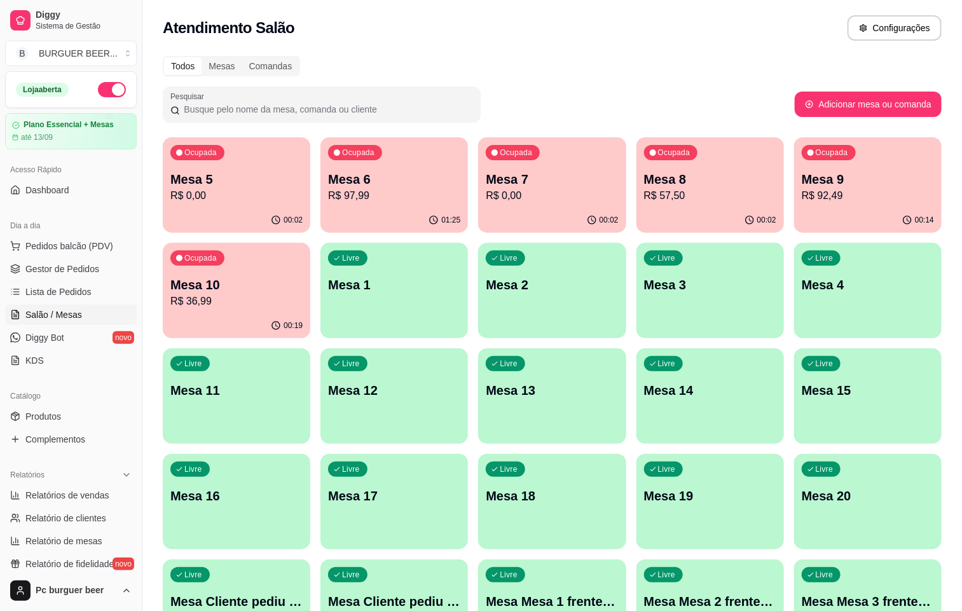
click at [643, 207] on div "Ocupada Mesa 8 R$ 57,50" at bounding box center [709, 172] width 147 height 71
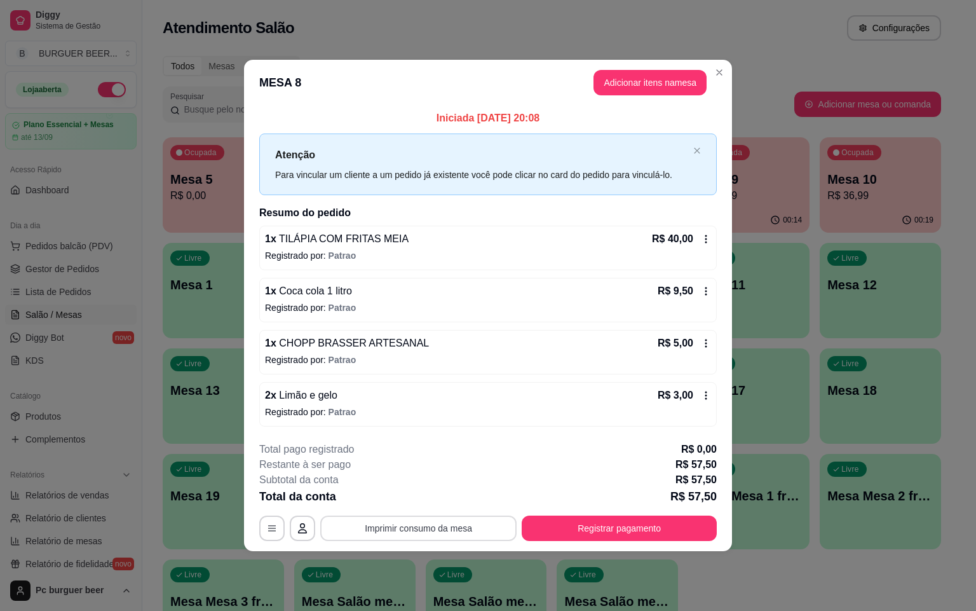
click at [491, 526] on button "Imprimir consumo da mesa" at bounding box center [418, 528] width 196 height 25
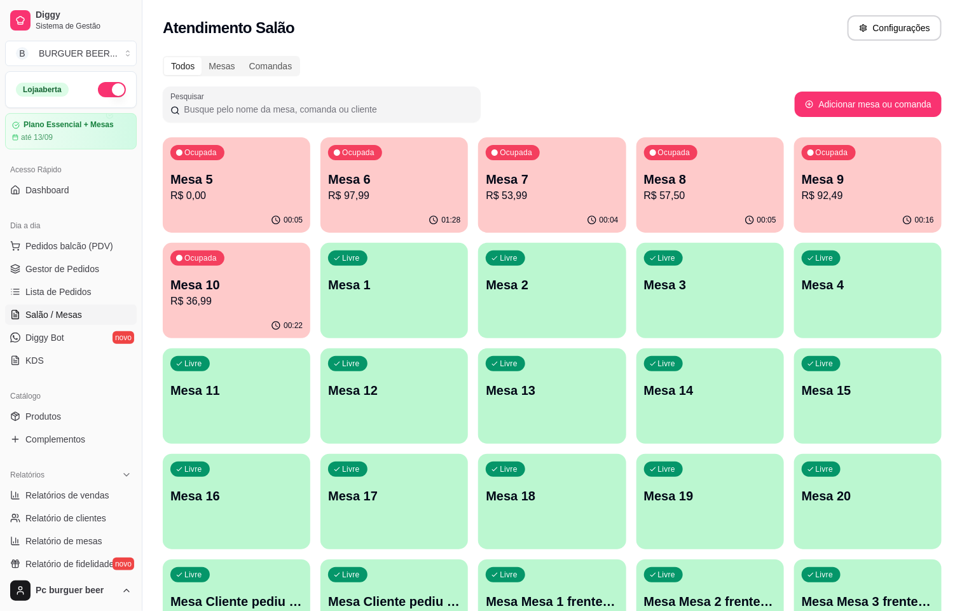
click at [486, 187] on p "Mesa 7" at bounding box center [552, 179] width 132 height 18
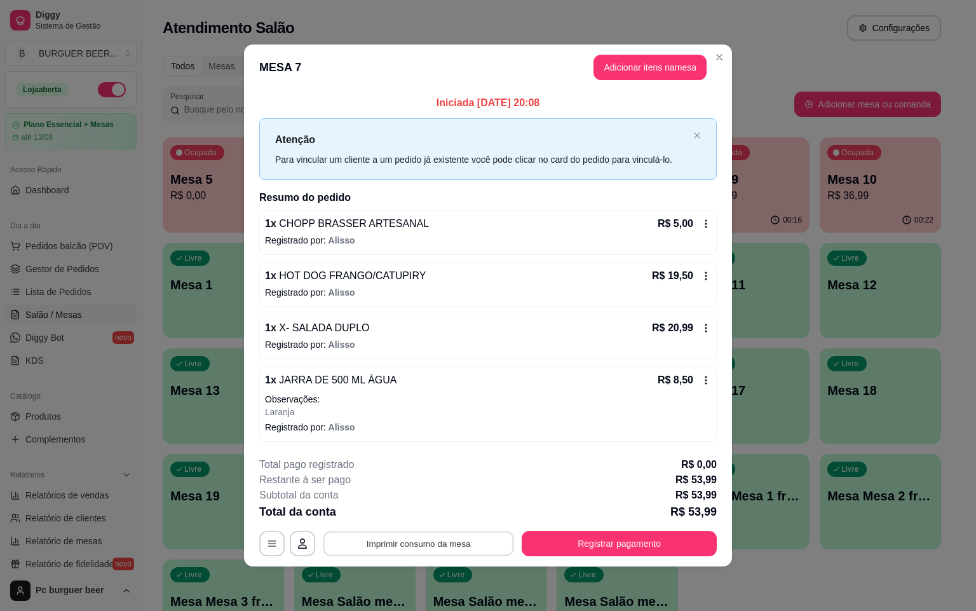
click at [446, 549] on button "Imprimir consumo da mesa" at bounding box center [419, 543] width 191 height 25
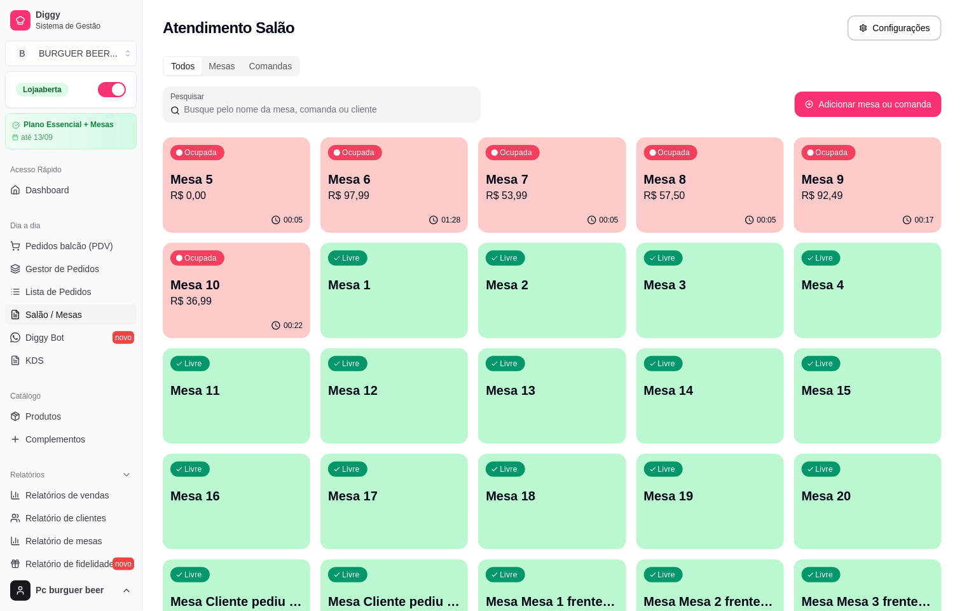
click at [225, 214] on div "00:05" at bounding box center [236, 220] width 147 height 25
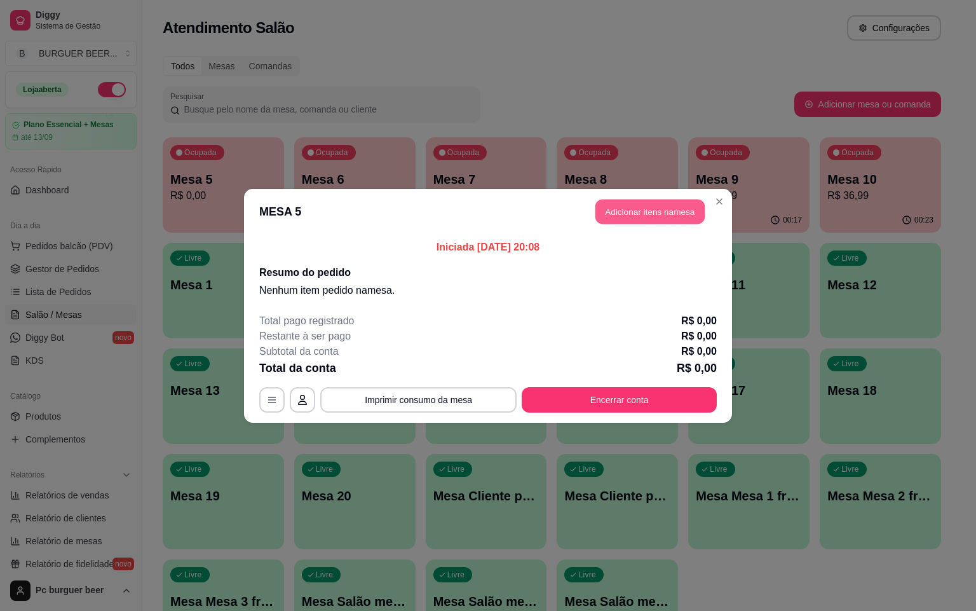
click at [635, 205] on button "Adicionar itens na mesa" at bounding box center [650, 211] width 109 height 25
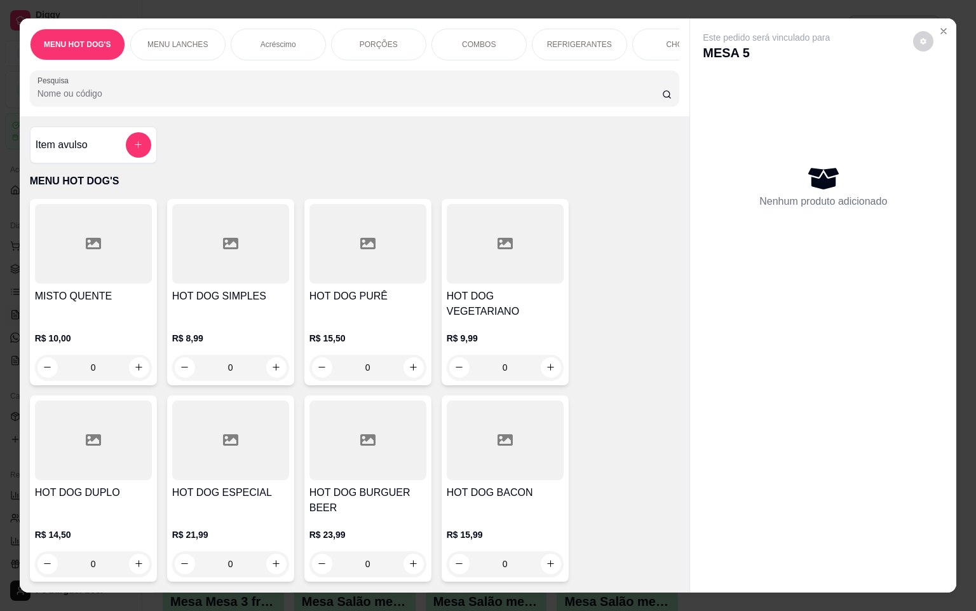
click at [188, 29] on div "MENU LANCHES" at bounding box center [177, 45] width 95 height 32
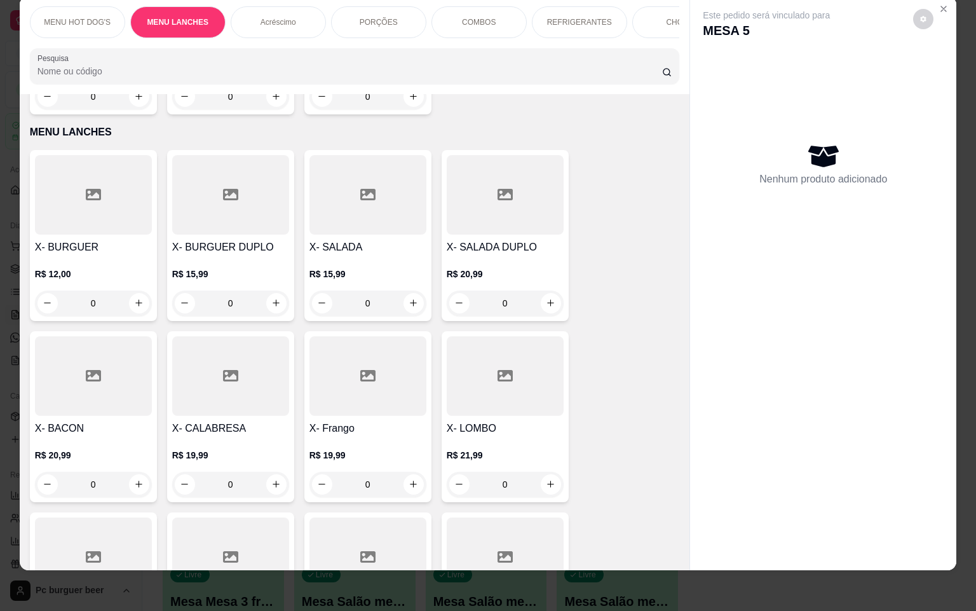
scroll to position [1219, 0]
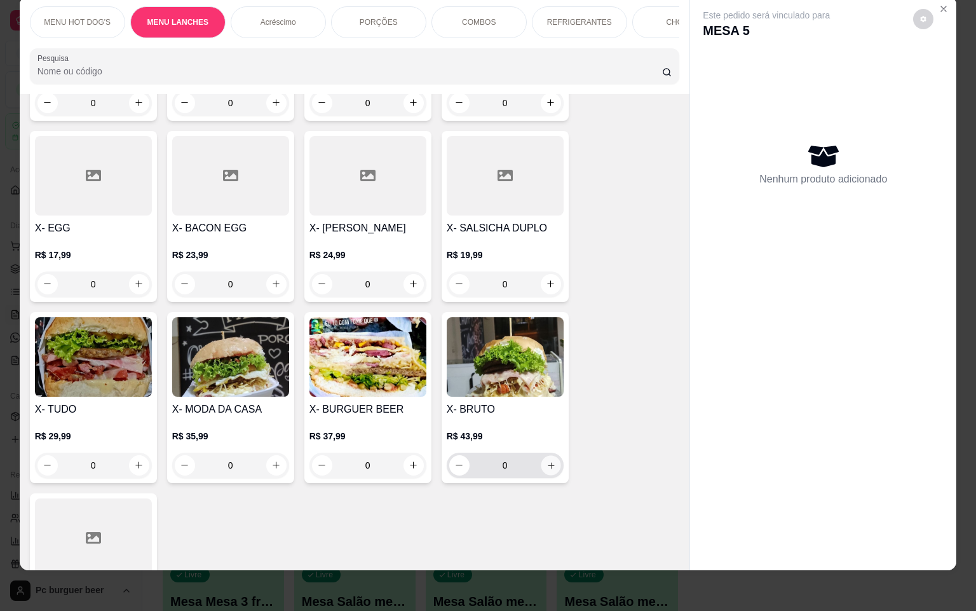
click at [546, 461] on icon "increase-product-quantity" at bounding box center [551, 466] width 10 height 10
type input "1"
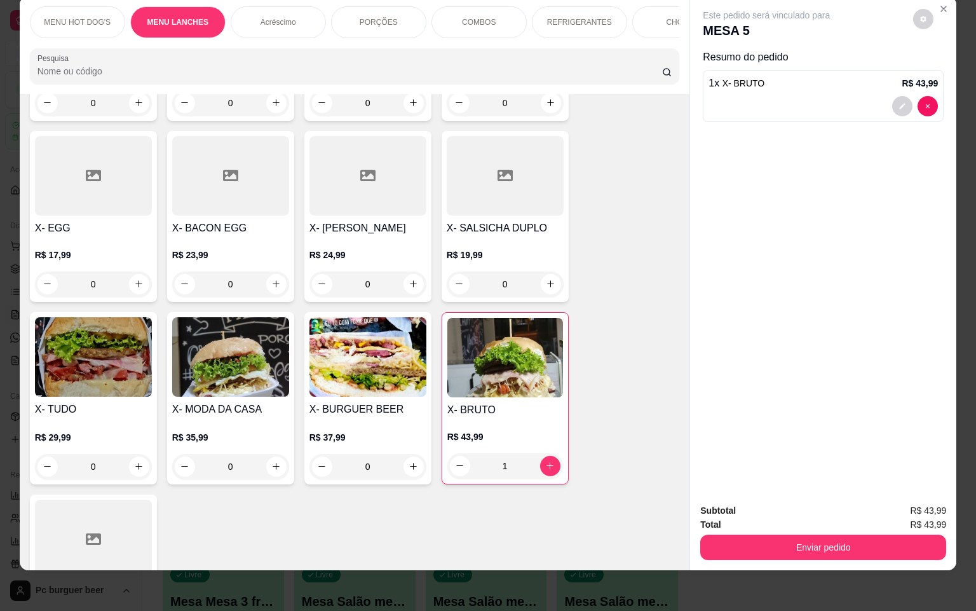
click at [482, 6] on div "COMBOS" at bounding box center [479, 22] width 95 height 32
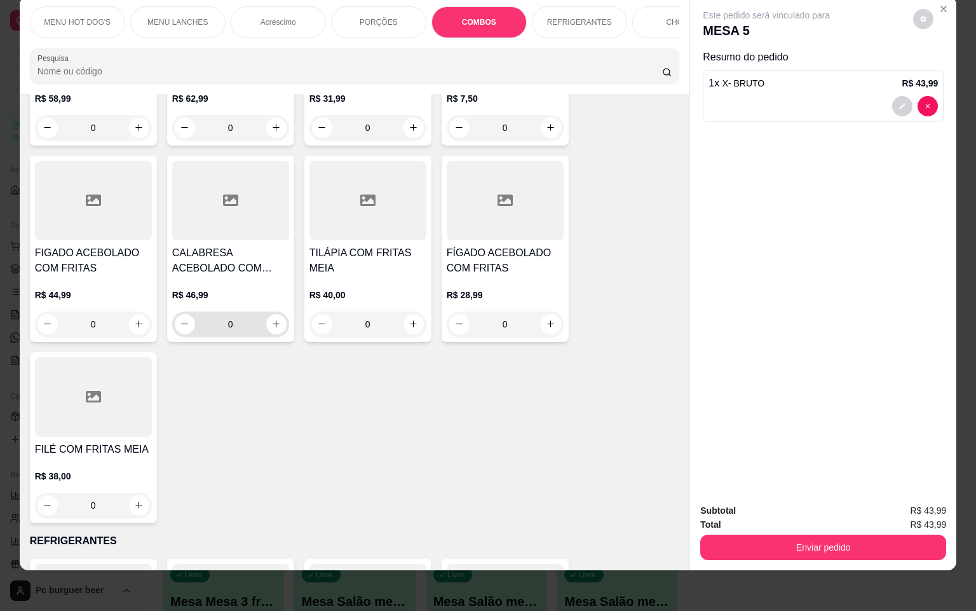
scroll to position [3860, 0]
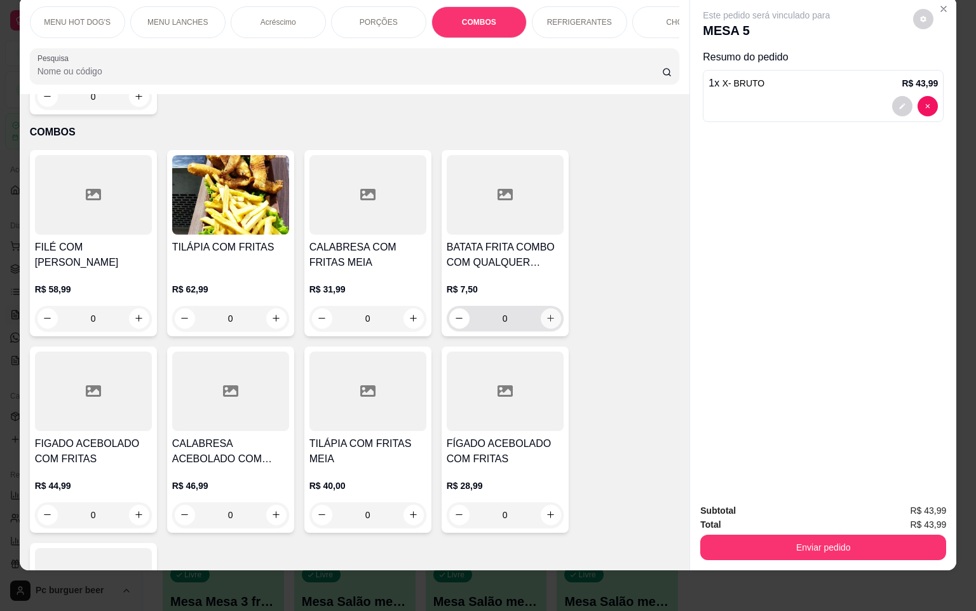
click at [547, 308] on button "increase-product-quantity" at bounding box center [551, 318] width 20 height 20
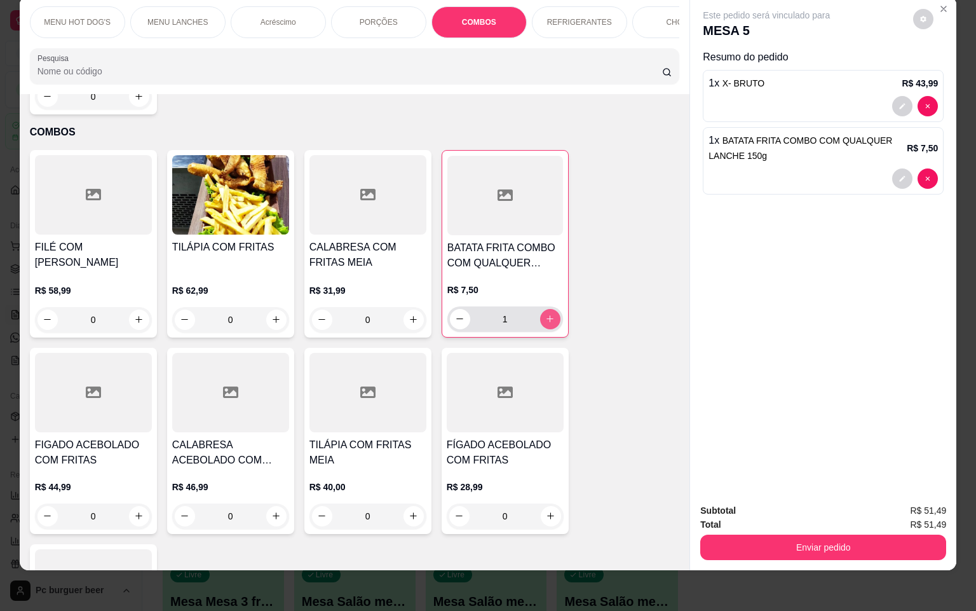
type input "1"
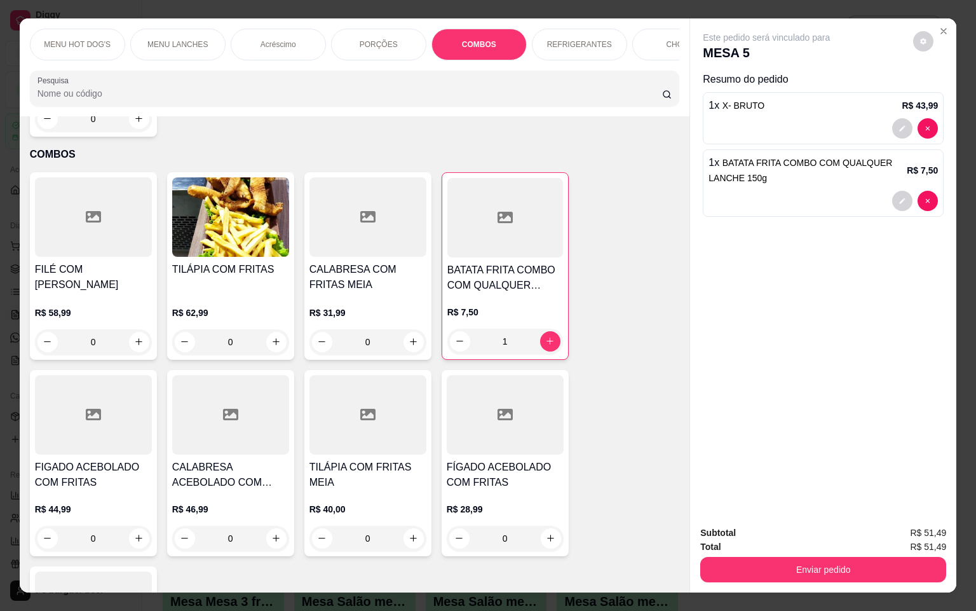
scroll to position [3764, 0]
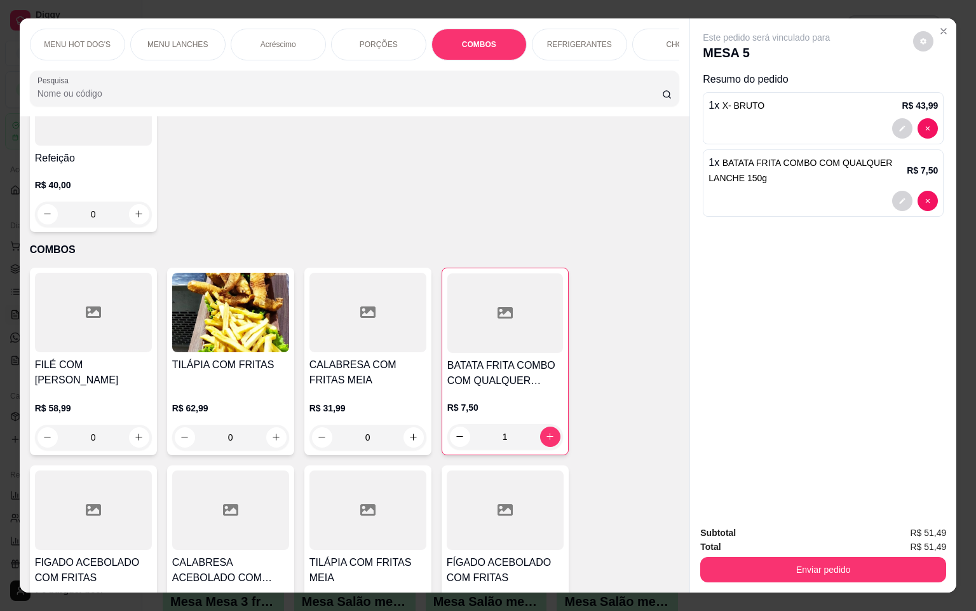
click at [51, 39] on p "MENU HOT DOG'S" at bounding box center [77, 44] width 67 height 10
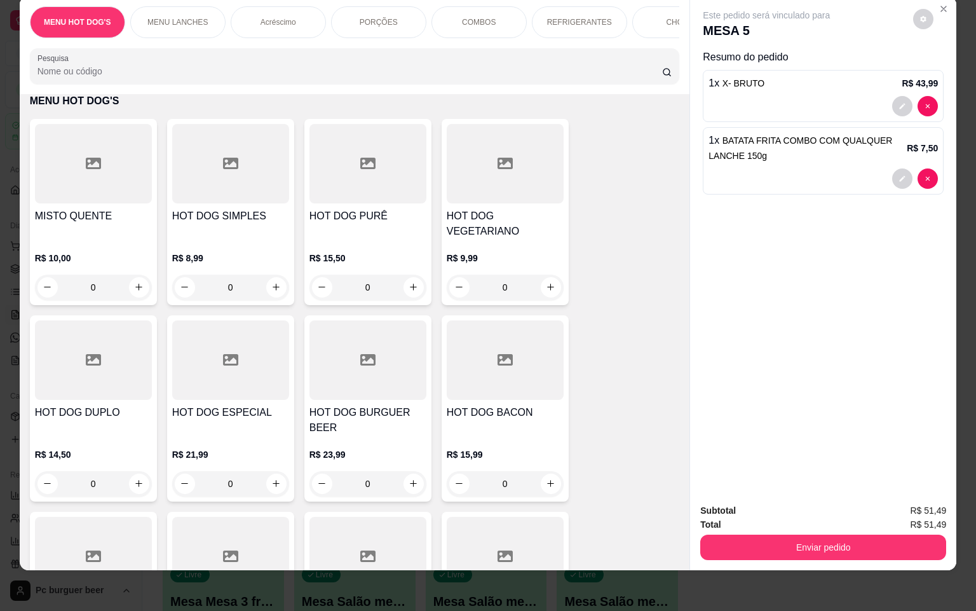
scroll to position [0, 0]
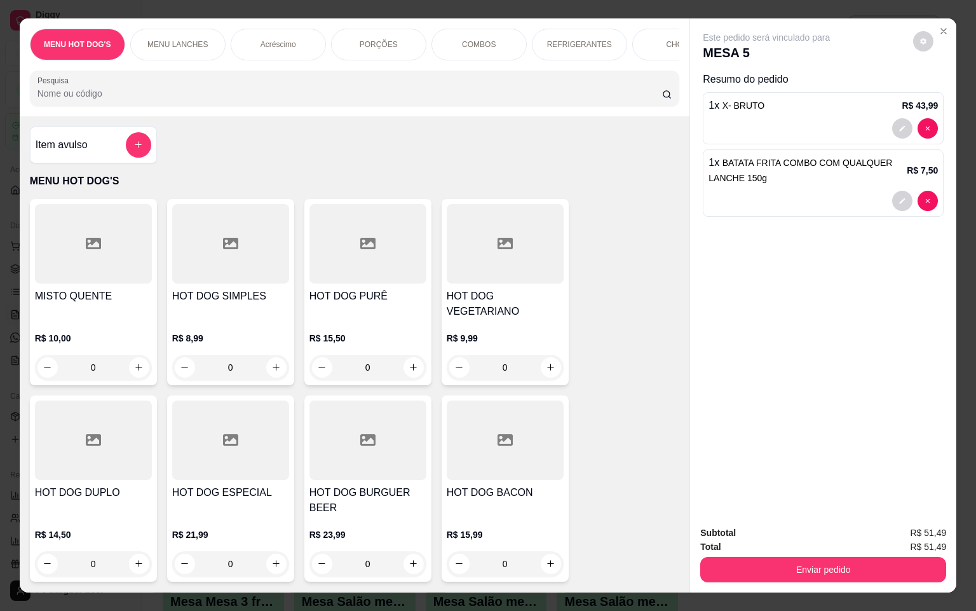
click at [109, 151] on div "Item avulso" at bounding box center [94, 144] width 116 height 25
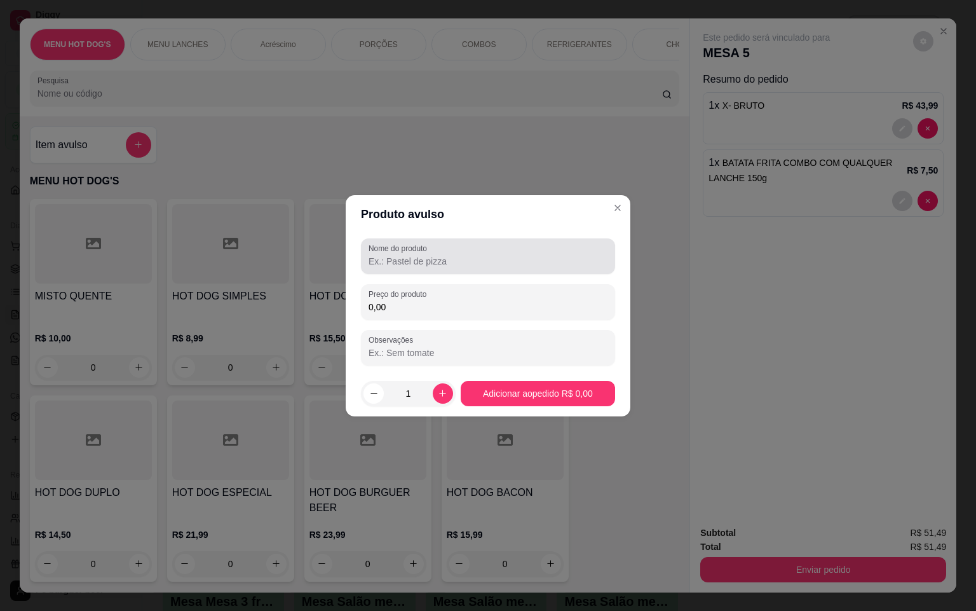
click at [416, 270] on div "Nome do produto" at bounding box center [488, 256] width 254 height 36
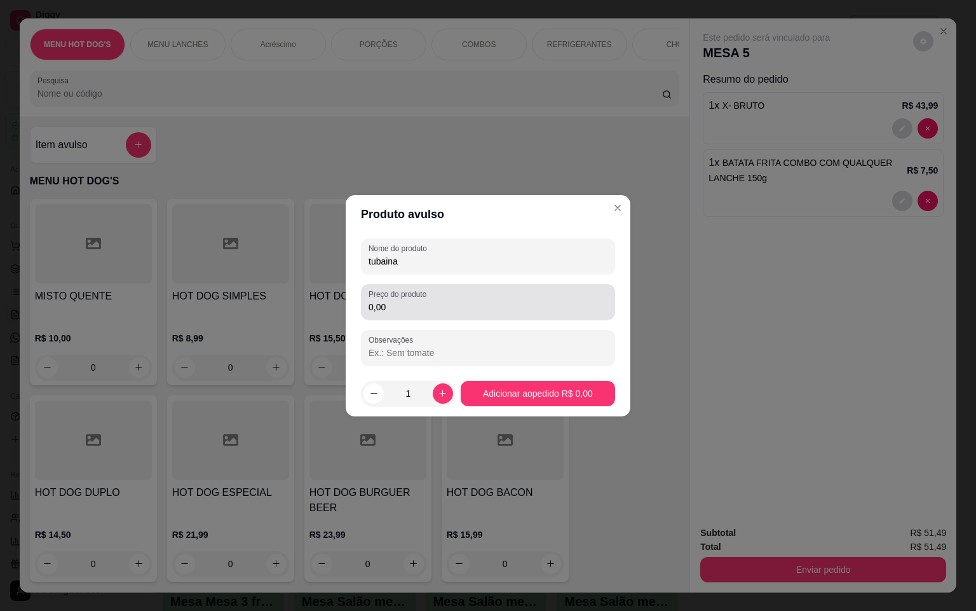
type input "tubaina"
click at [435, 313] on input "0,00" at bounding box center [488, 307] width 239 height 13
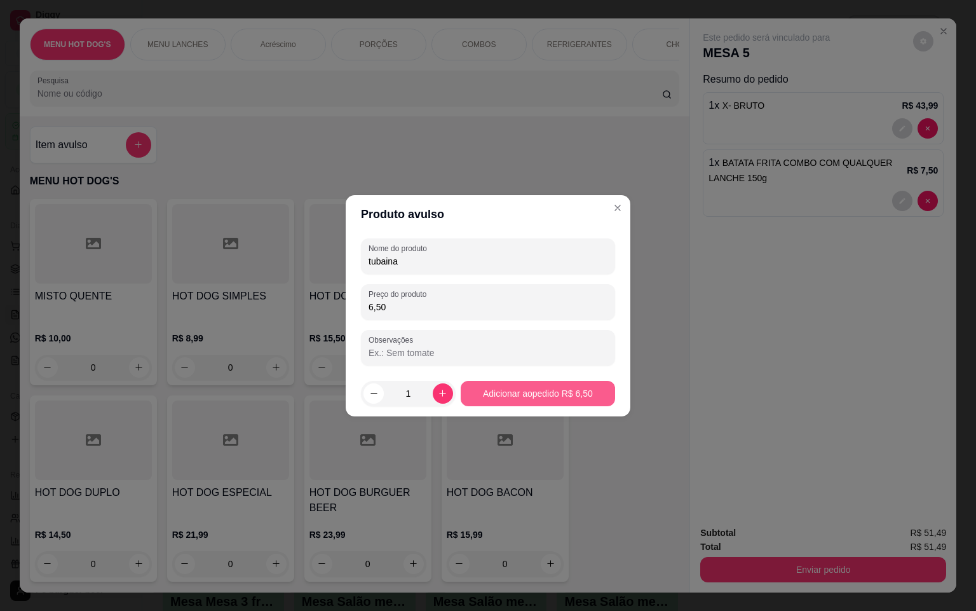
type input "6,50"
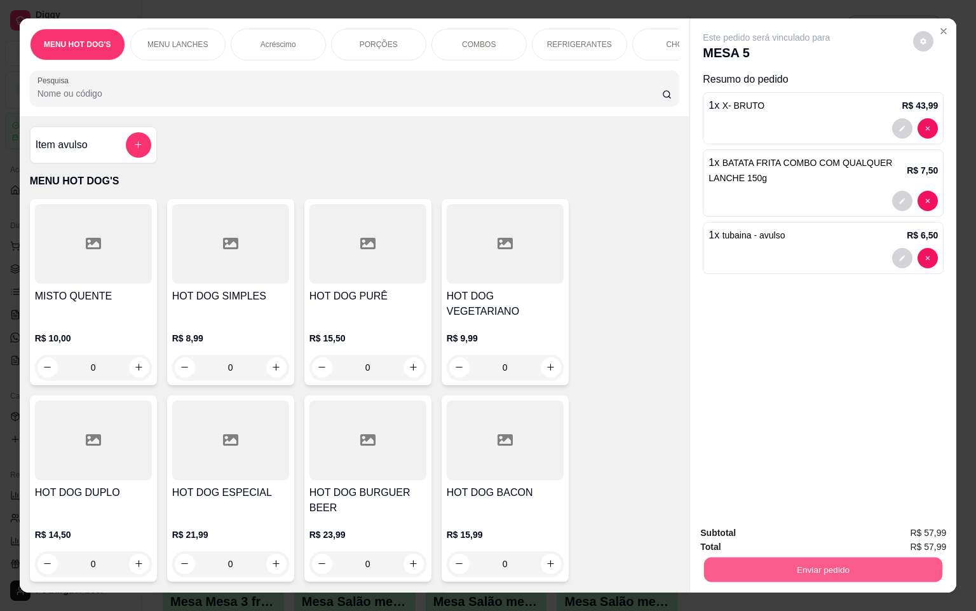
click at [814, 574] on button "Enviar pedido" at bounding box center [823, 569] width 238 height 25
click at [803, 533] on button "Não registrar e enviar pedido" at bounding box center [779, 532] width 128 height 24
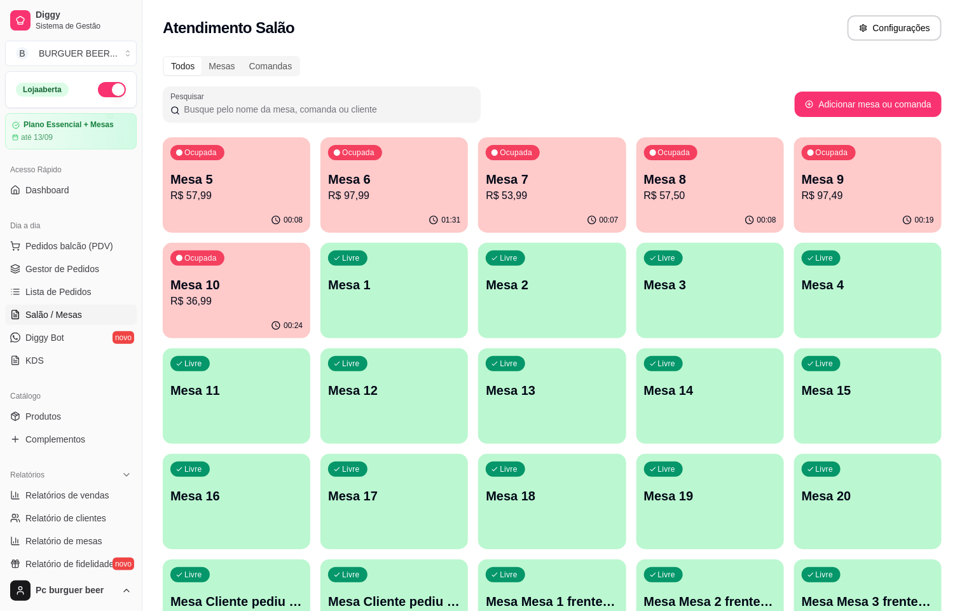
click at [240, 174] on p "Mesa 5" at bounding box center [236, 179] width 132 height 18
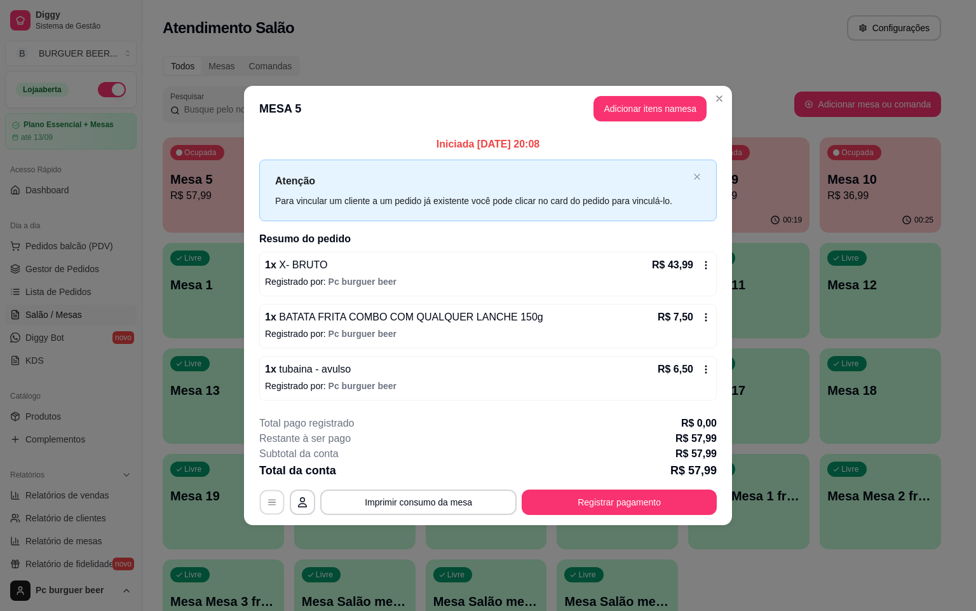
click at [277, 512] on button "button" at bounding box center [272, 502] width 25 height 25
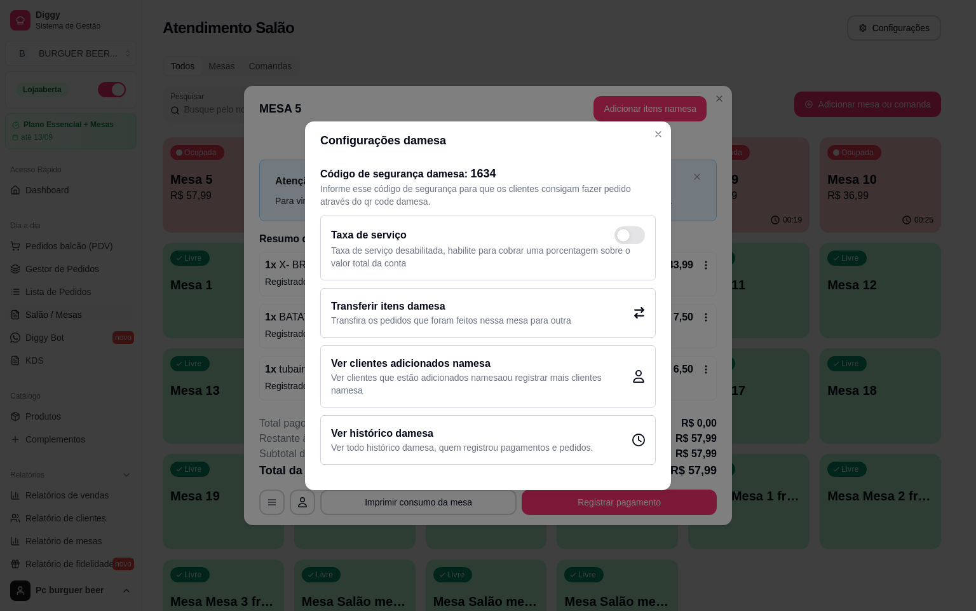
click at [391, 314] on p "Transfira os pedidos que foram feitos nessa mesa para outra" at bounding box center [451, 320] width 240 height 13
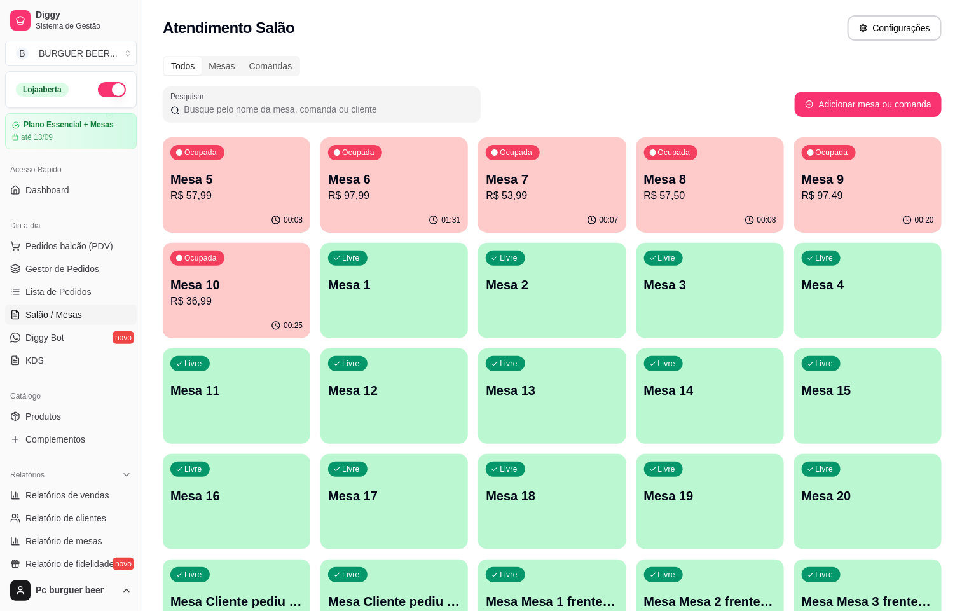
click at [352, 207] on div "Ocupada Mesa 6 R$ 97,99" at bounding box center [393, 172] width 147 height 71
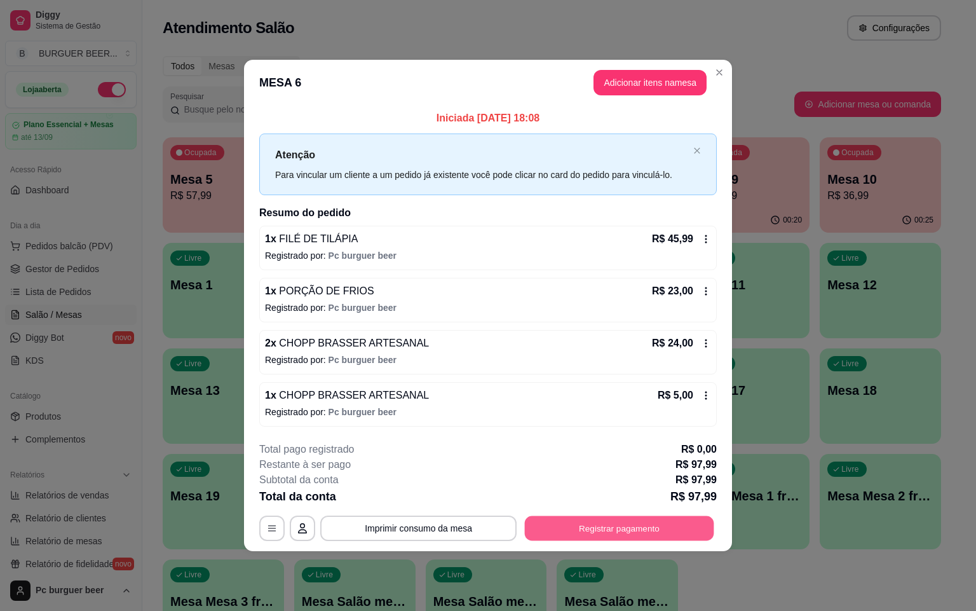
click at [645, 538] on button "Registrar pagamento" at bounding box center [619, 528] width 189 height 25
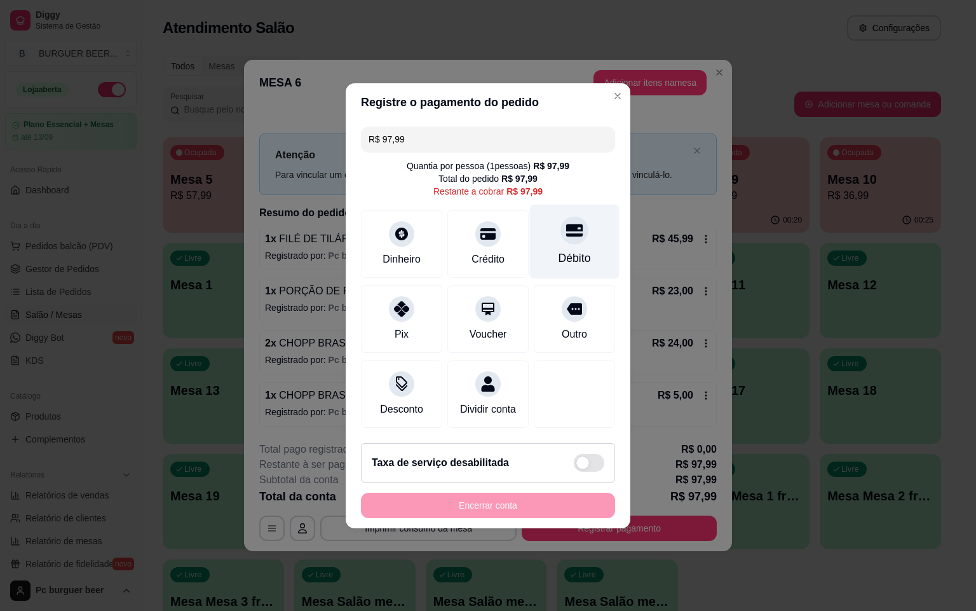
click at [554, 233] on div "Débito" at bounding box center [575, 241] width 90 height 74
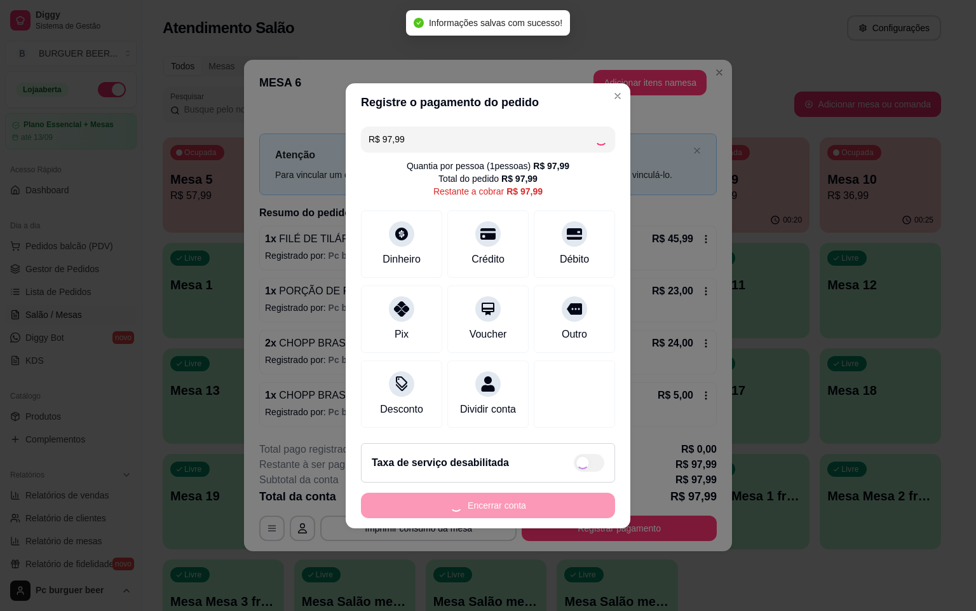
type input "R$ 0,00"
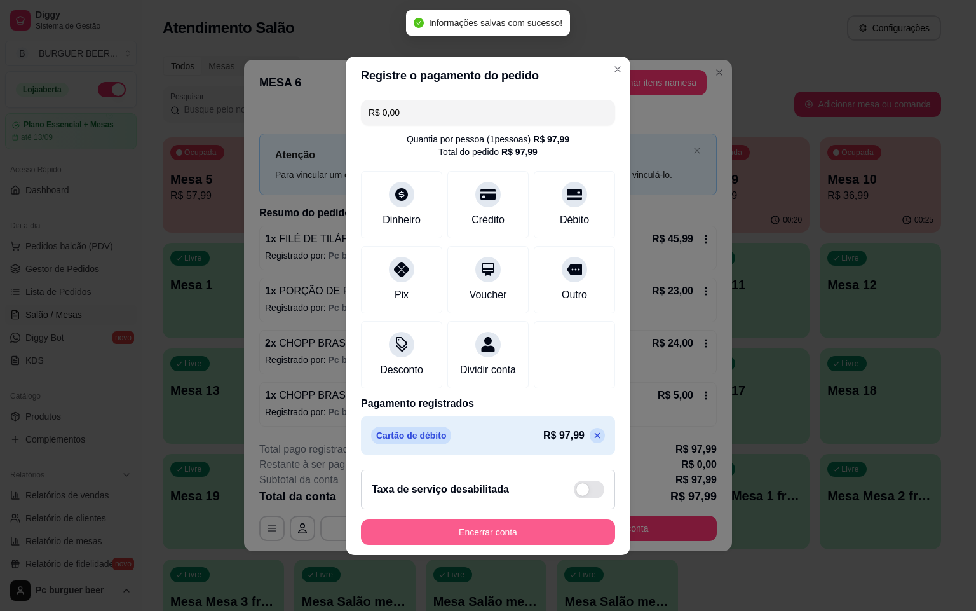
click at [582, 542] on button "Encerrar conta" at bounding box center [488, 531] width 254 height 25
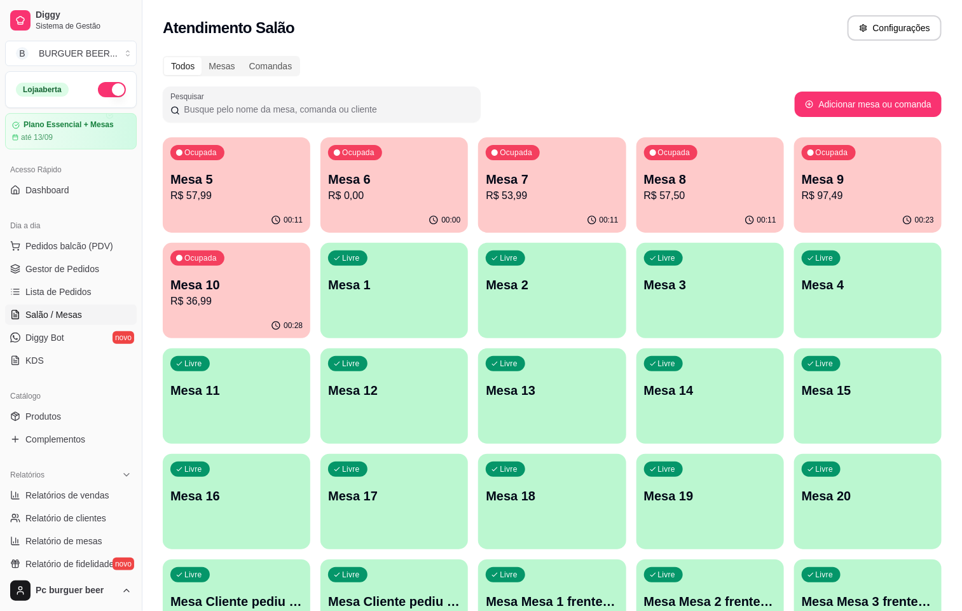
click at [342, 186] on p "Mesa 6" at bounding box center [394, 179] width 132 height 18
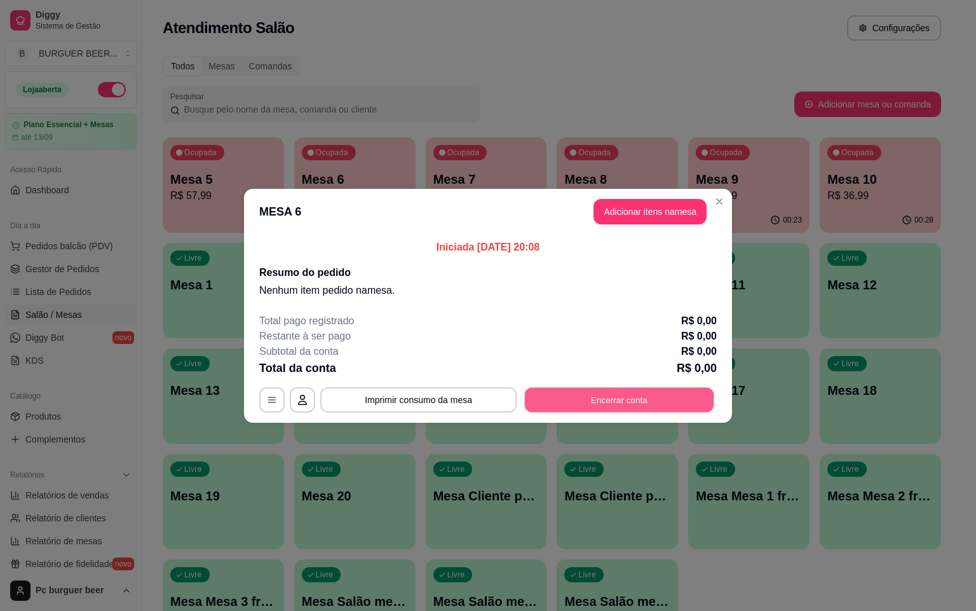
click at [547, 389] on button "Encerrar conta" at bounding box center [619, 399] width 189 height 25
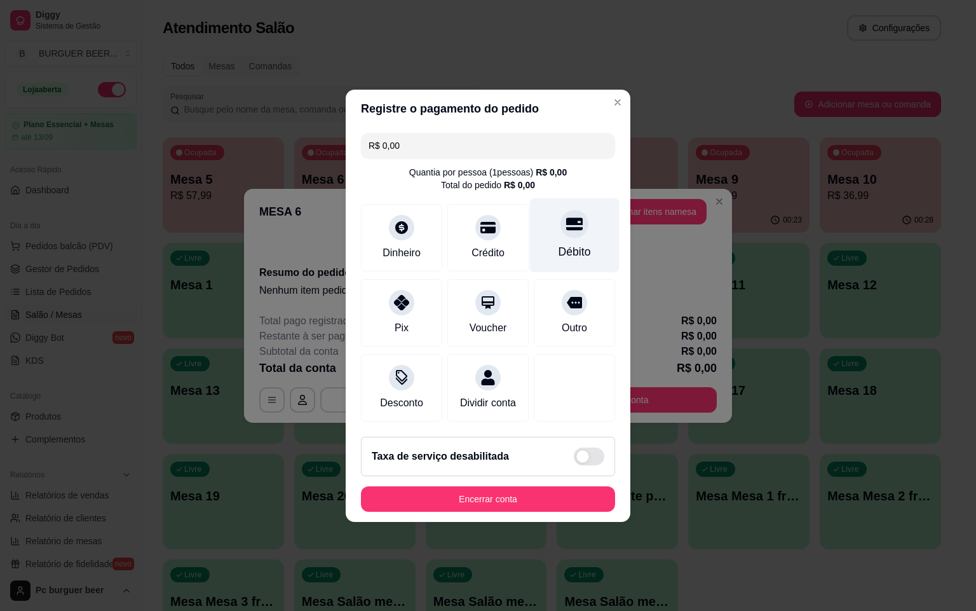
drag, startPoint x: 556, startPoint y: 224, endPoint x: 557, endPoint y: 236, distance: 12.8
click at [566, 224] on icon at bounding box center [574, 223] width 17 height 17
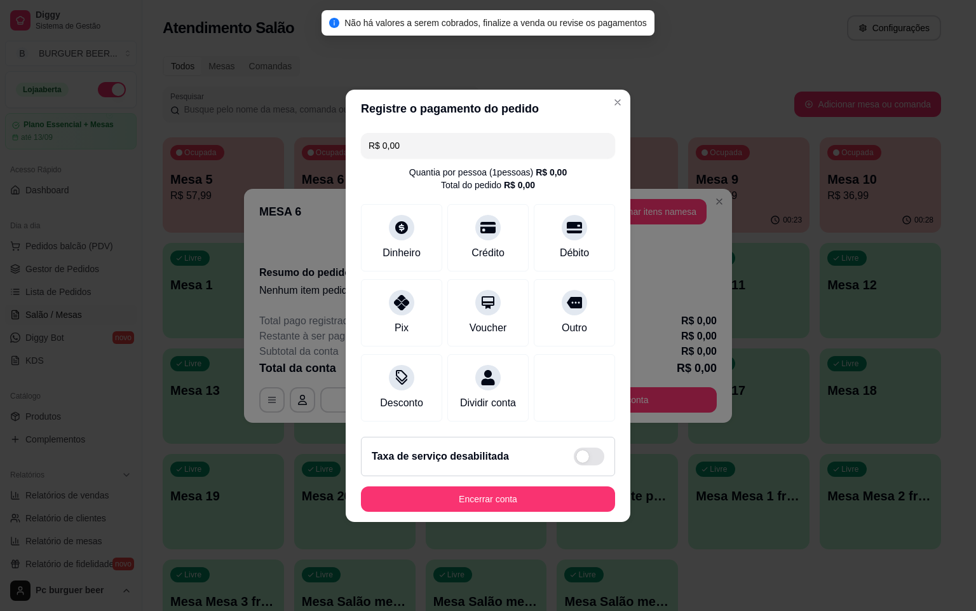
click at [525, 521] on footer "Taxa de serviço desabilitada Encerrar conta" at bounding box center [488, 474] width 285 height 95
click at [527, 521] on footer "Taxa de serviço desabilitada Encerrar conta" at bounding box center [488, 474] width 285 height 95
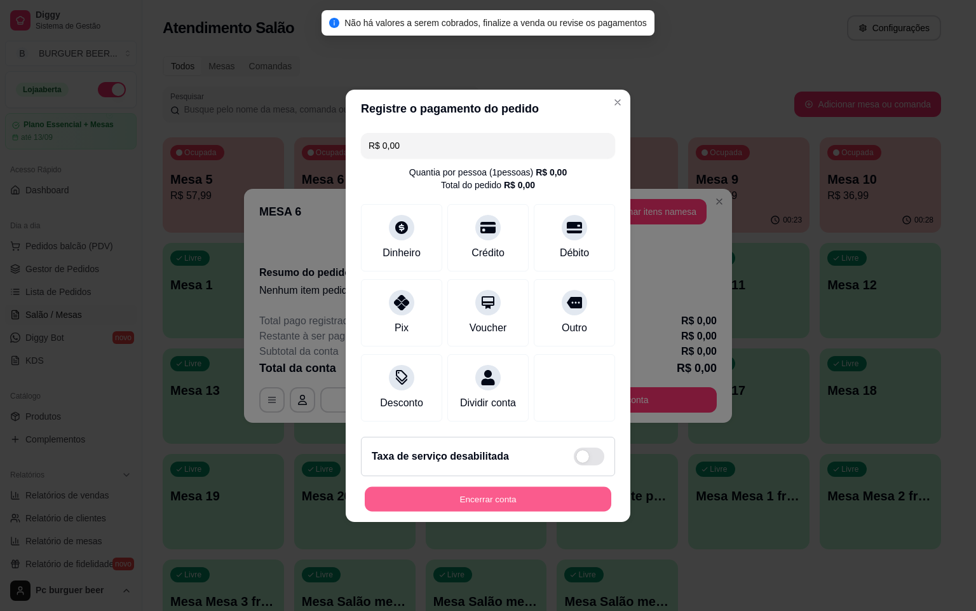
click at [533, 511] on button "Encerrar conta" at bounding box center [488, 498] width 247 height 25
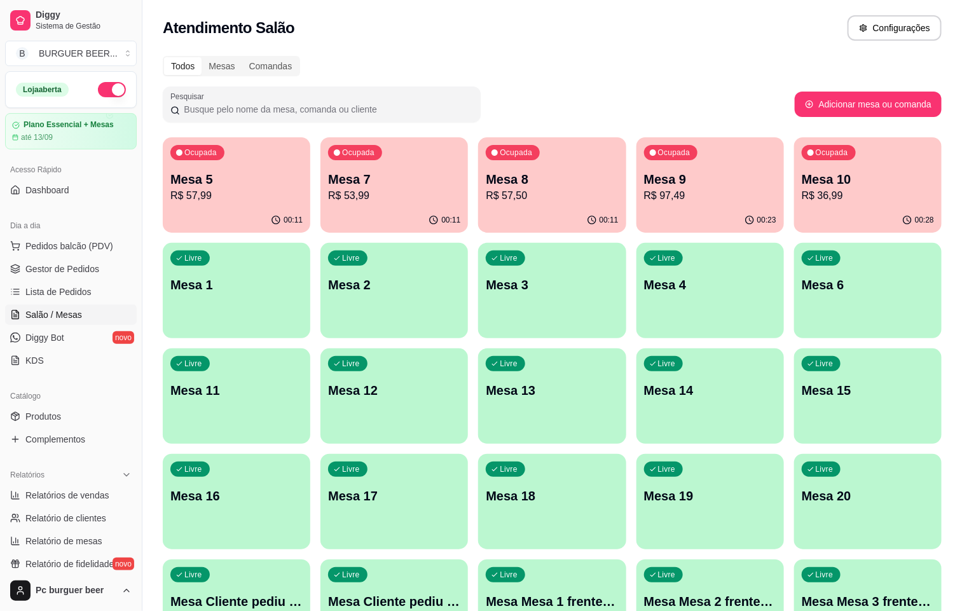
click at [202, 228] on div "00:11" at bounding box center [236, 220] width 147 height 25
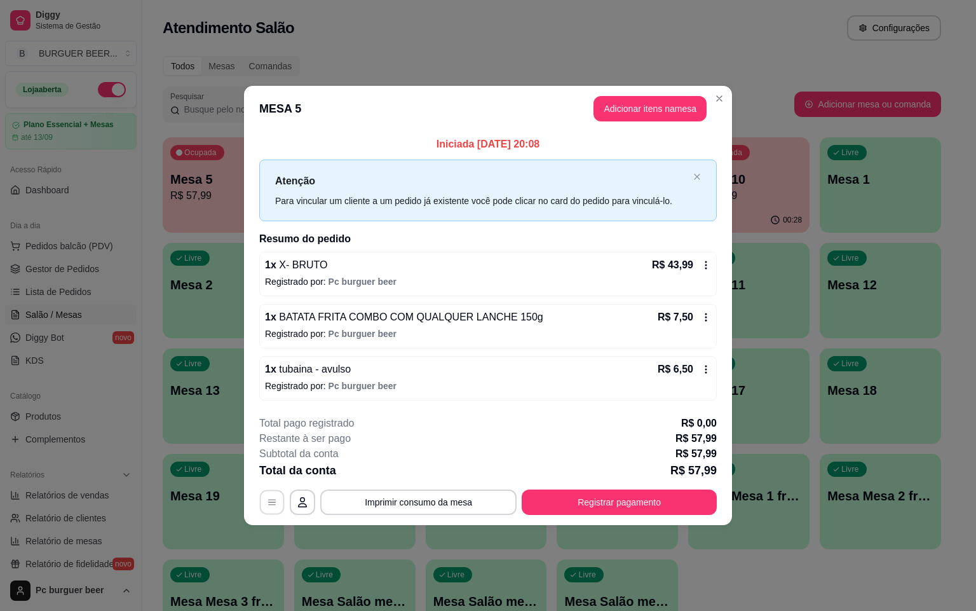
click at [264, 509] on button "button" at bounding box center [272, 502] width 25 height 25
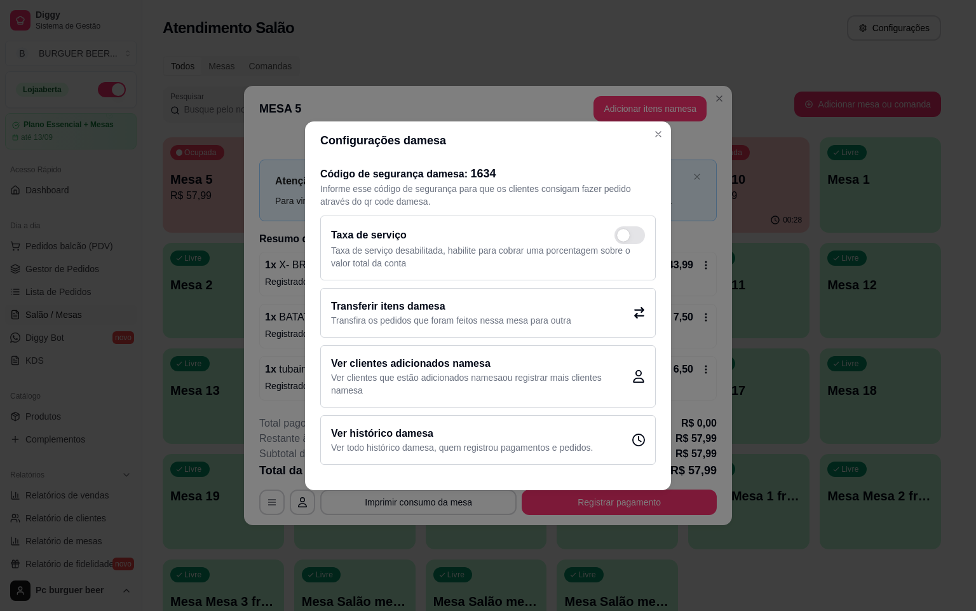
click at [393, 299] on h2 "Transferir itens da mesa" at bounding box center [451, 306] width 240 height 15
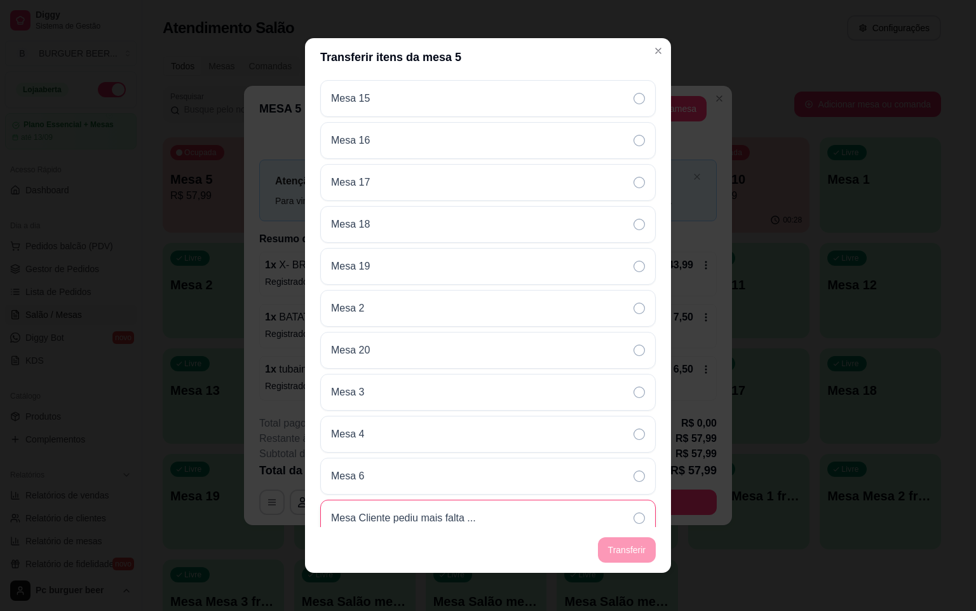
scroll to position [477, 0]
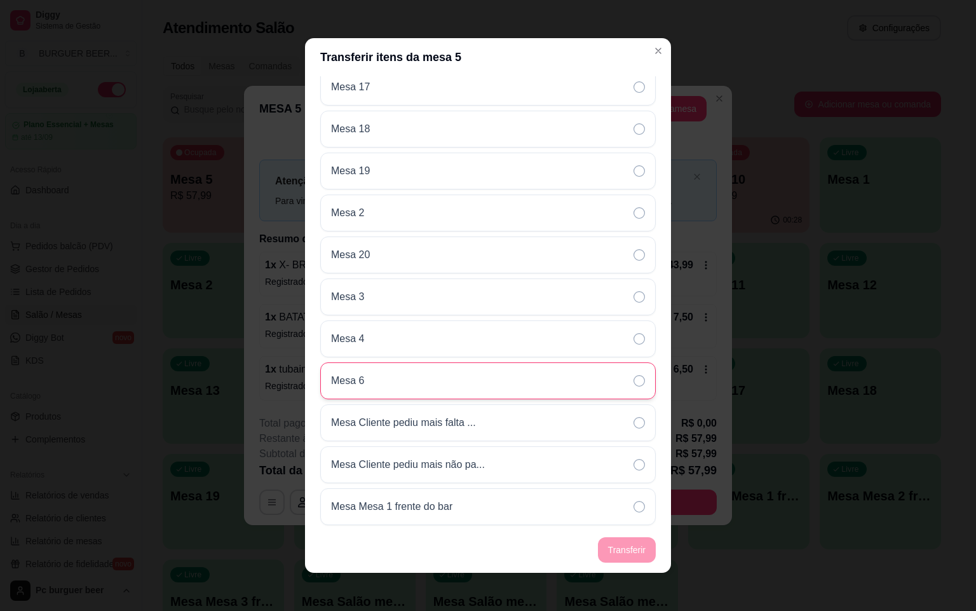
click at [379, 380] on div "Mesa 6" at bounding box center [488, 380] width 336 height 37
click at [630, 549] on footer "Transferir" at bounding box center [488, 550] width 366 height 46
click at [629, 549] on footer "Transferir" at bounding box center [488, 550] width 366 height 46
click at [626, 549] on footer "Transferir" at bounding box center [488, 550] width 366 height 46
click at [622, 550] on footer "Transferir" at bounding box center [488, 550] width 366 height 46
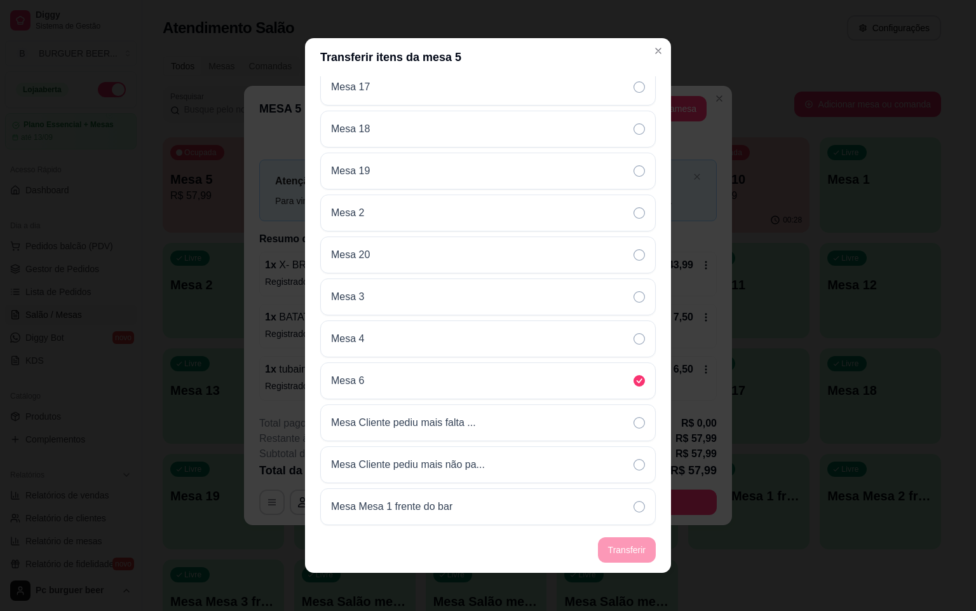
click at [628, 545] on footer "Transferir" at bounding box center [488, 550] width 366 height 46
drag, startPoint x: 628, startPoint y: 545, endPoint x: 605, endPoint y: 311, distance: 235.0
click at [628, 546] on footer "Transferir" at bounding box center [488, 550] width 366 height 46
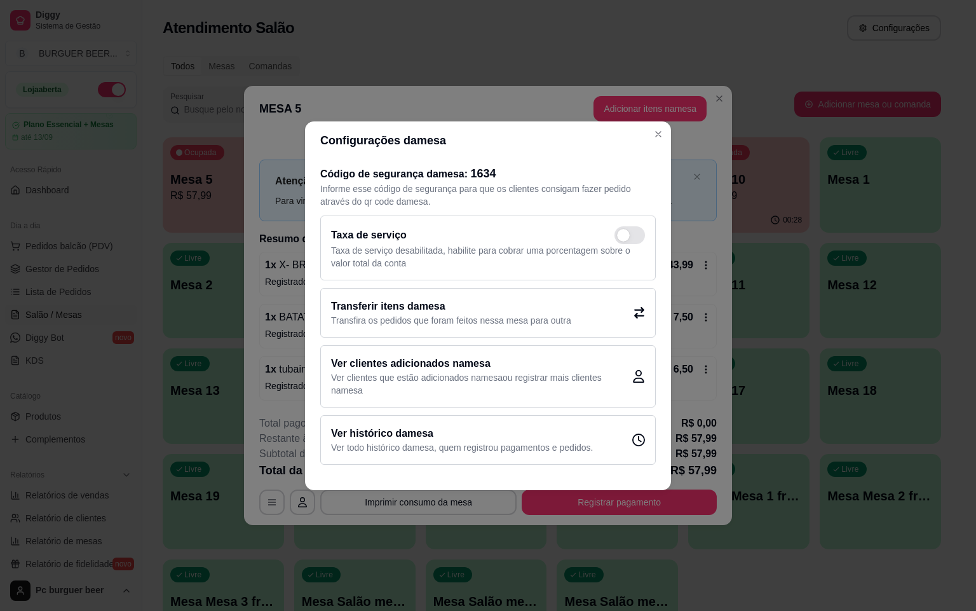
click at [422, 314] on p "Transfira os pedidos que foram feitos nessa mesa para outra" at bounding box center [451, 320] width 240 height 13
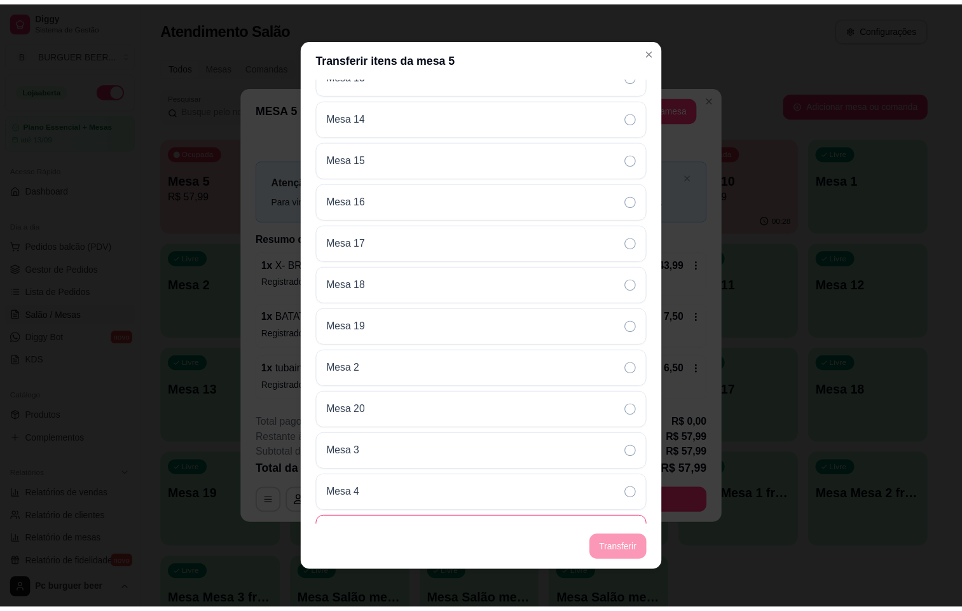
scroll to position [416, 0]
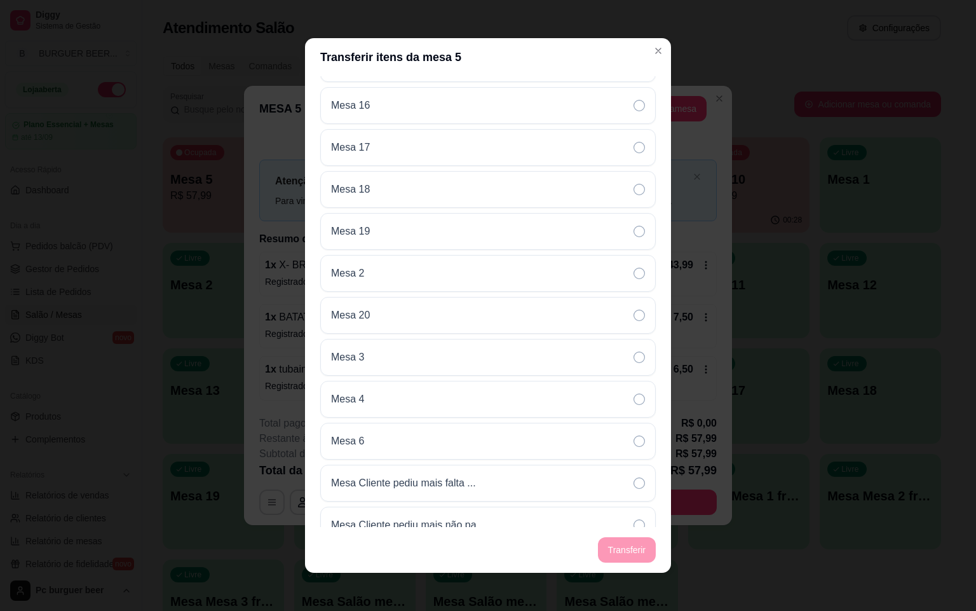
click at [420, 428] on div "Mesa 1 Mesa 11 Mesa 12 Mesa 13 Mesa 14 Mesa 15 Mesa 16 Mesa 17 Mesa 18 Mesa 19 …" at bounding box center [488, 315] width 336 height 960
click at [418, 439] on div "Mesa 6" at bounding box center [488, 441] width 336 height 37
click at [622, 551] on footer "Transferir" at bounding box center [488, 550] width 366 height 46
click at [622, 550] on footer "Transferir" at bounding box center [488, 550] width 366 height 46
click at [624, 545] on footer "Transferir" at bounding box center [488, 550] width 366 height 46
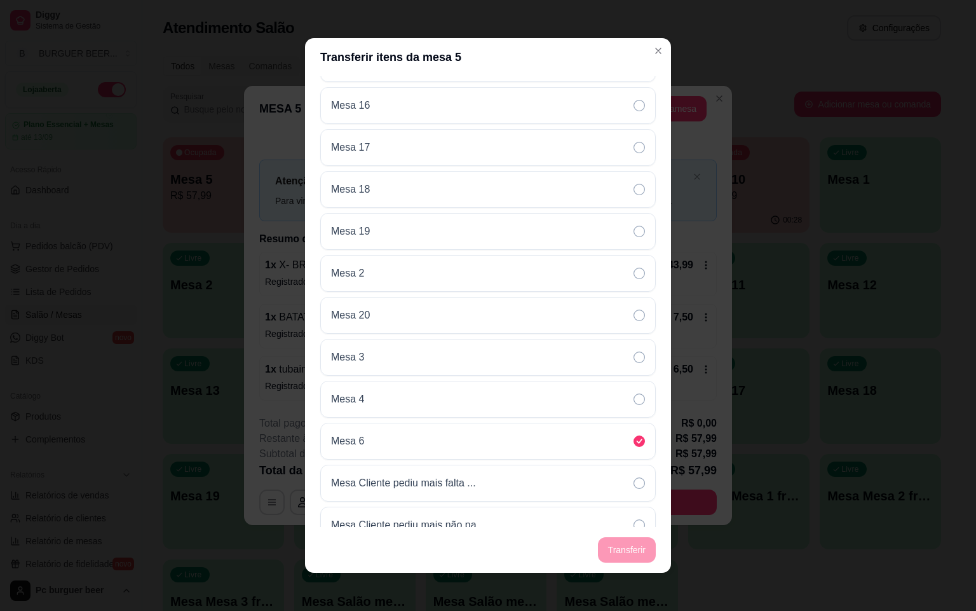
click at [626, 545] on footer "Transferir" at bounding box center [488, 550] width 366 height 46
click at [629, 546] on footer "Transferir" at bounding box center [488, 550] width 366 height 46
click at [631, 549] on footer "Transferir" at bounding box center [488, 550] width 366 height 46
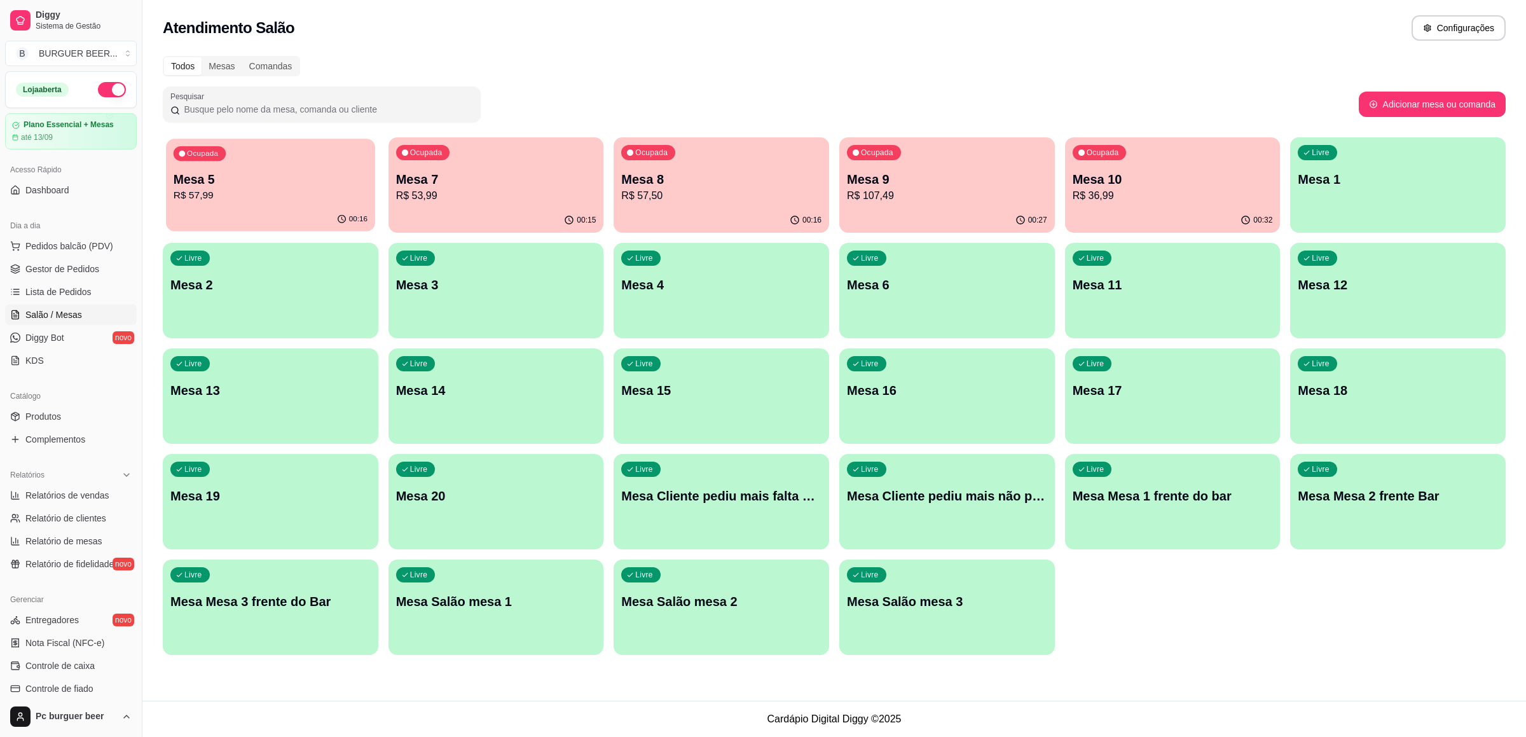
click at [353, 199] on p "R$ 57,99" at bounding box center [271, 195] width 194 height 15
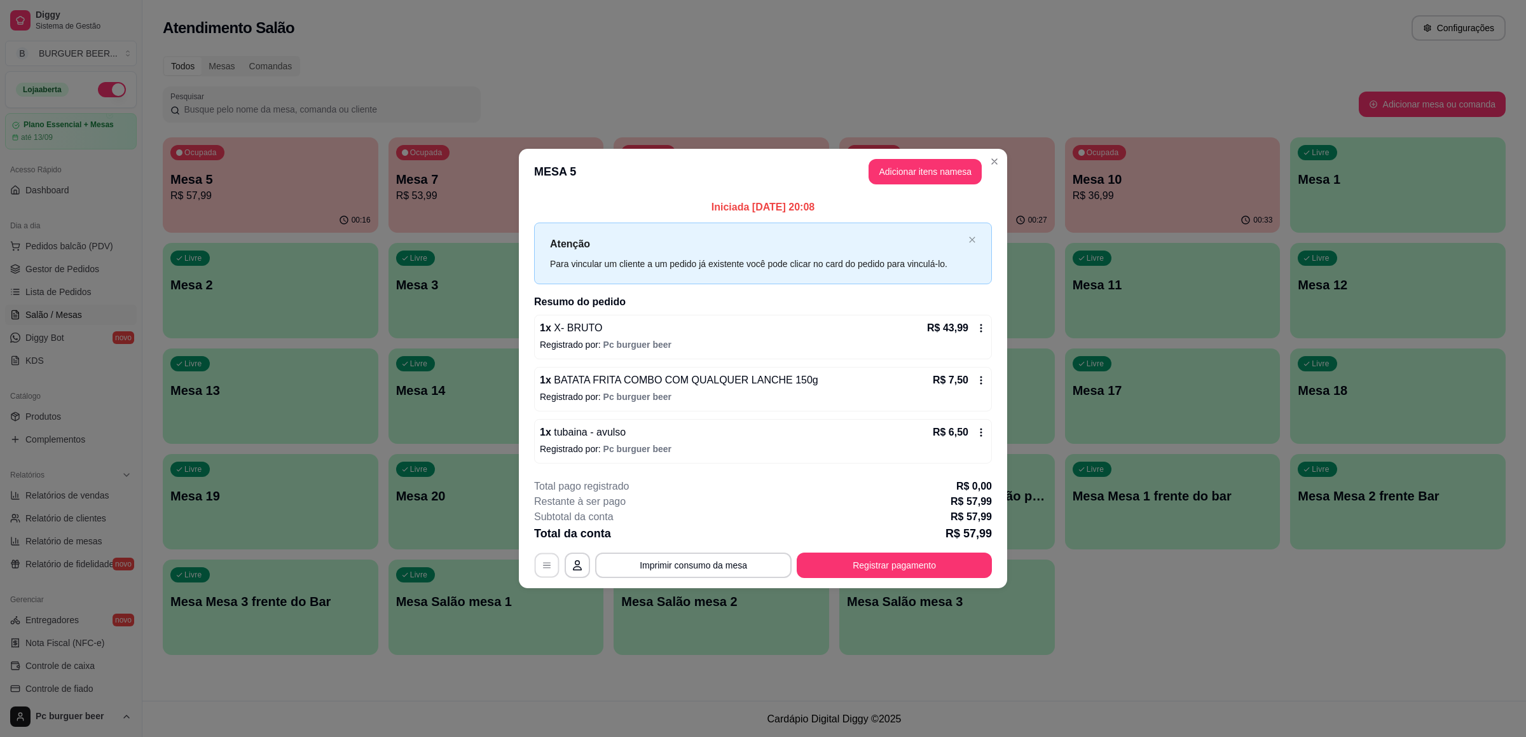
click at [550, 568] on icon "button" at bounding box center [547, 566] width 8 height 6
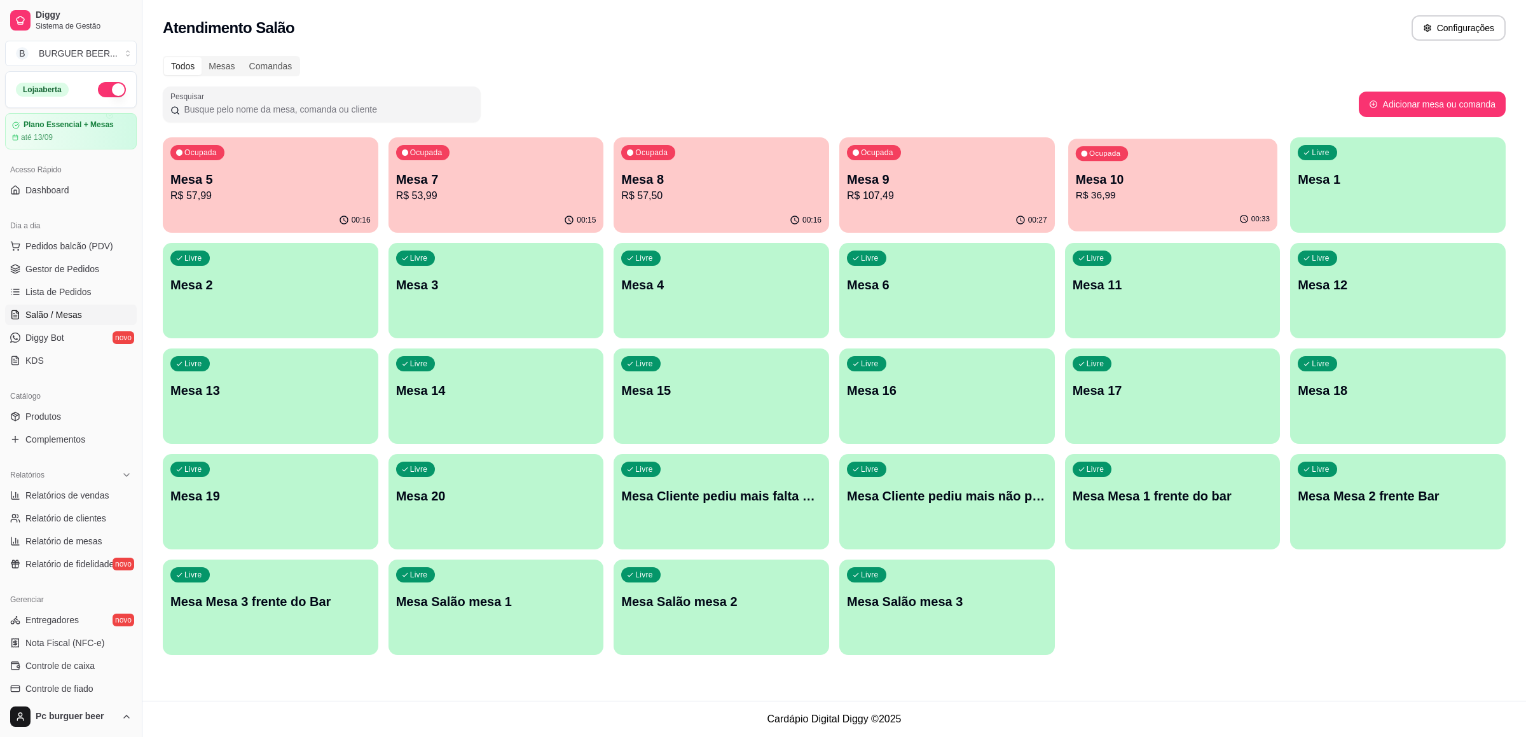
click at [1079, 204] on div "Ocupada Mesa 10 R$ 36,99" at bounding box center [1172, 173] width 209 height 69
click at [1013, 154] on div "Ocupada Mesa 9 R$ 107,49" at bounding box center [946, 173] width 209 height 69
click at [723, 184] on p "Mesa 8" at bounding box center [721, 179] width 200 height 18
click at [960, 178] on p "Mesa 9" at bounding box center [947, 179] width 194 height 17
click at [817, 672] on div "Atendimento Salão Configurações Todos Mesas Comandas Pesquisar Adicionar mesa o…" at bounding box center [833, 350] width 1383 height 701
